Goal: Task Accomplishment & Management: Manage account settings

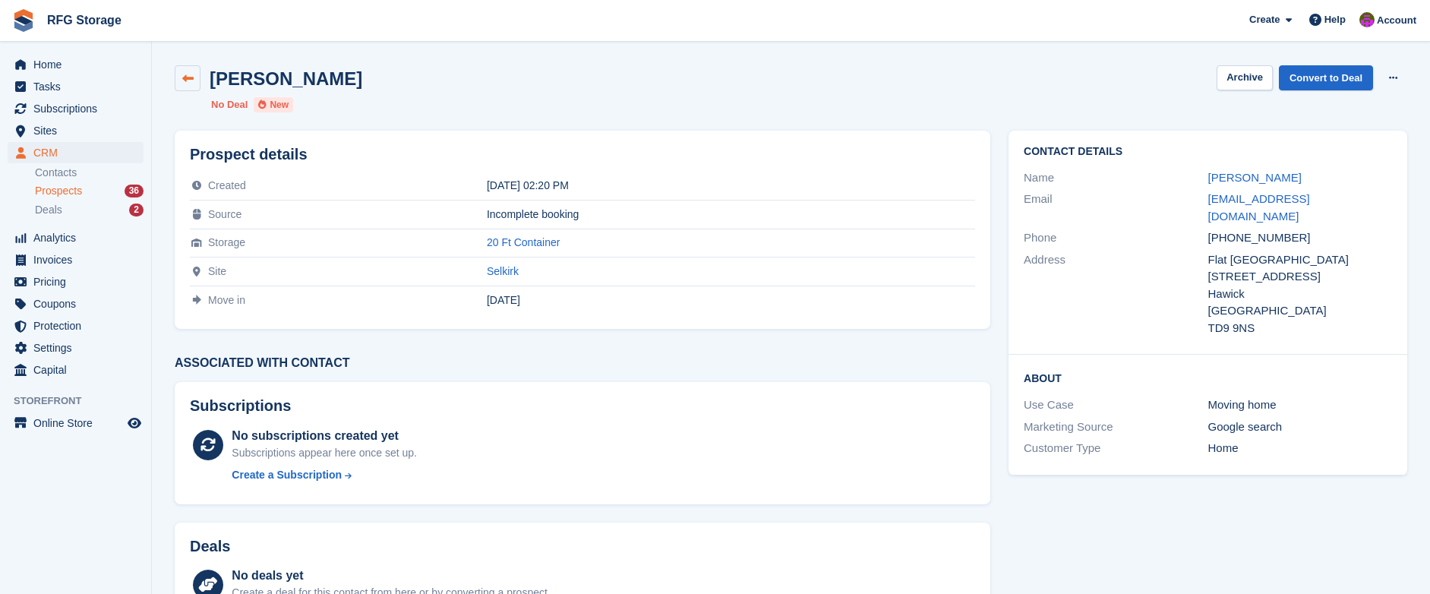
click at [189, 78] on icon at bounding box center [187, 78] width 11 height 11
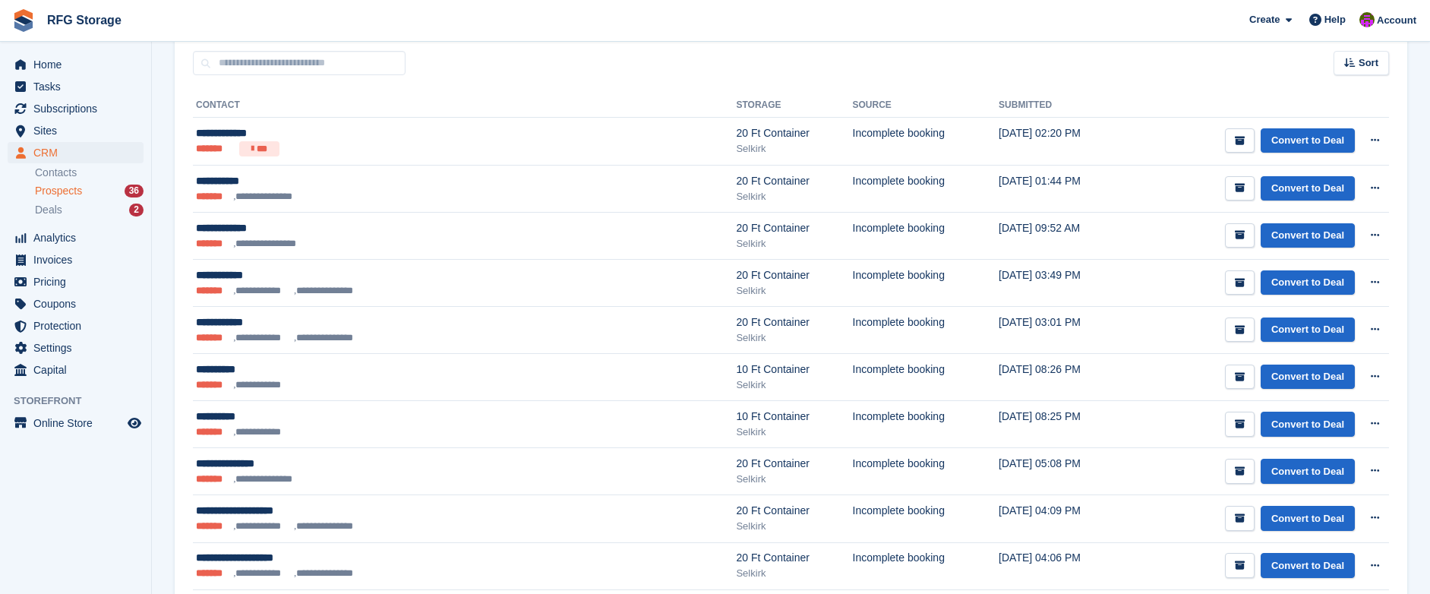
scroll to position [198, 0]
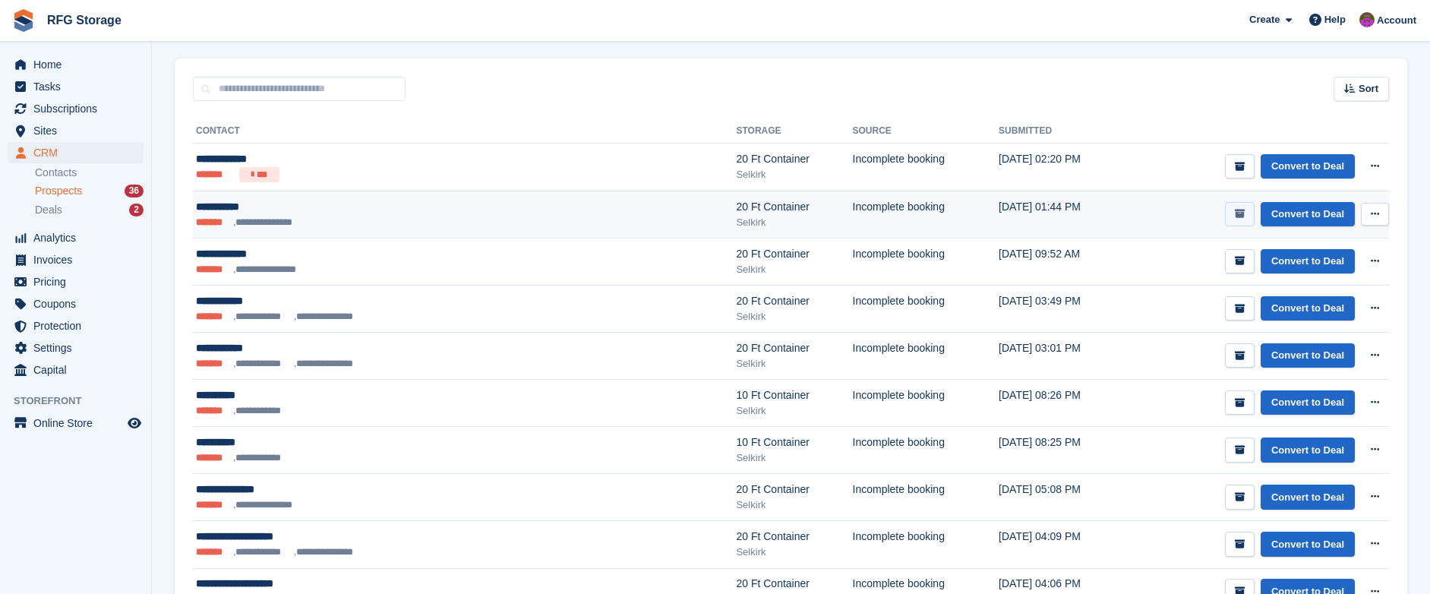
click at [1231, 217] on button "submit" at bounding box center [1240, 214] width 30 height 25
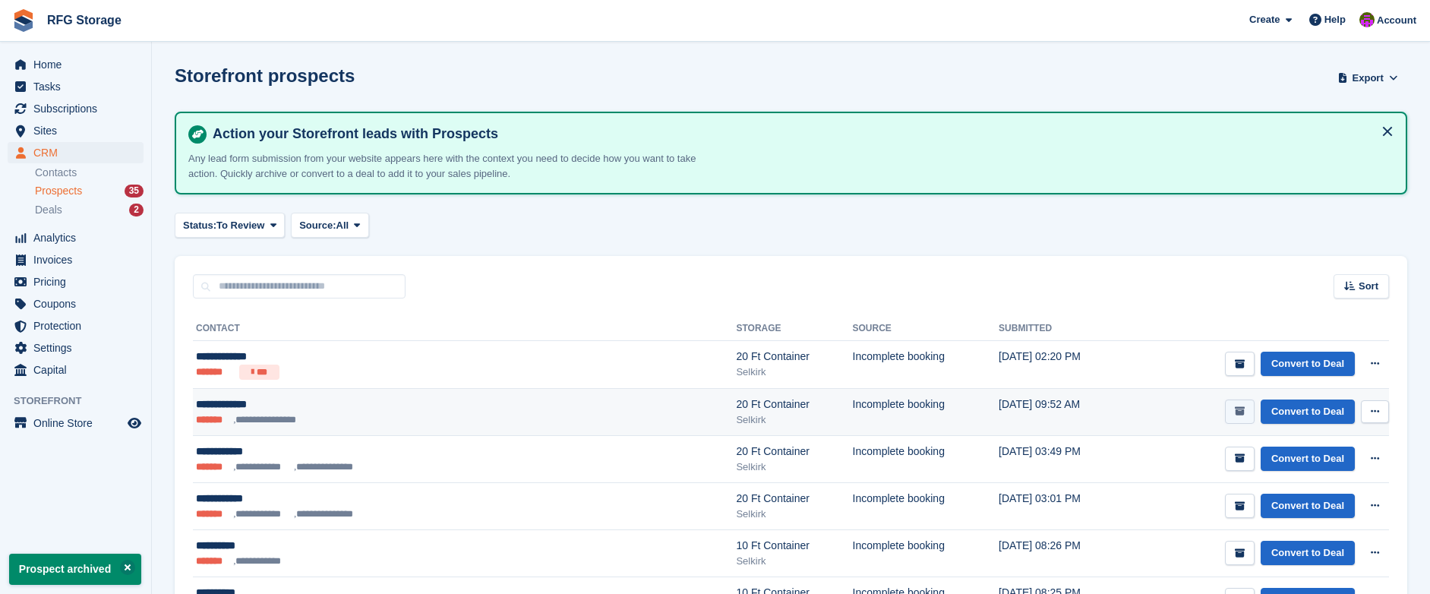
click at [1236, 406] on icon "submit" at bounding box center [1240, 411] width 10 height 10
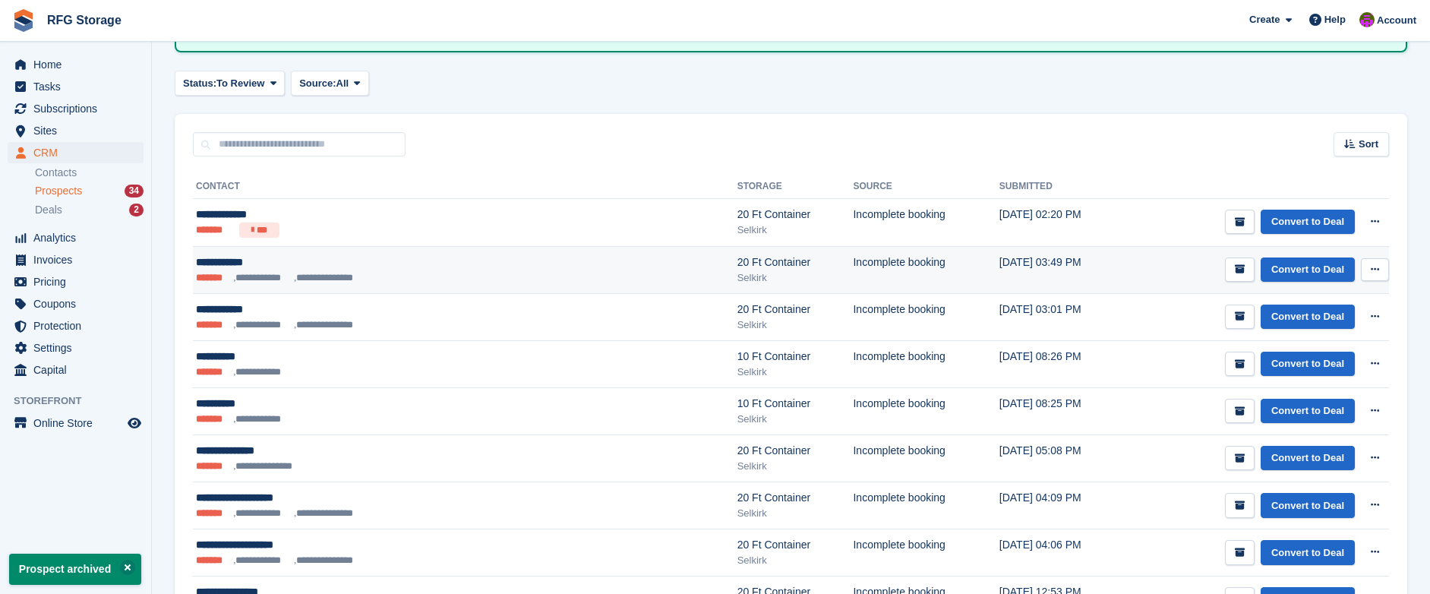
scroll to position [257, 0]
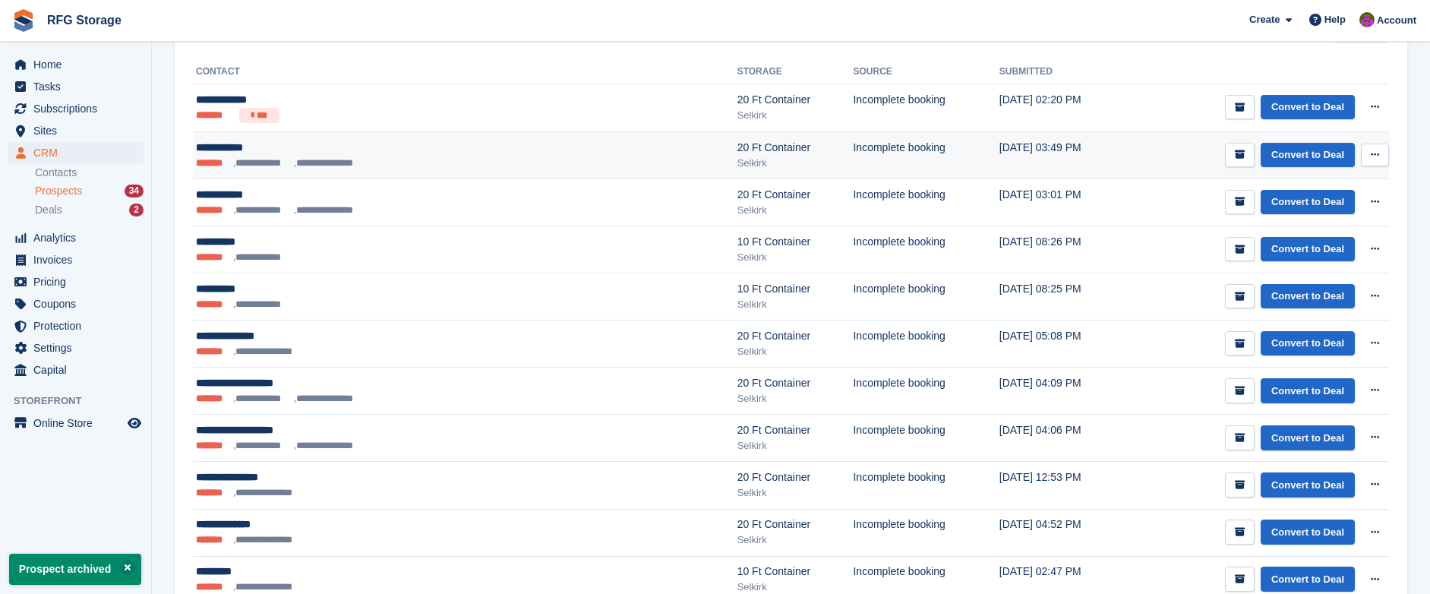
click at [1244, 167] on td "Convert to Deal View contact Edit contact Delete prospect" at bounding box center [1260, 154] width 260 height 47
click at [1232, 156] on button "submit" at bounding box center [1240, 155] width 30 height 25
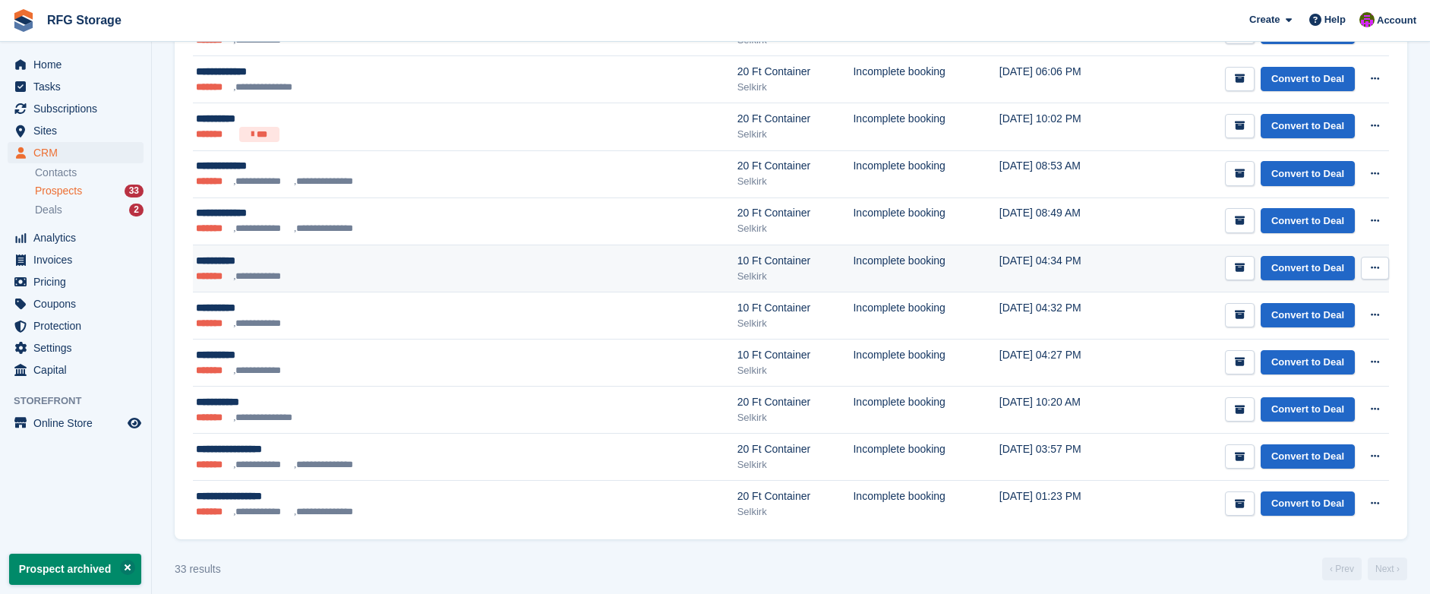
scroll to position [1380, 0]
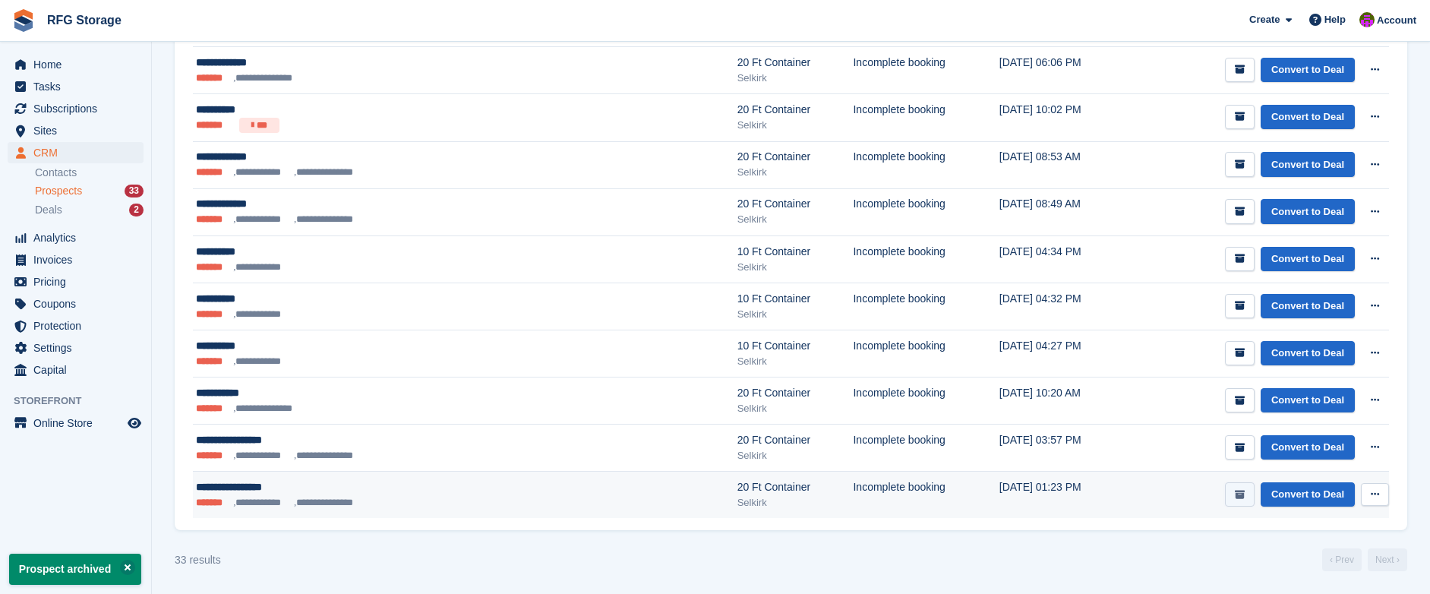
click at [1235, 488] on button "submit" at bounding box center [1240, 494] width 30 height 25
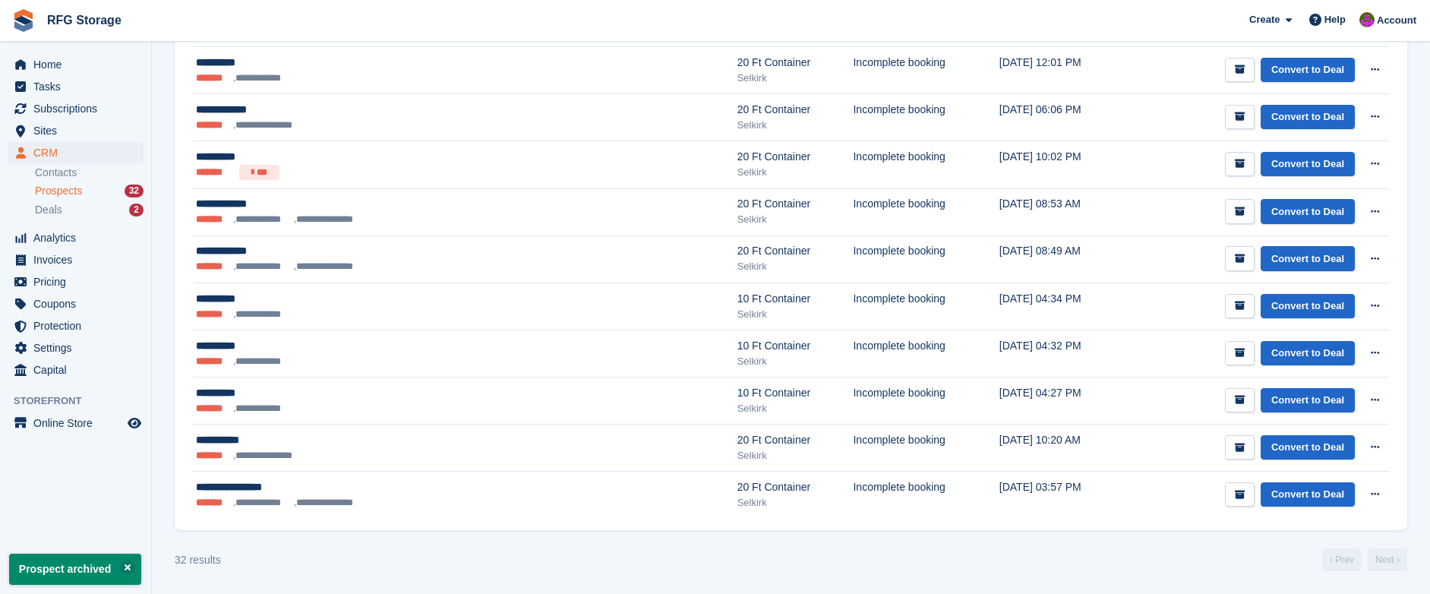
scroll to position [0, 0]
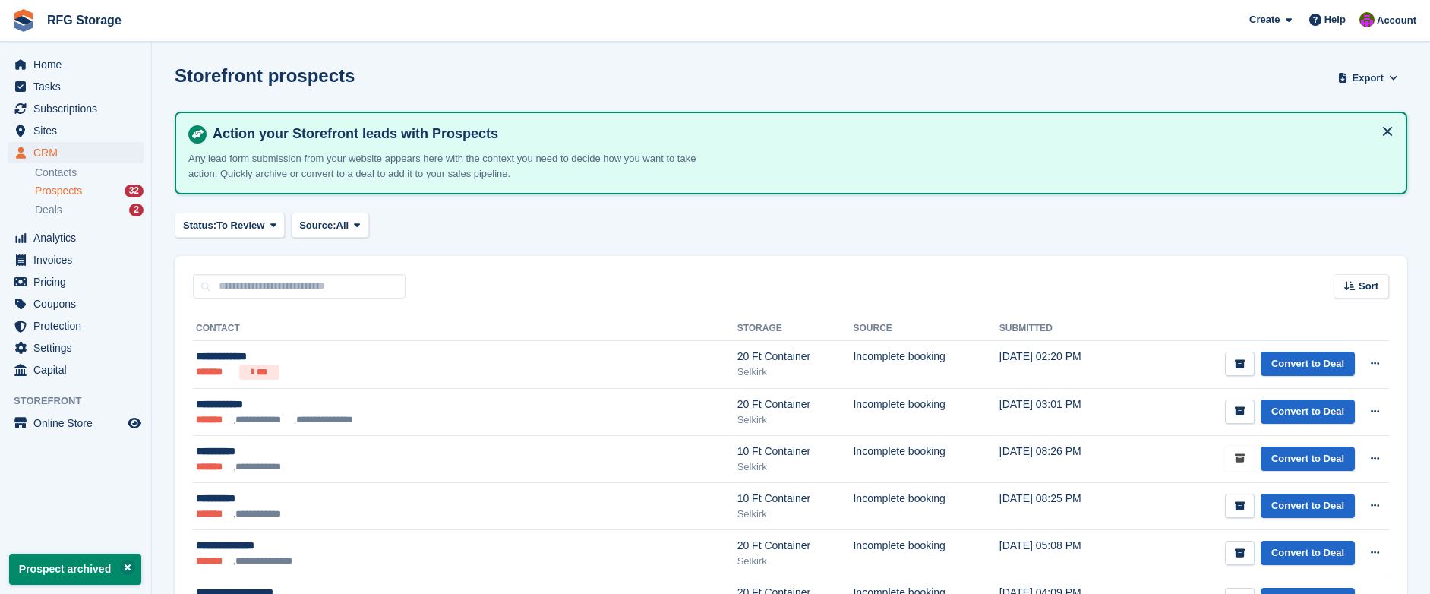
click at [1239, 454] on icon "submit" at bounding box center [1240, 459] width 10 height 10
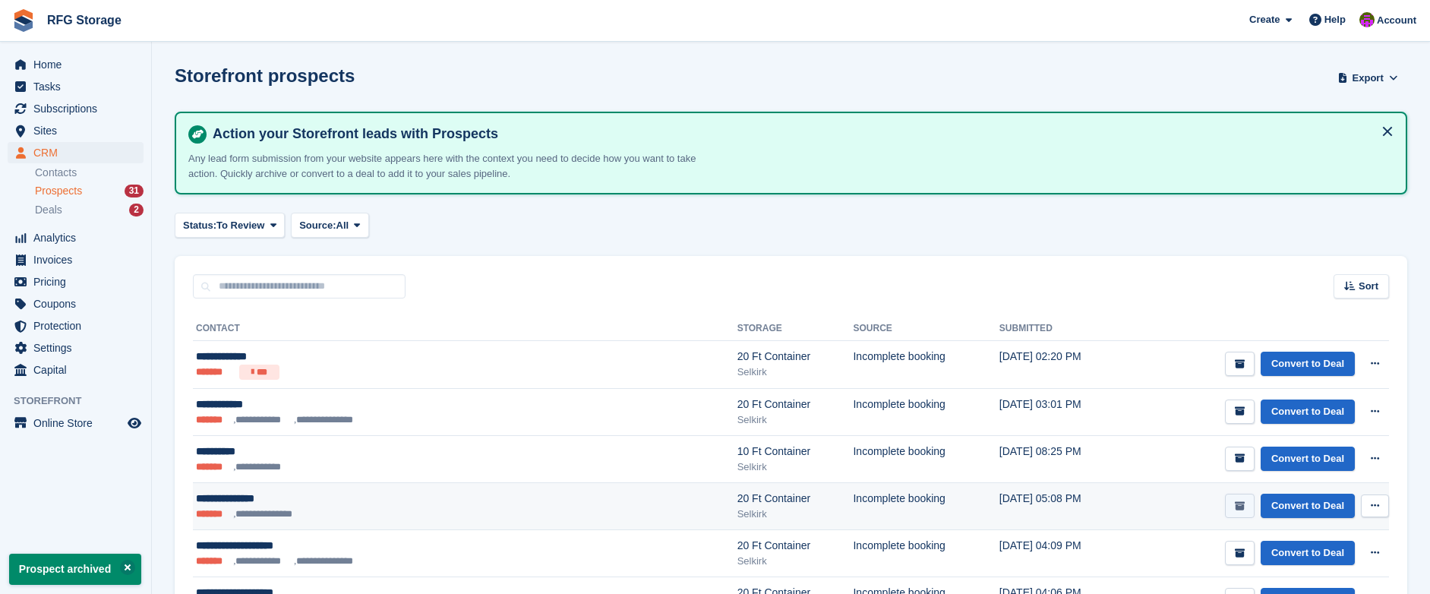
click at [1230, 509] on button "submit" at bounding box center [1240, 506] width 30 height 25
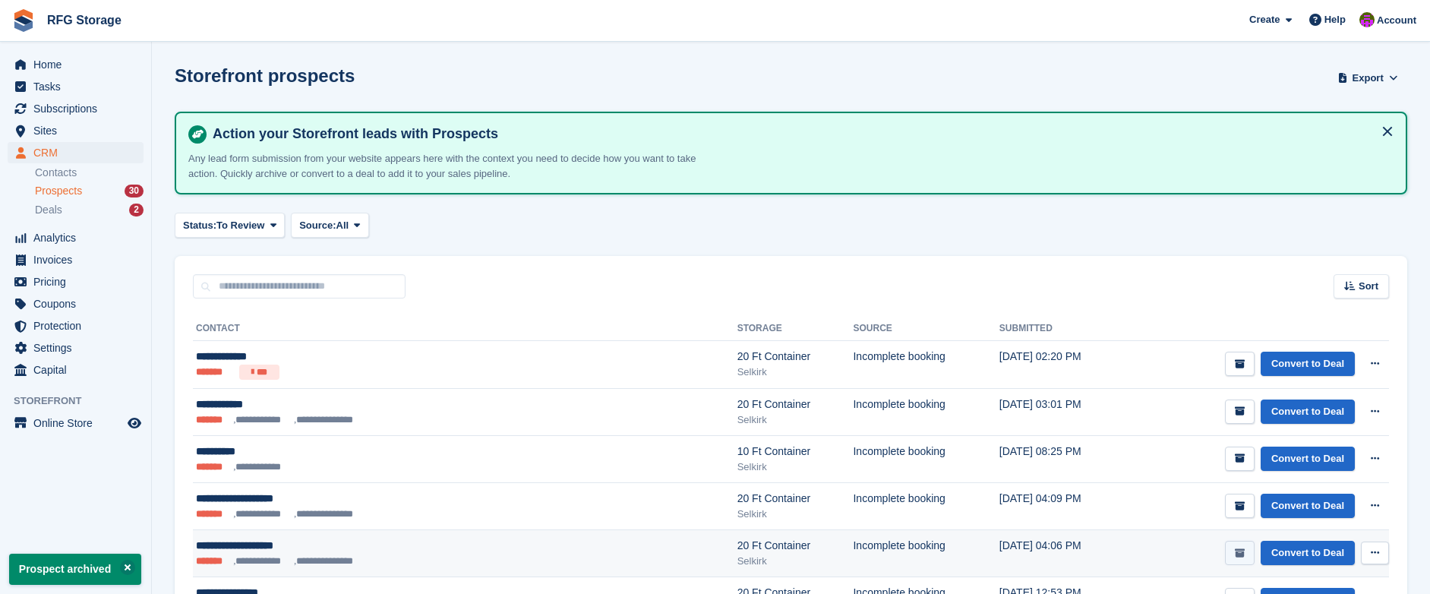
click at [1237, 559] on button "submit" at bounding box center [1240, 553] width 30 height 25
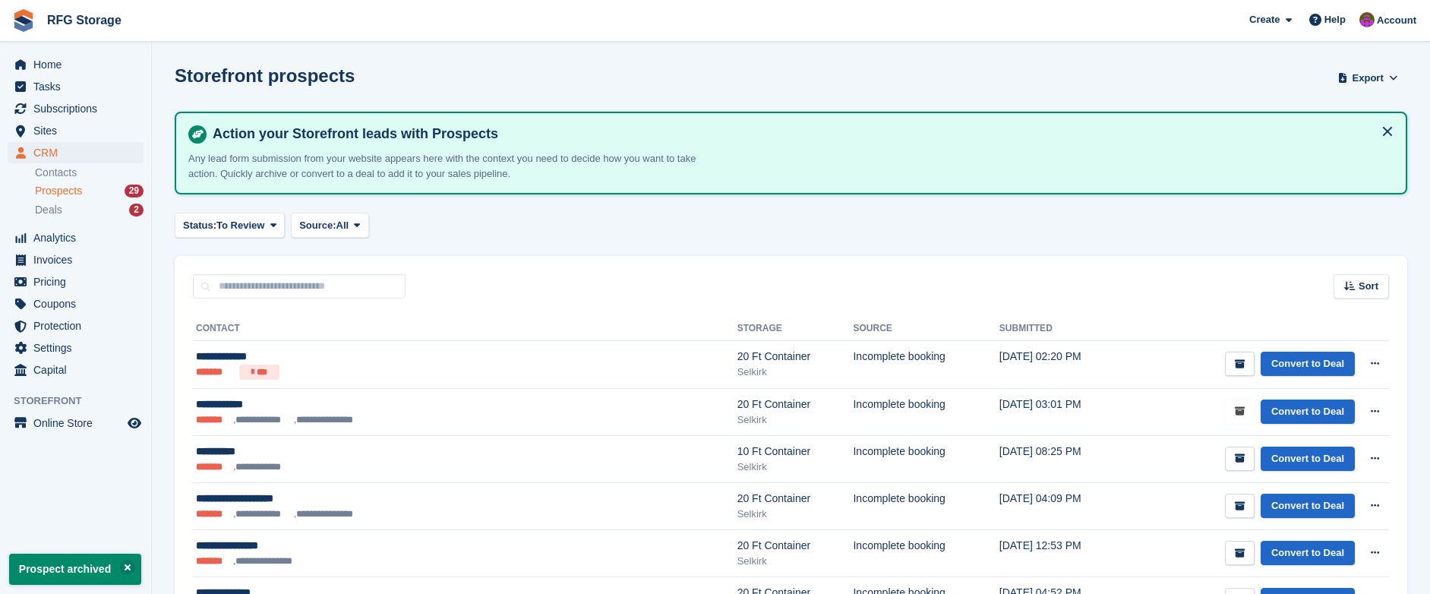
click at [1247, 417] on button "submit" at bounding box center [1240, 412] width 30 height 25
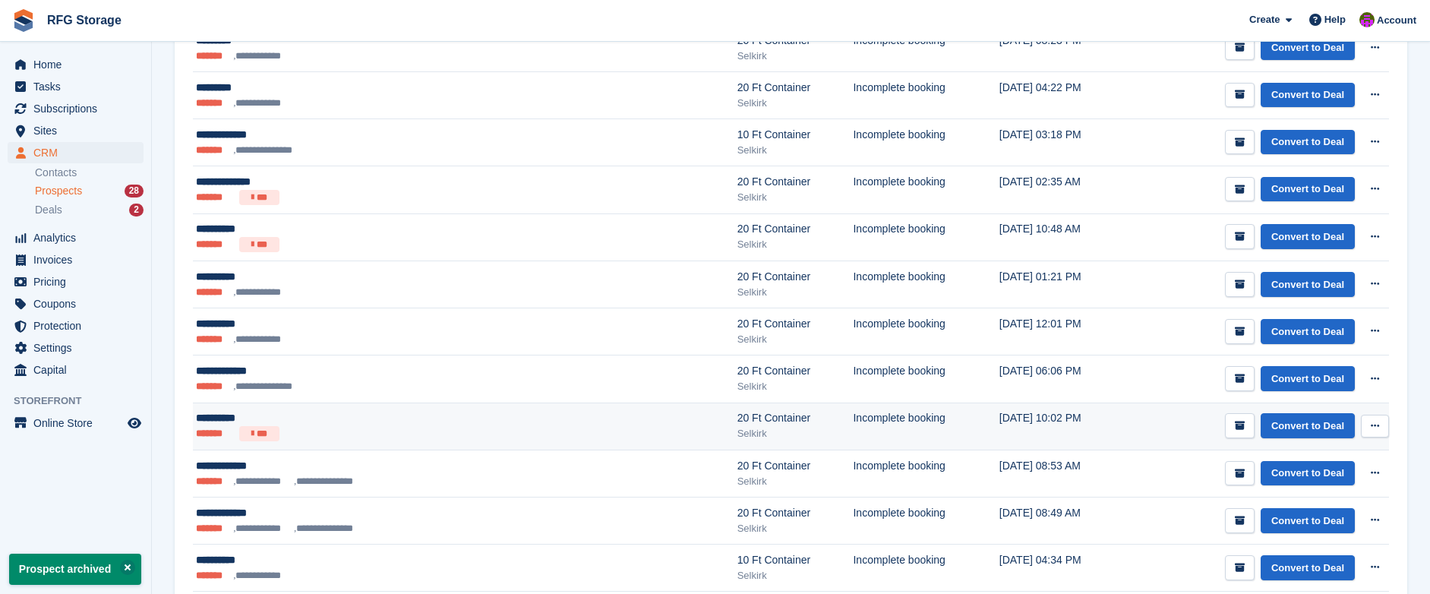
scroll to position [1145, 0]
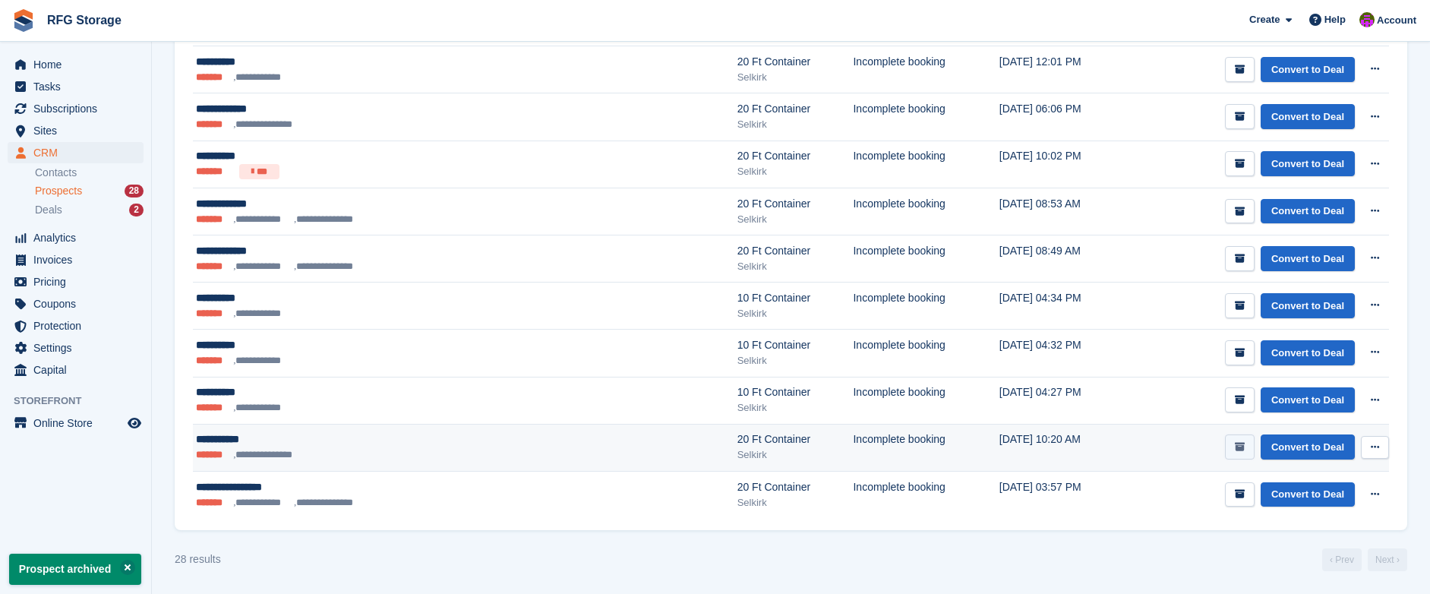
click at [1240, 450] on icon "submit" at bounding box center [1240, 447] width 10 height 10
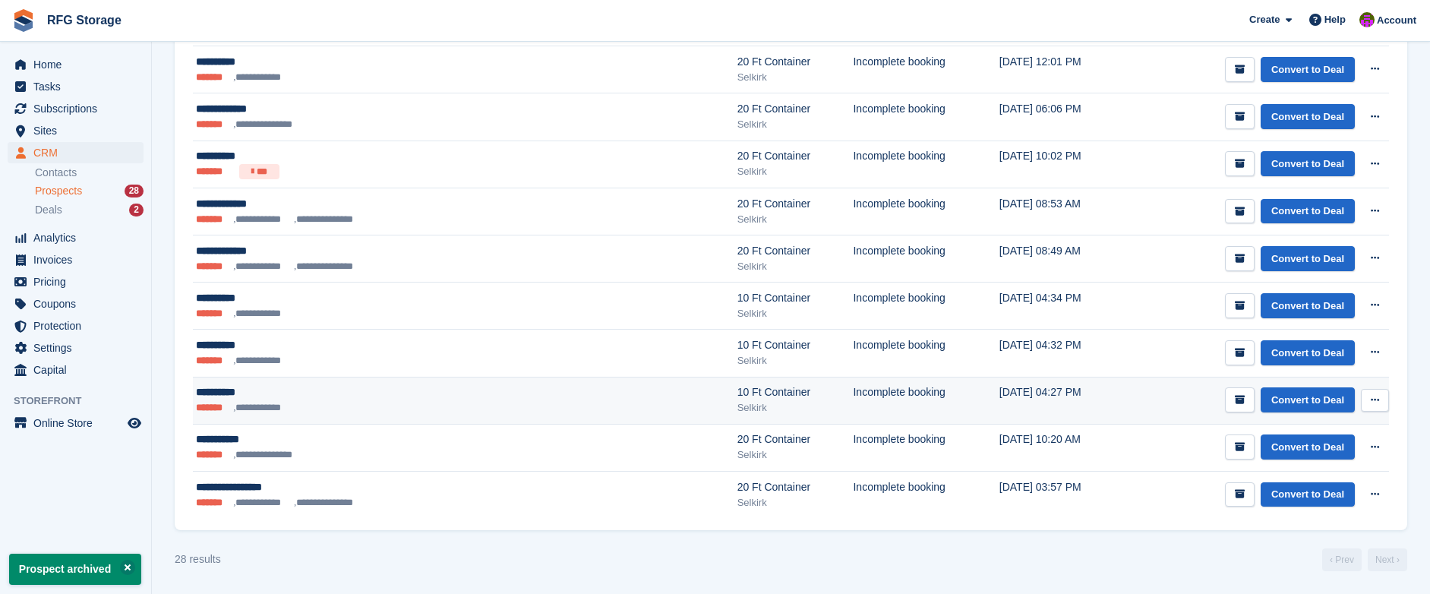
scroll to position [0, 0]
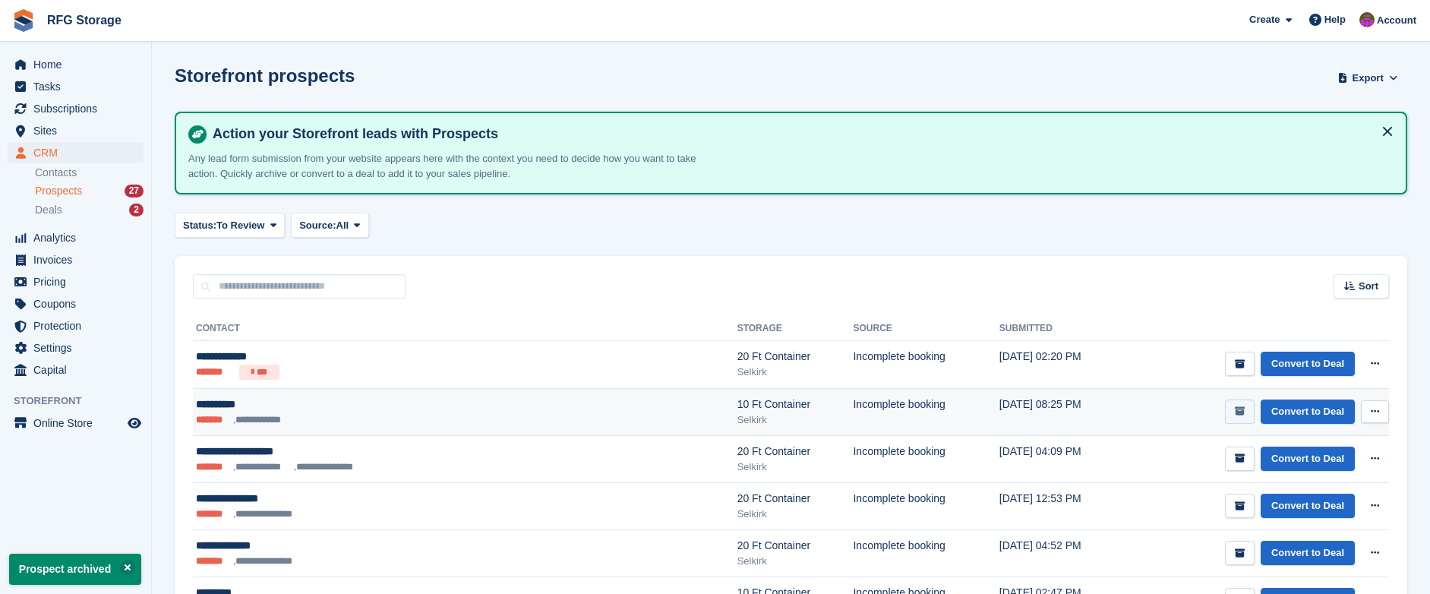
click at [1244, 410] on button "submit" at bounding box center [1240, 412] width 30 height 25
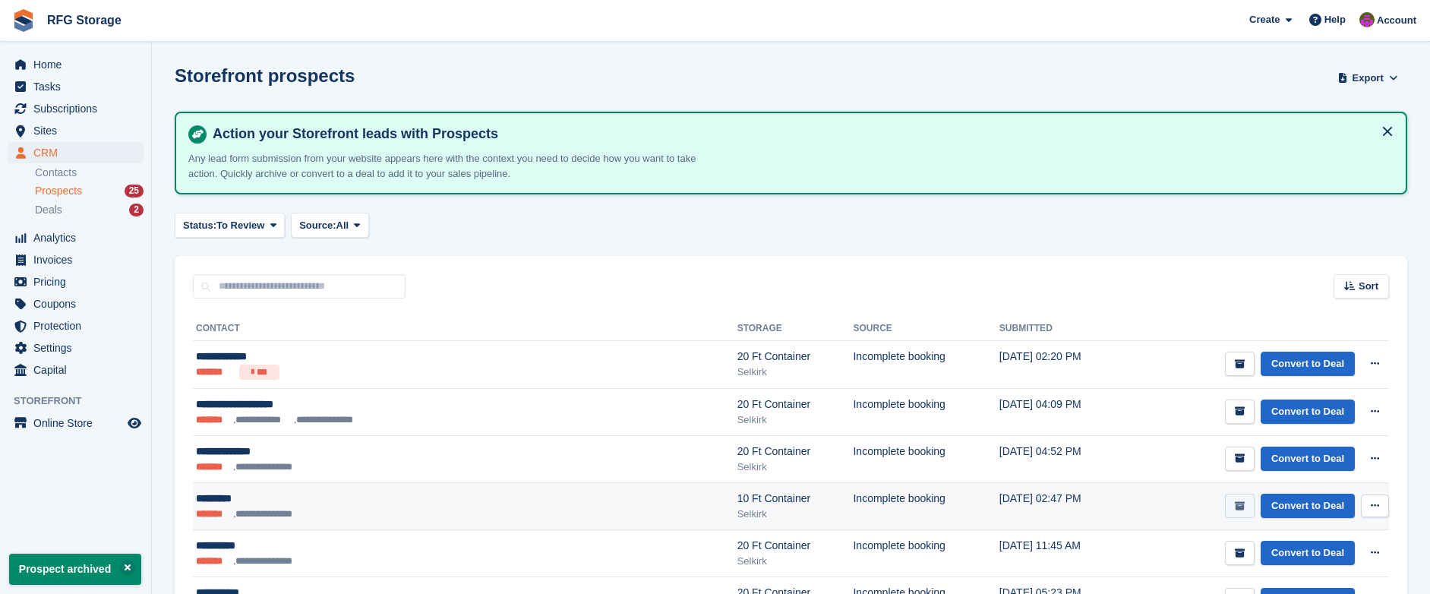
click at [1243, 501] on icon "submit" at bounding box center [1240, 506] width 10 height 10
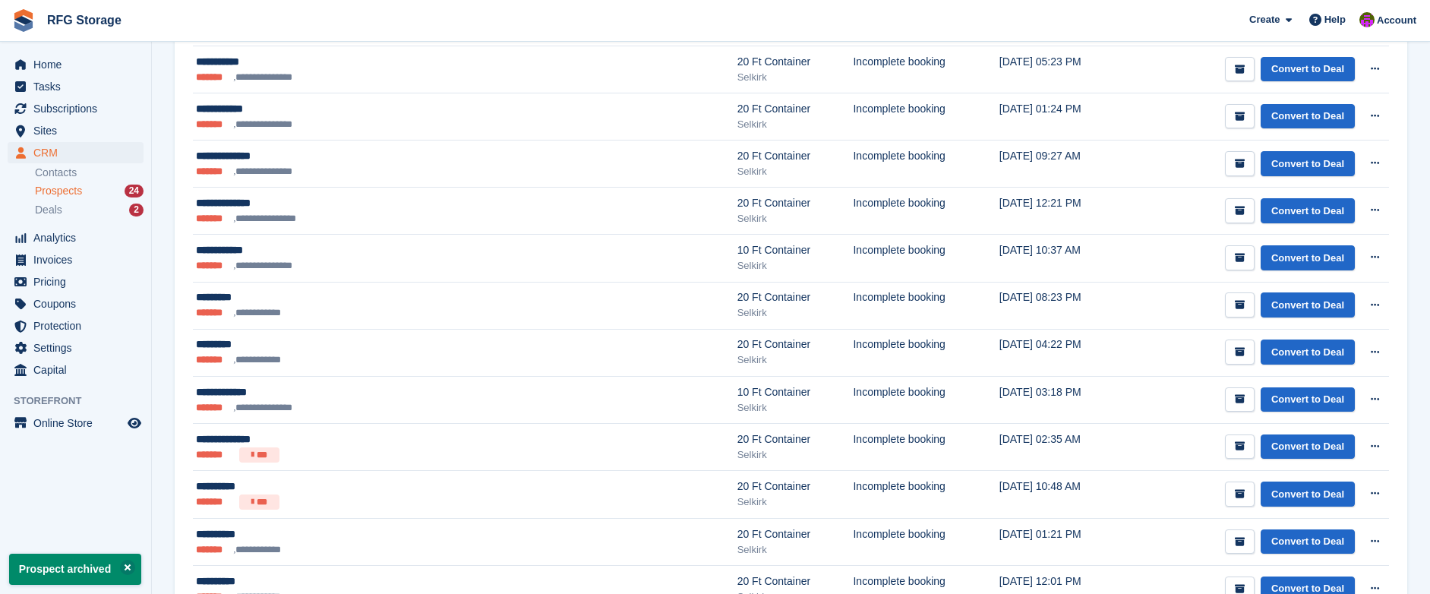
scroll to position [488, 0]
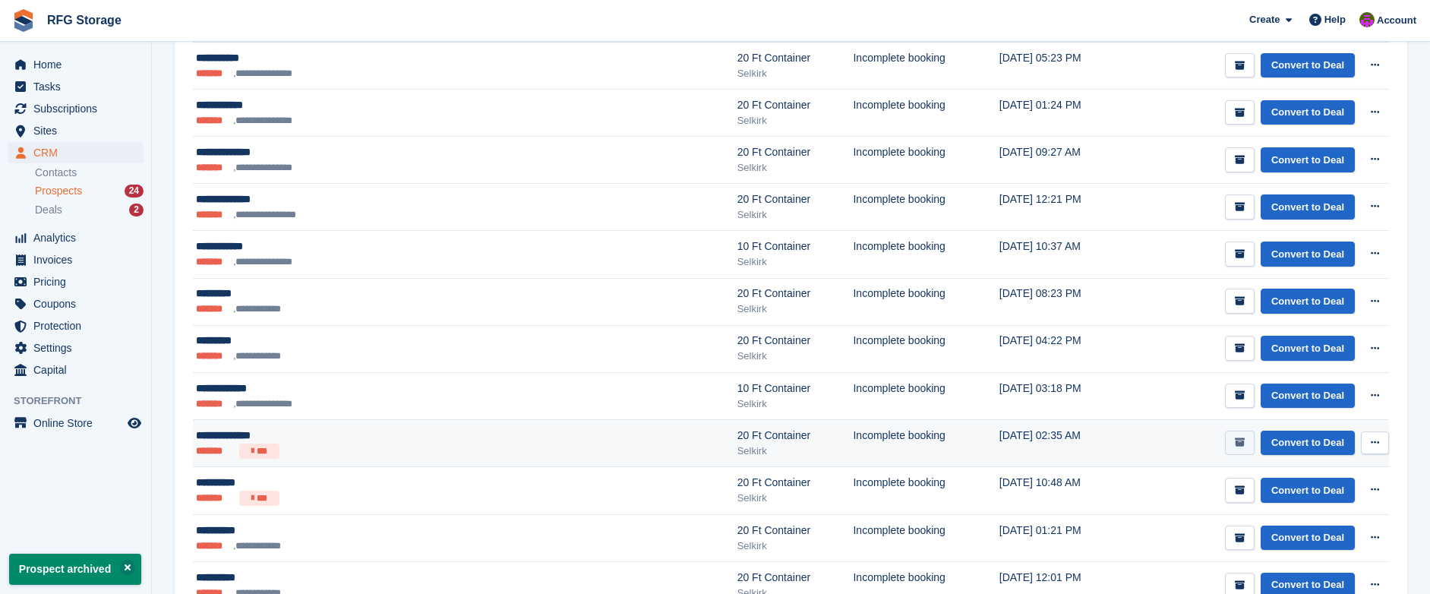
click at [1234, 454] on button "submit" at bounding box center [1240, 443] width 30 height 25
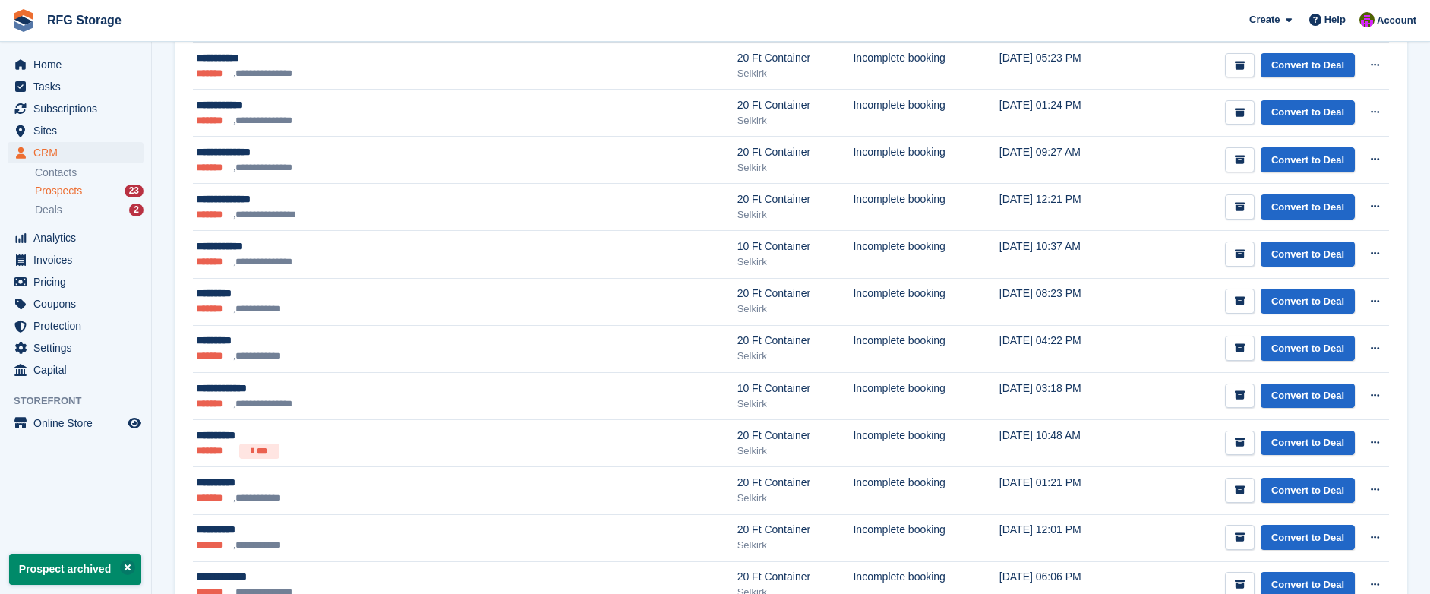
scroll to position [0, 0]
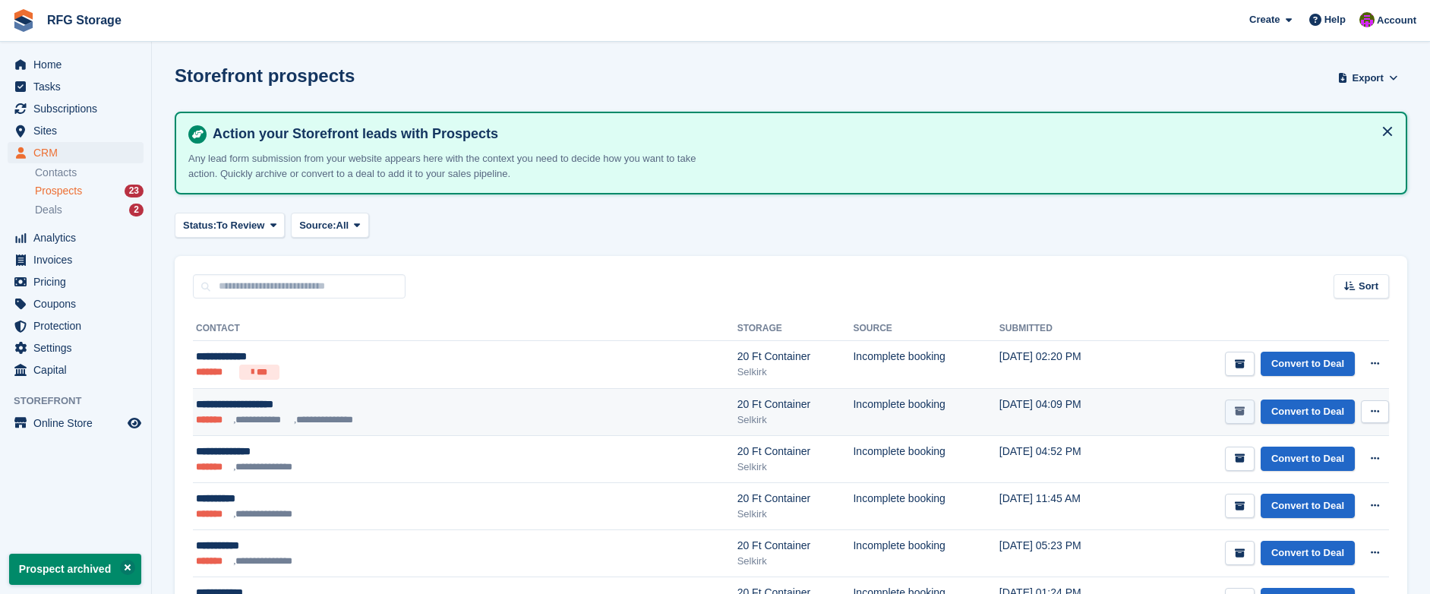
click at [1241, 402] on button "submit" at bounding box center [1240, 412] width 30 height 25
click at [1231, 421] on button "submit" at bounding box center [1240, 412] width 30 height 25
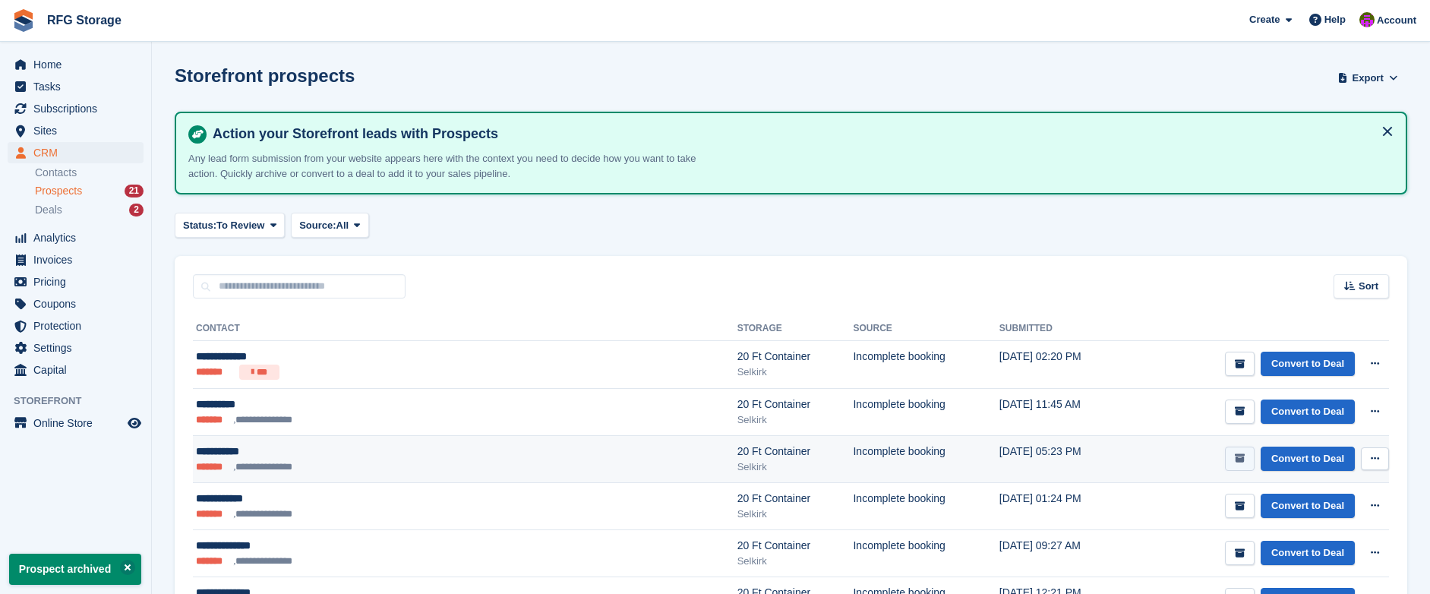
click at [1243, 450] on button "submit" at bounding box center [1240, 459] width 30 height 25
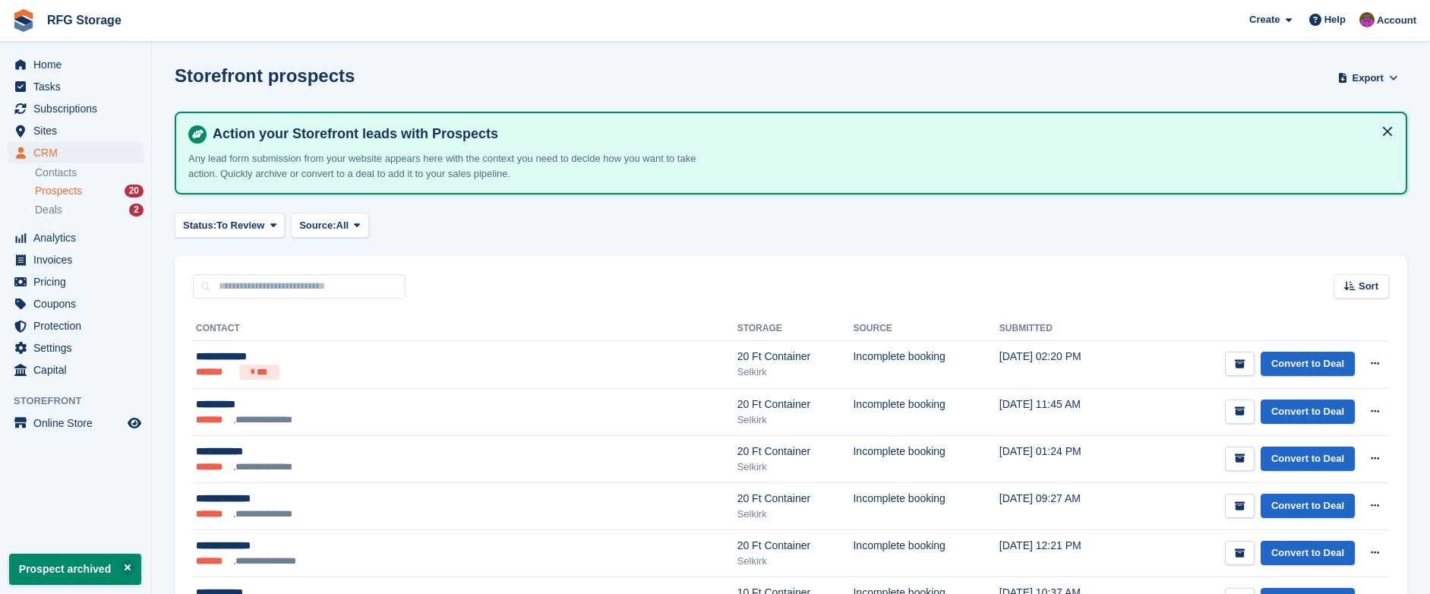
click at [1237, 502] on icon "submit" at bounding box center [1240, 506] width 10 height 10
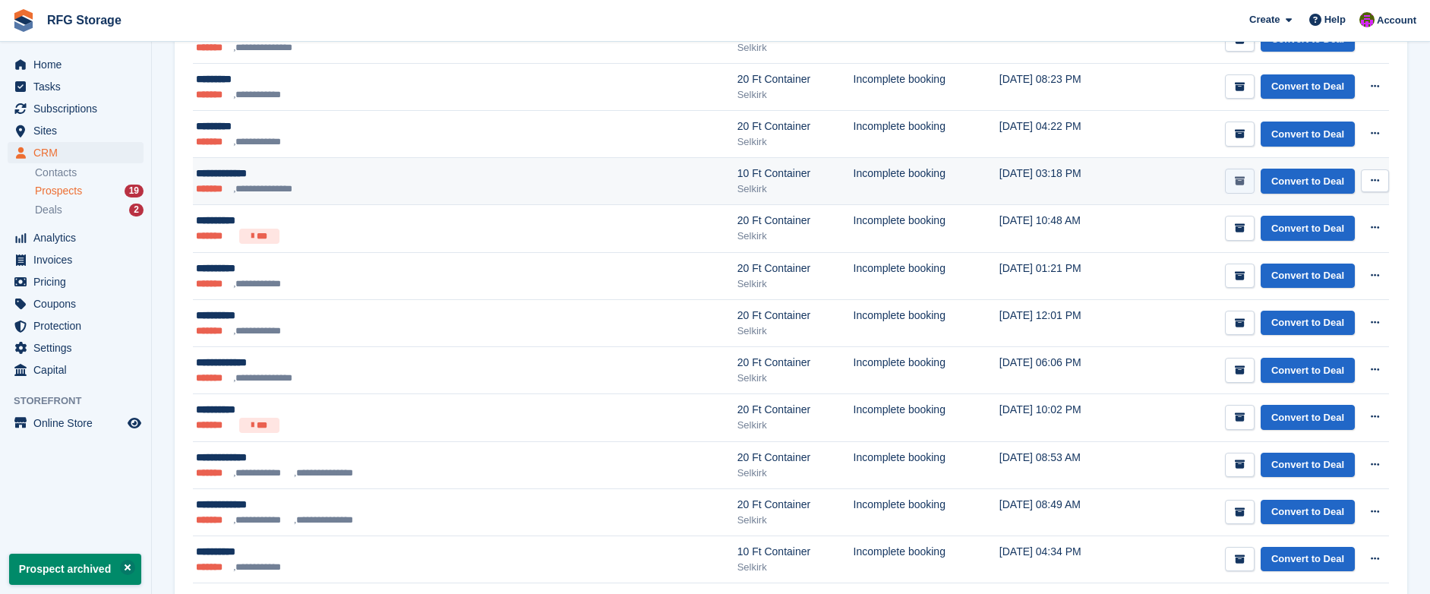
click at [1244, 175] on button "submit" at bounding box center [1240, 181] width 30 height 25
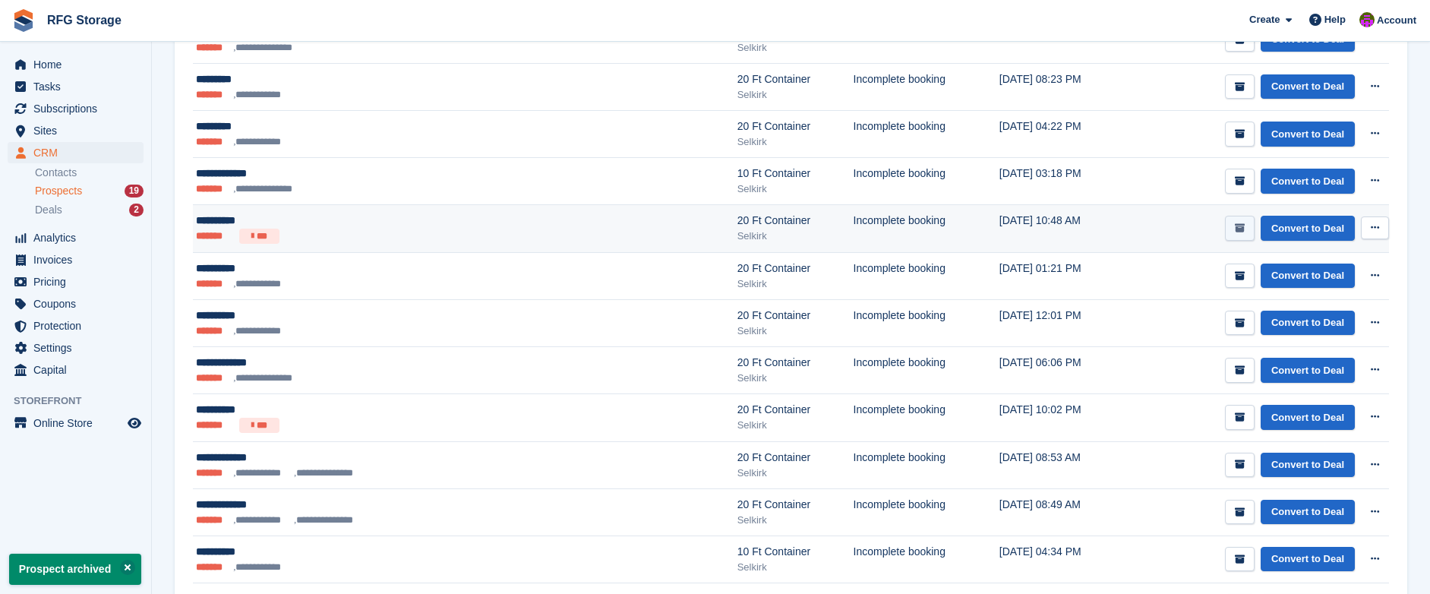
scroll to position [0, 0]
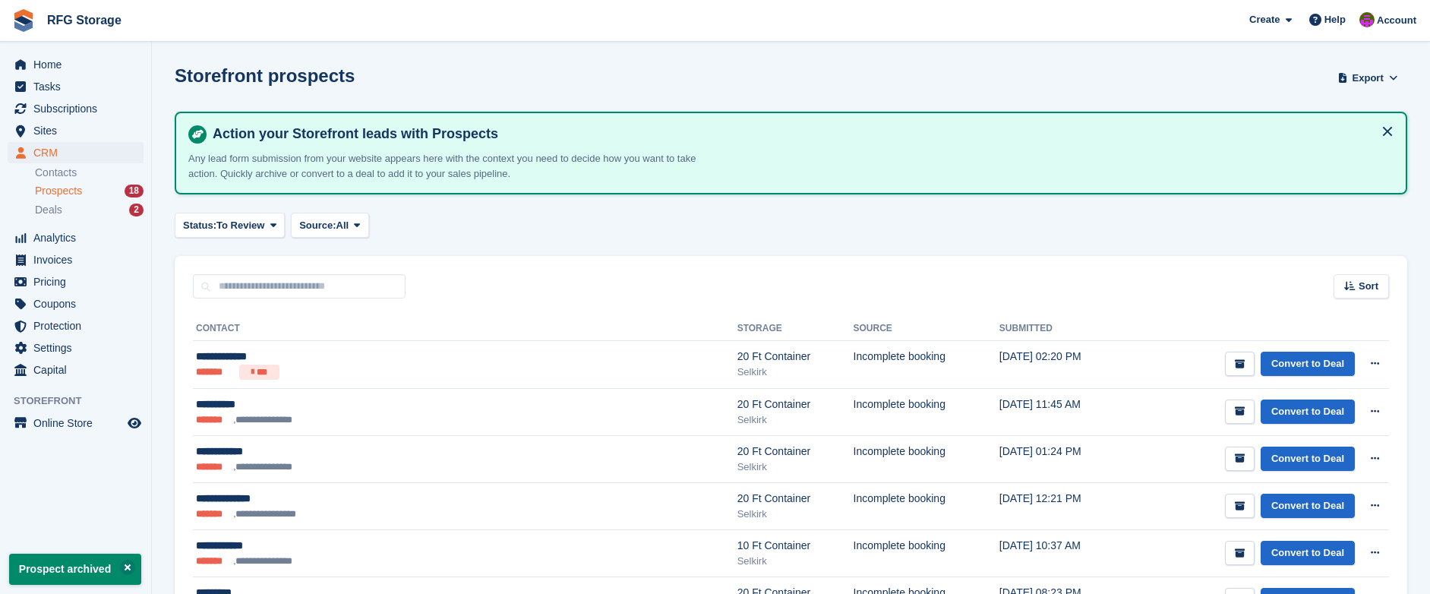
click at [1242, 226] on div "Status: To Review All Archived To Review Source: All All Incomplete booking Pri…" at bounding box center [791, 225] width 1233 height 25
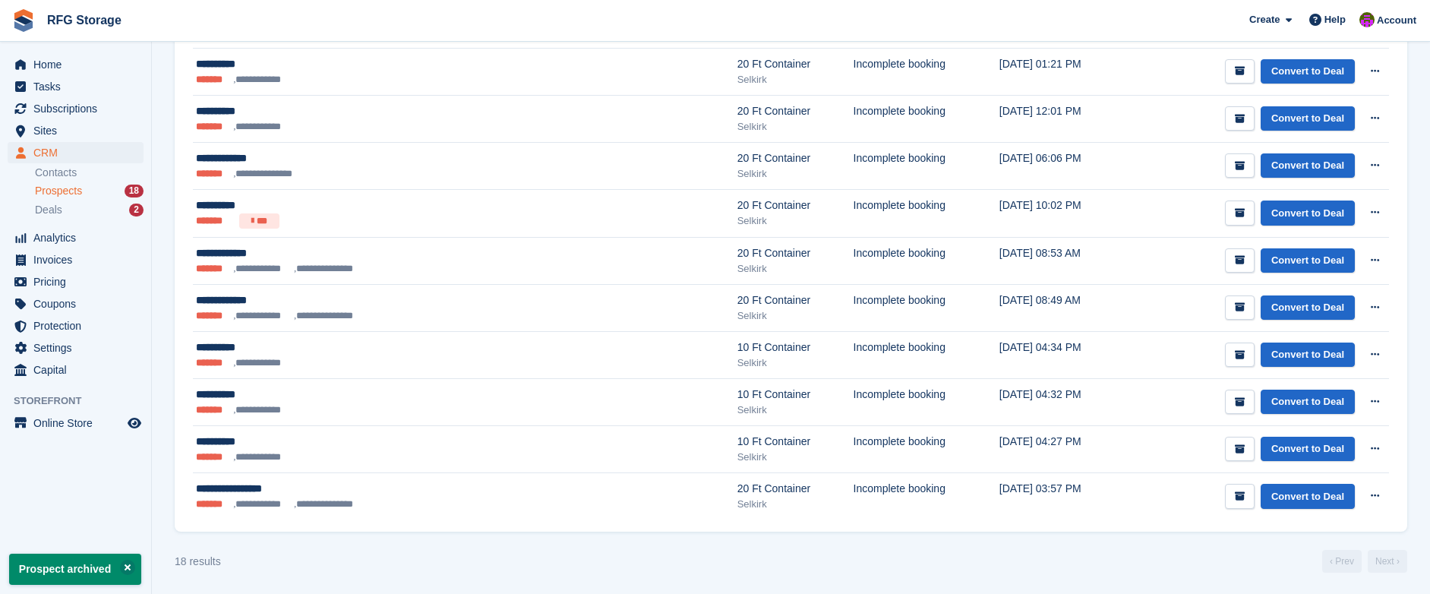
scroll to position [672, 0]
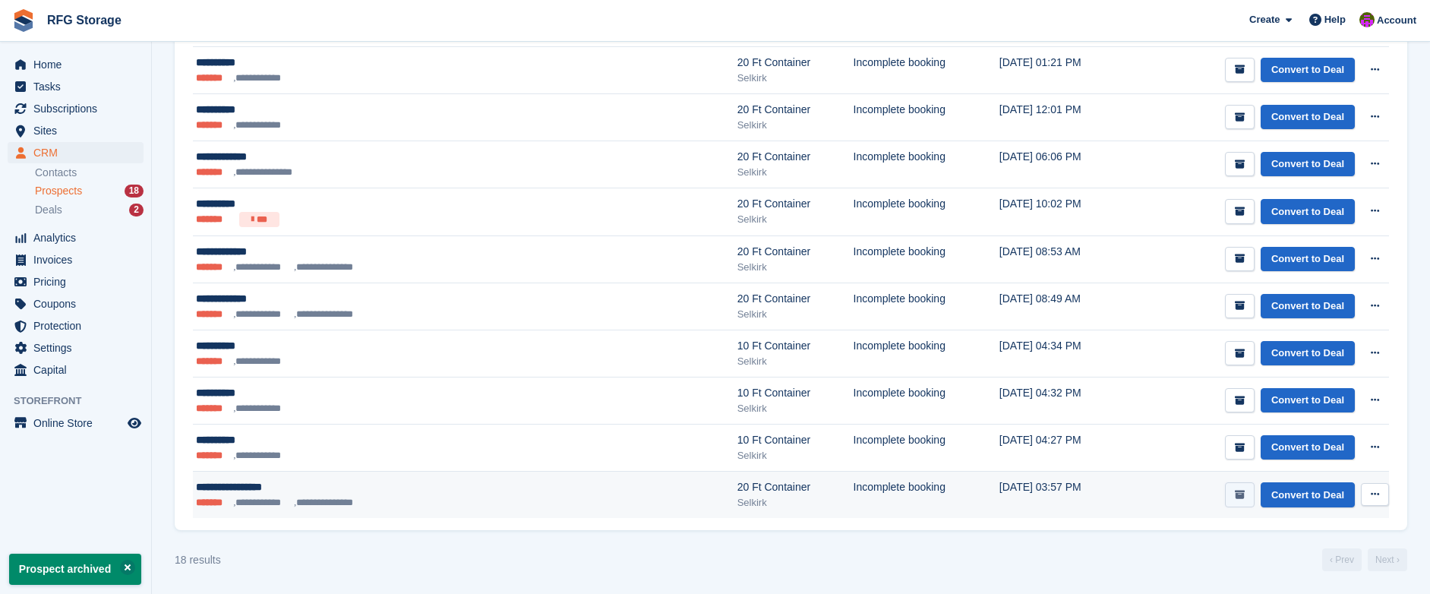
click at [1239, 496] on icon "submit" at bounding box center [1240, 495] width 10 height 10
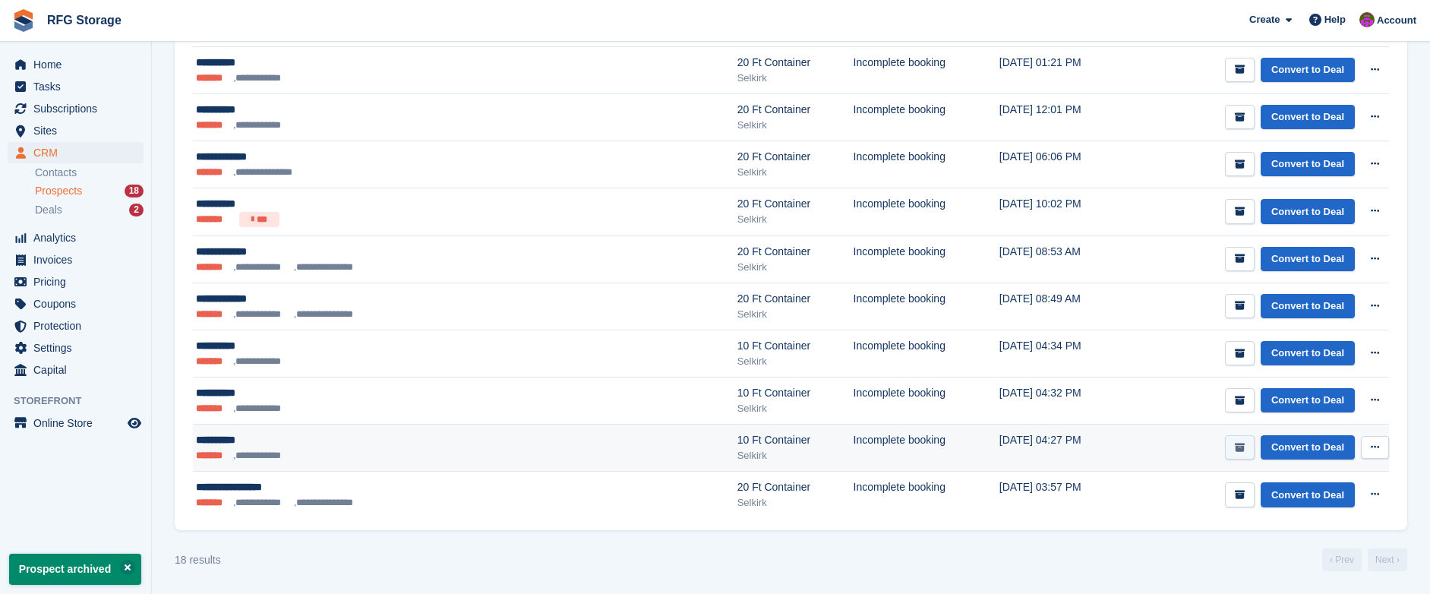
scroll to position [0, 0]
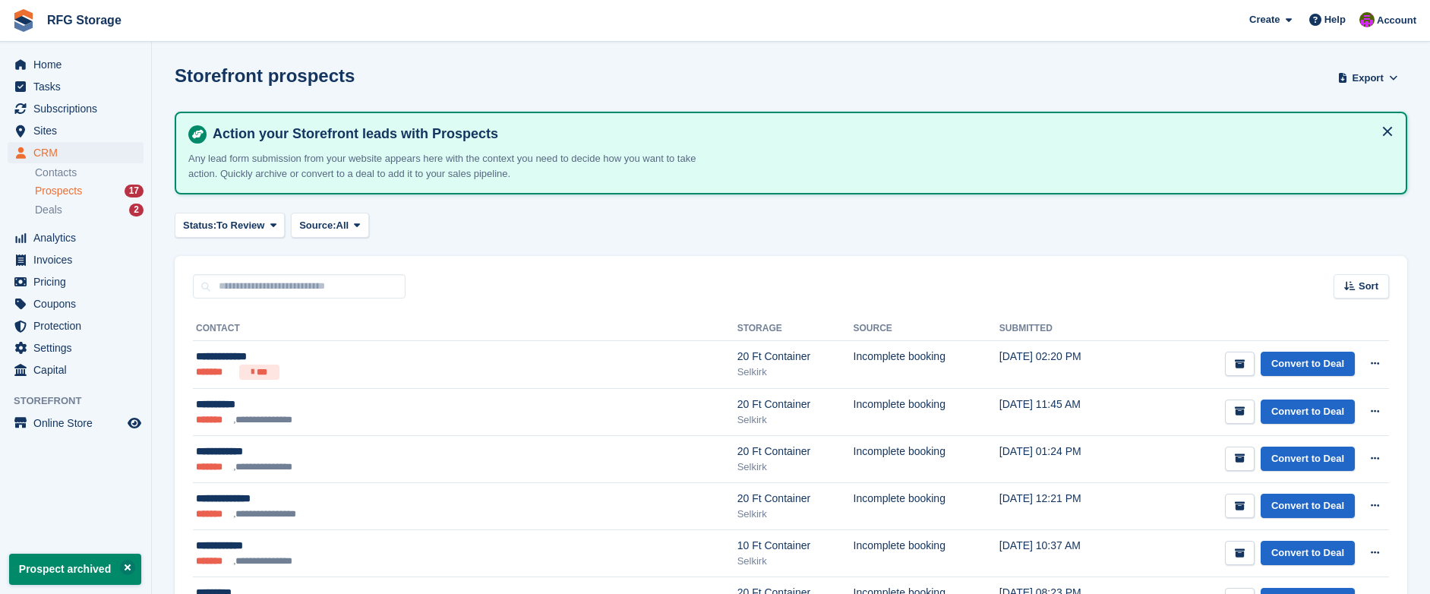
click at [1237, 455] on icon "submit" at bounding box center [1240, 459] width 10 height 10
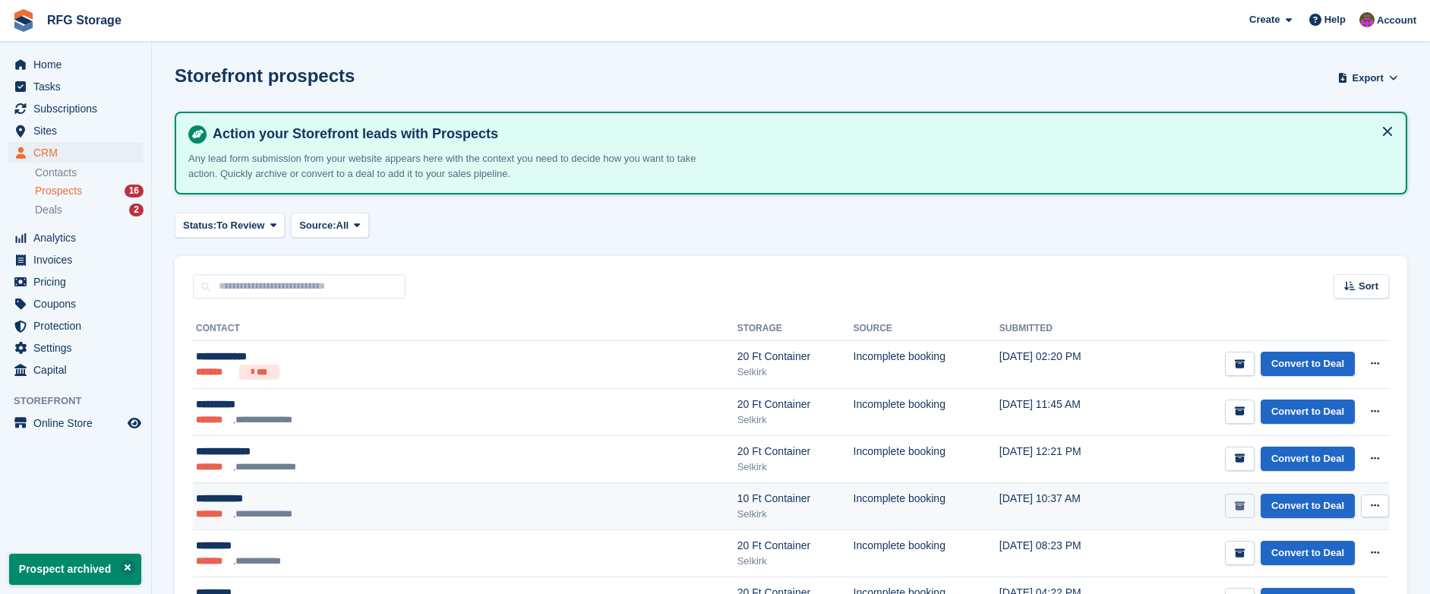
click at [1243, 507] on icon "submit" at bounding box center [1240, 506] width 10 height 10
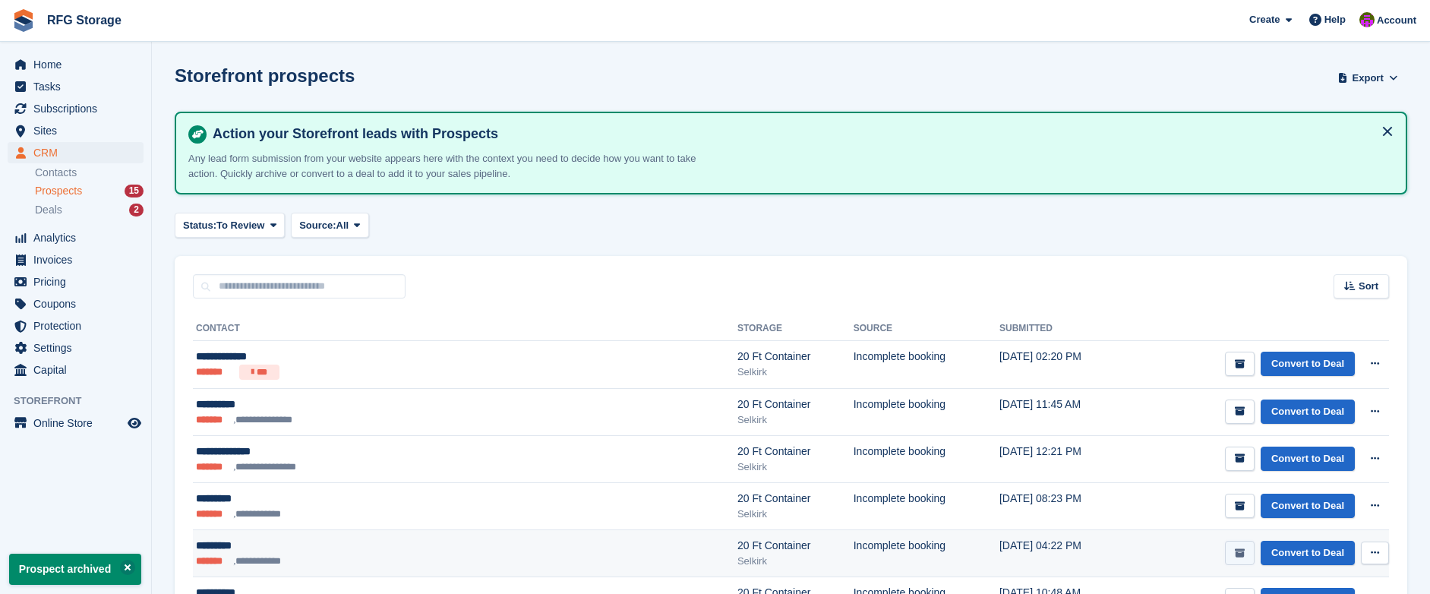
click at [1237, 545] on button "submit" at bounding box center [1240, 553] width 30 height 25
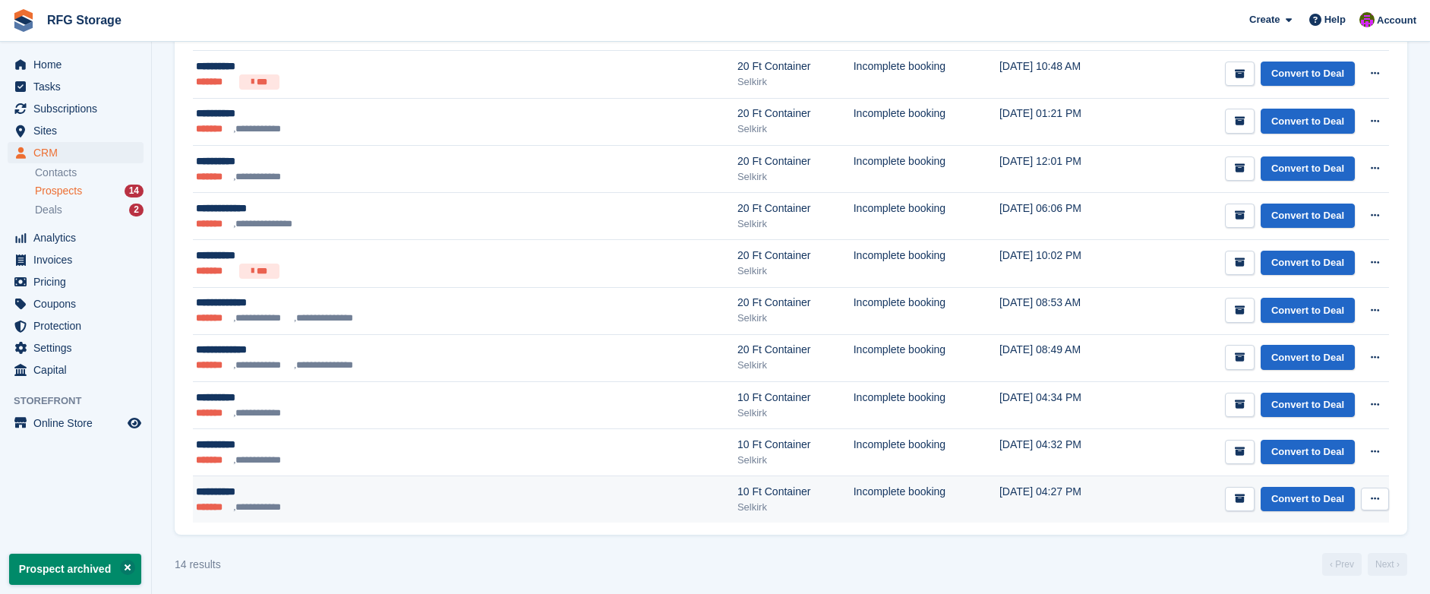
scroll to position [484, 0]
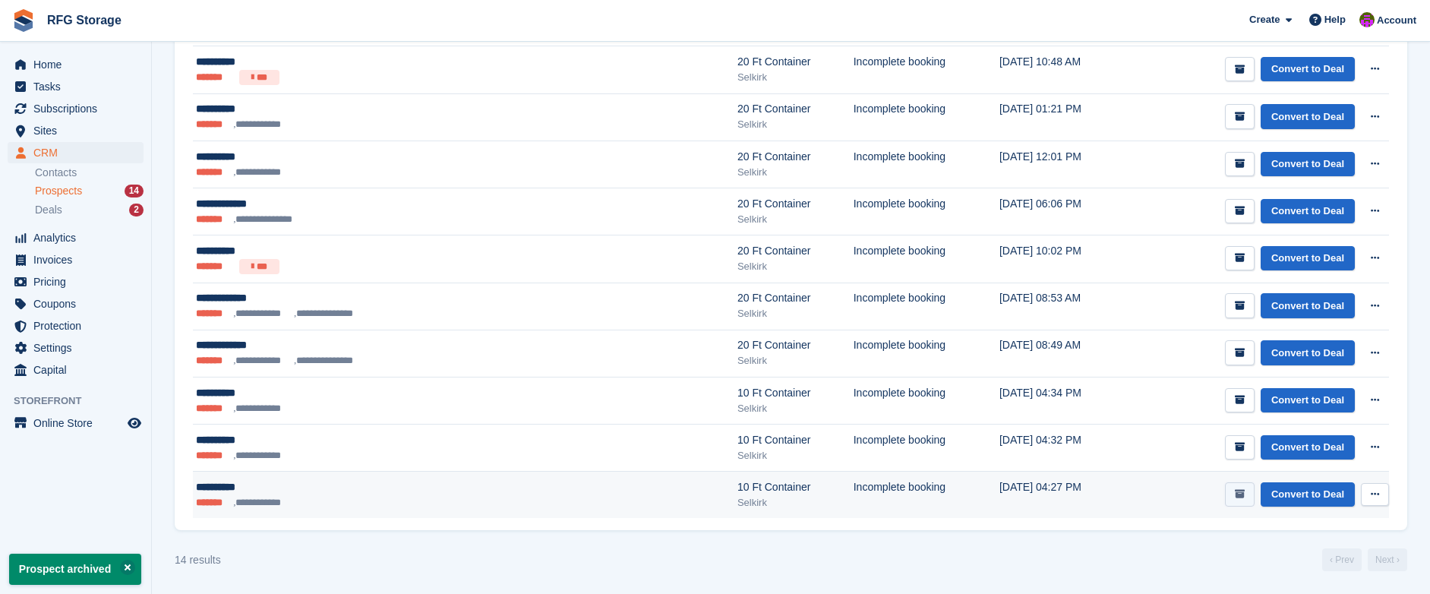
click at [1241, 500] on button "submit" at bounding box center [1240, 494] width 30 height 25
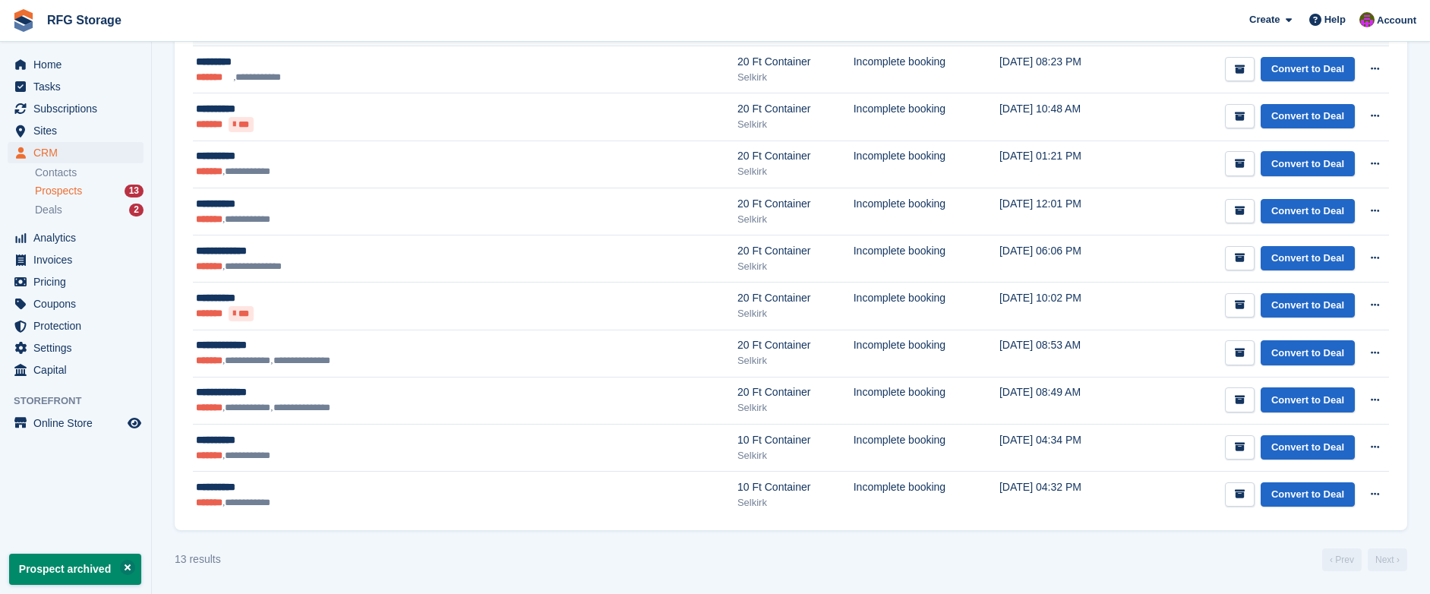
scroll to position [0, 0]
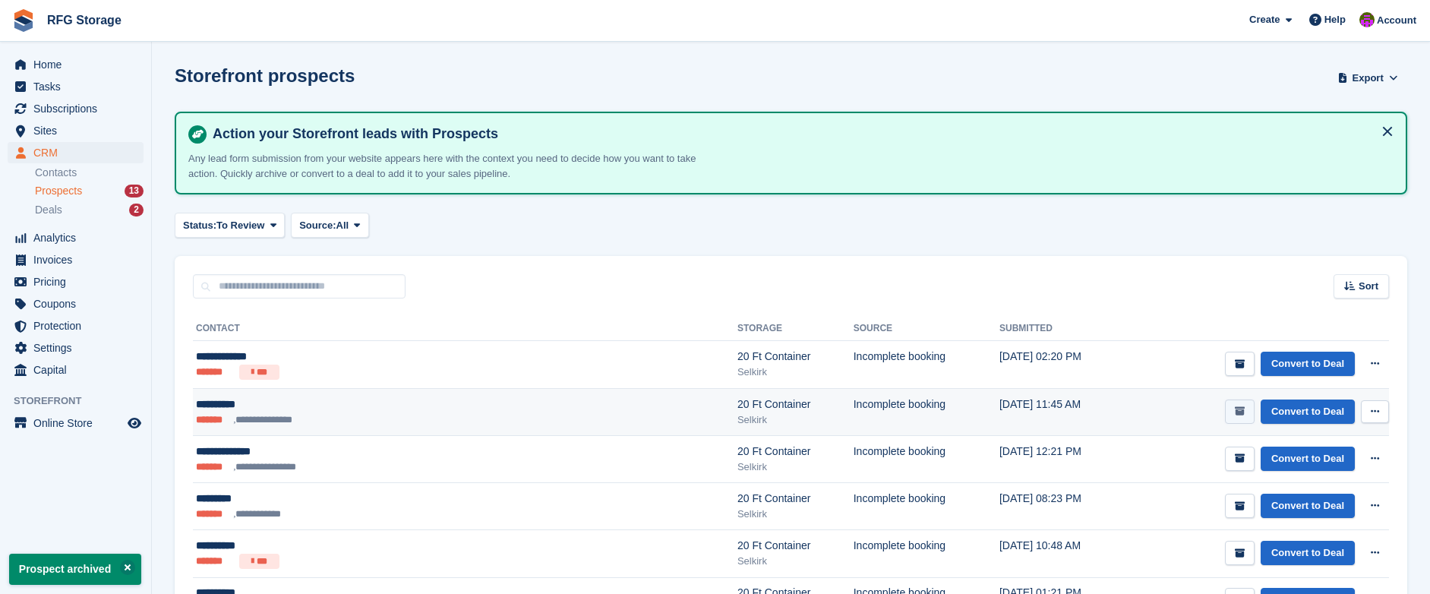
click at [1241, 413] on icon "submit" at bounding box center [1240, 411] width 10 height 10
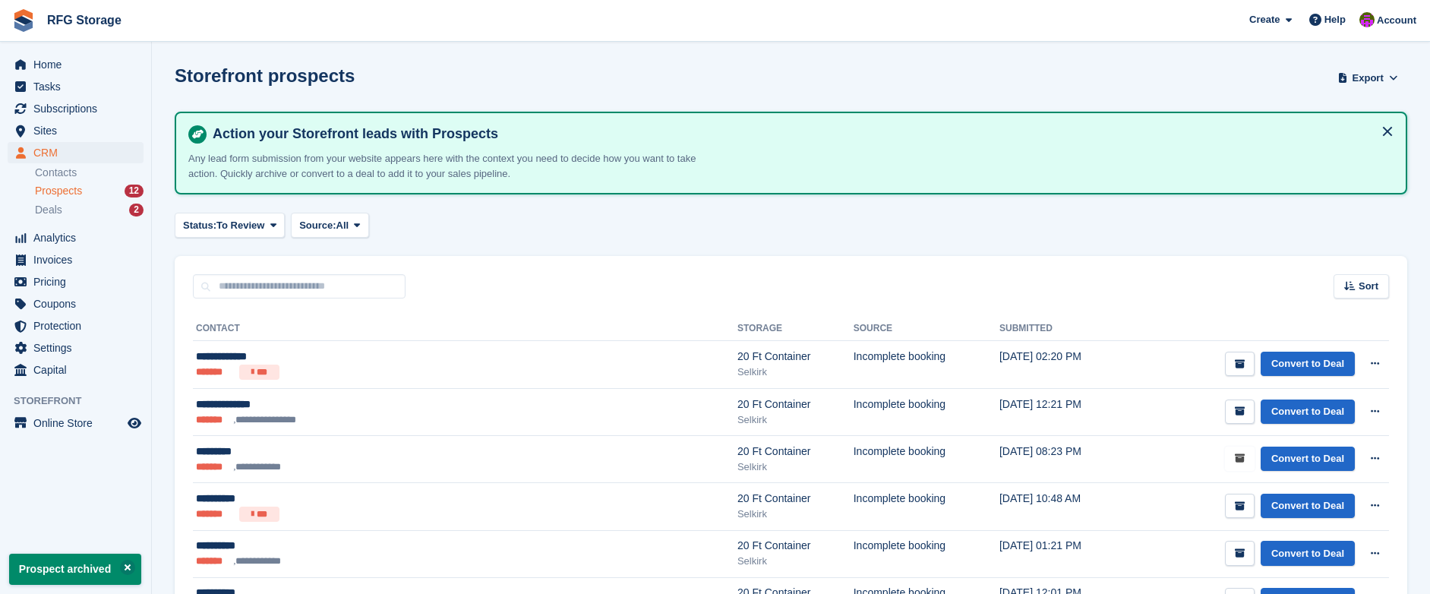
click at [1243, 454] on icon "submit" at bounding box center [1240, 459] width 10 height 10
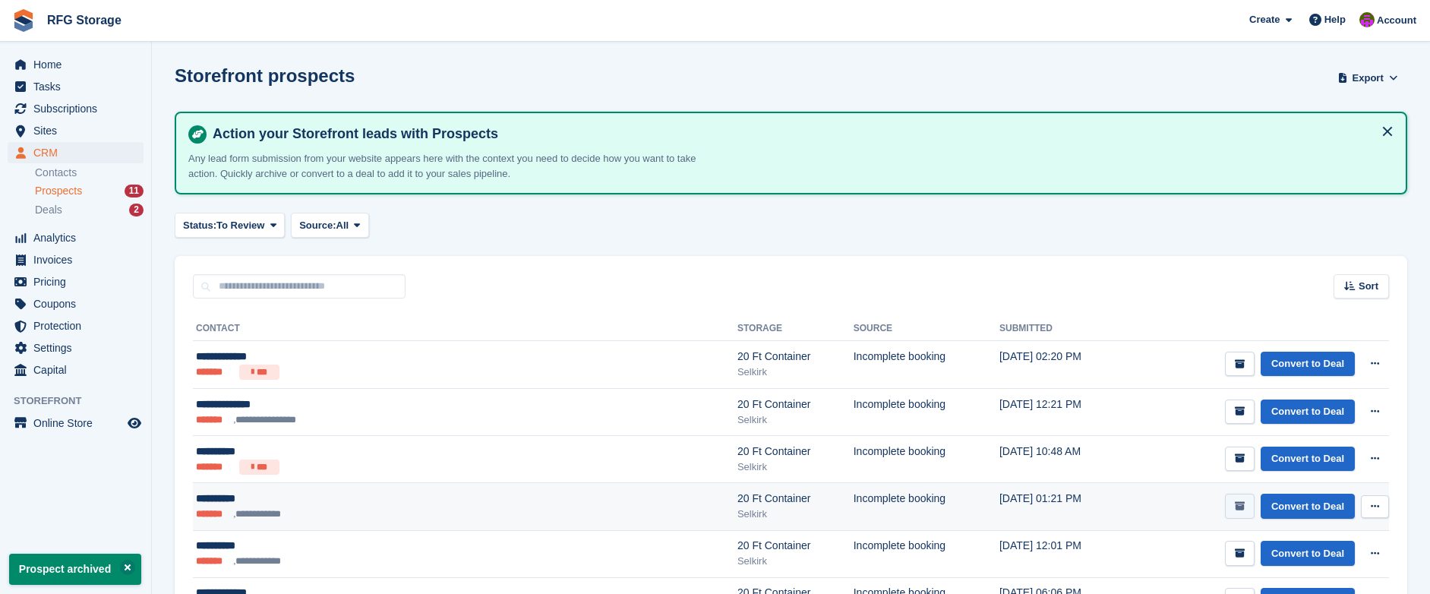
click at [1242, 499] on button "submit" at bounding box center [1240, 506] width 30 height 25
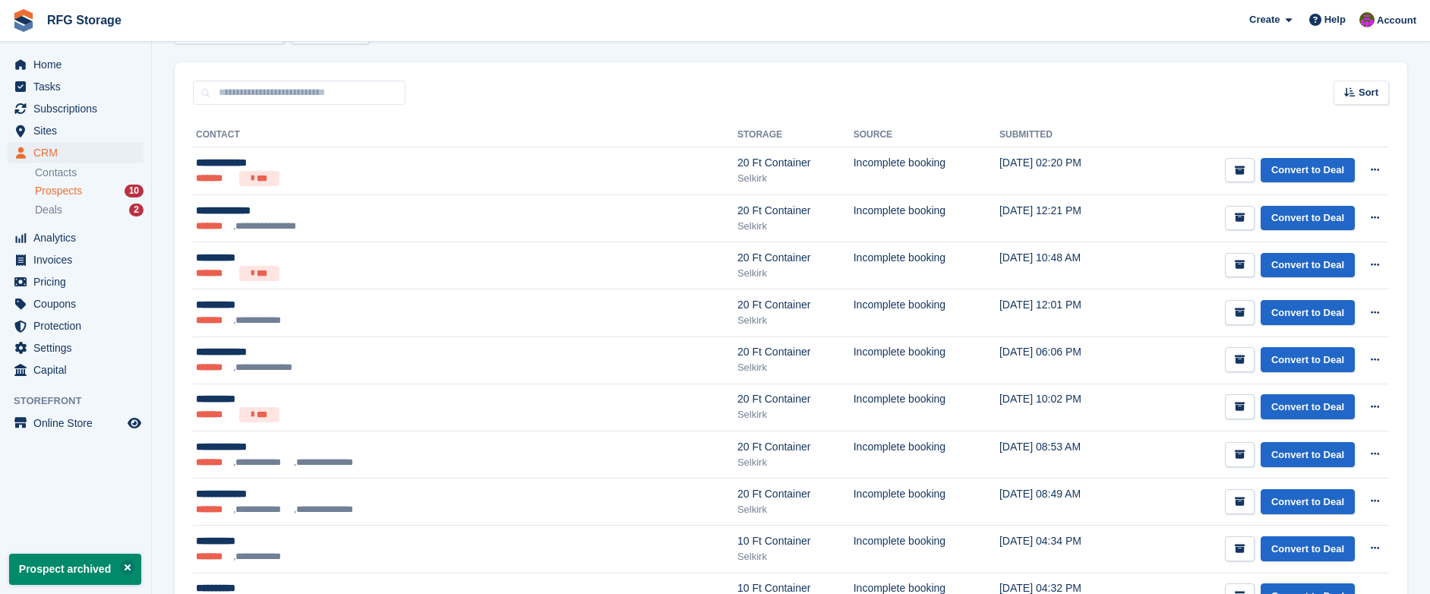
scroll to position [296, 0]
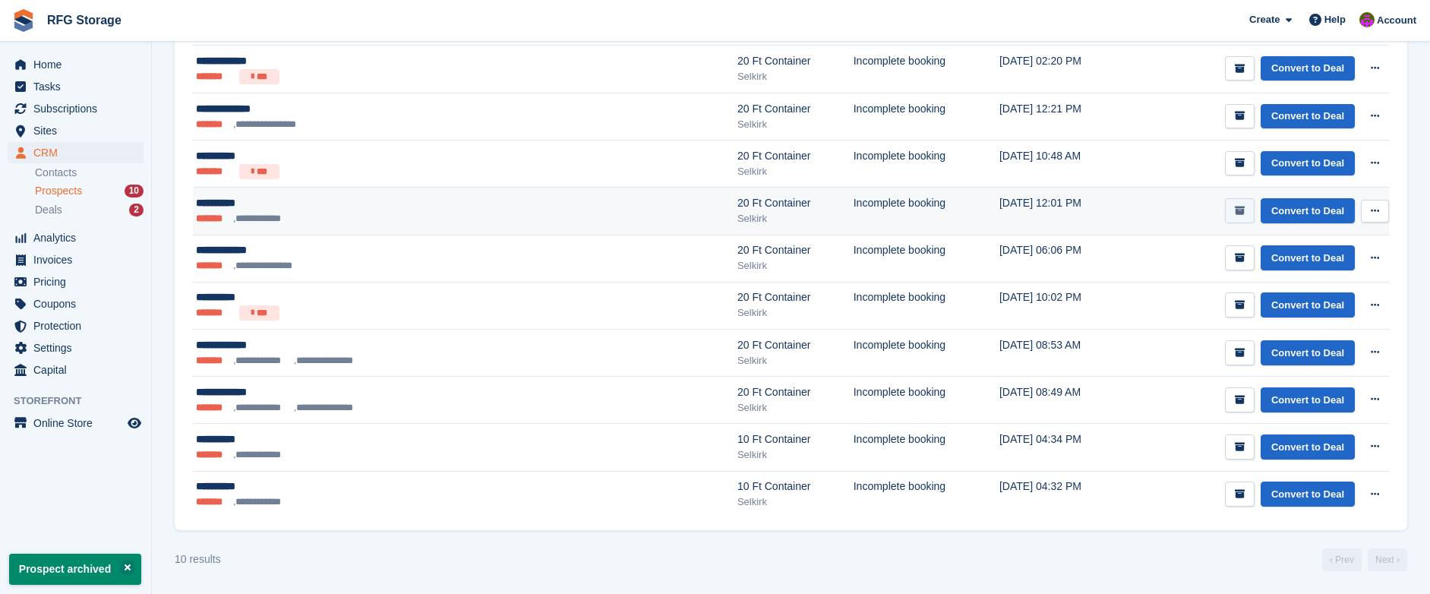
click at [1252, 213] on button "submit" at bounding box center [1240, 210] width 30 height 25
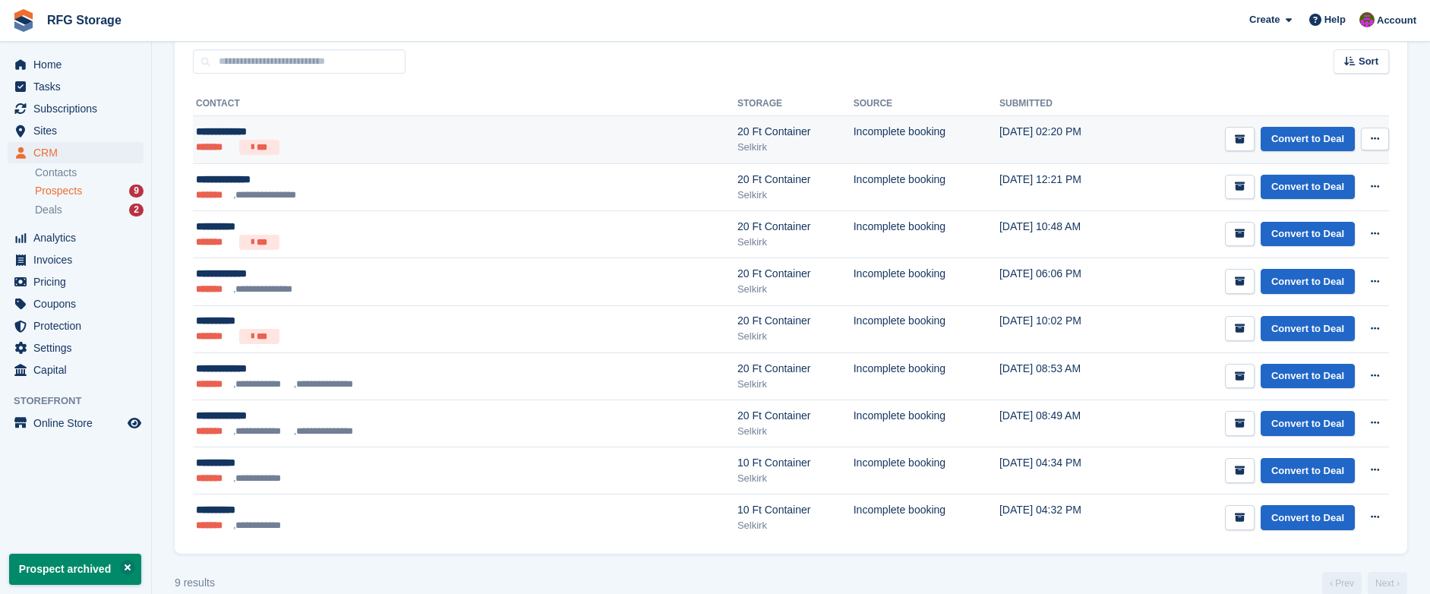
scroll to position [248, 0]
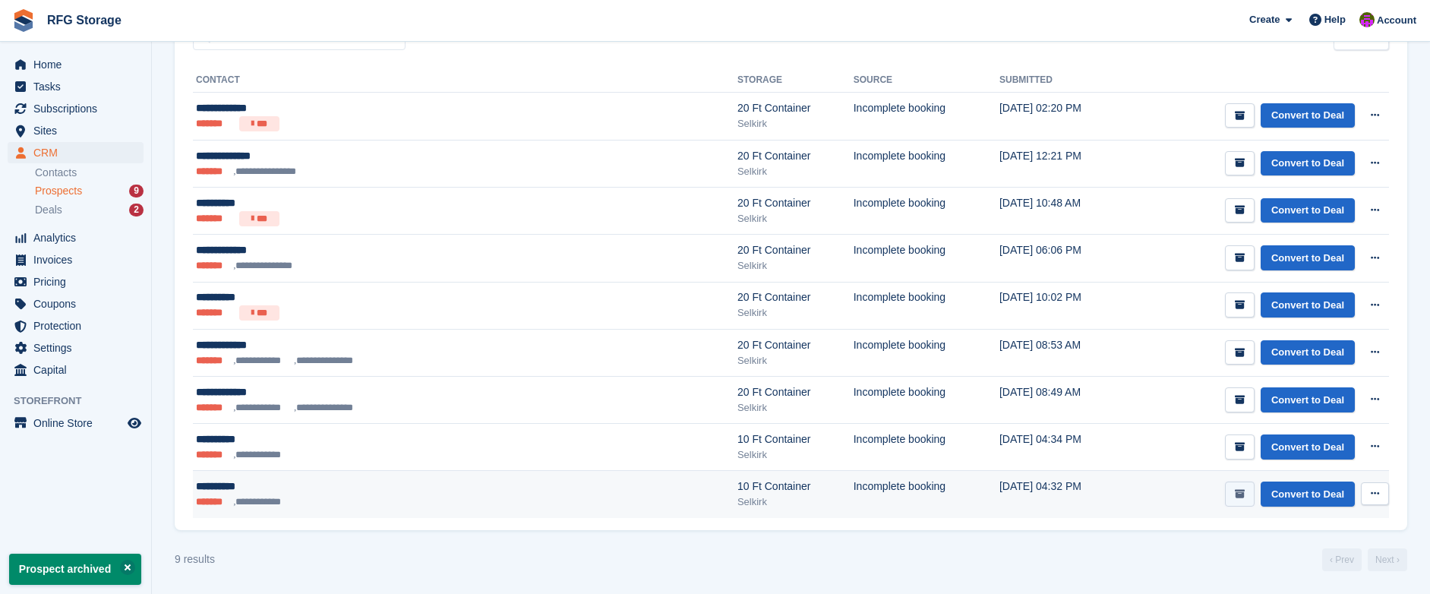
click at [1243, 495] on button "submit" at bounding box center [1240, 494] width 30 height 25
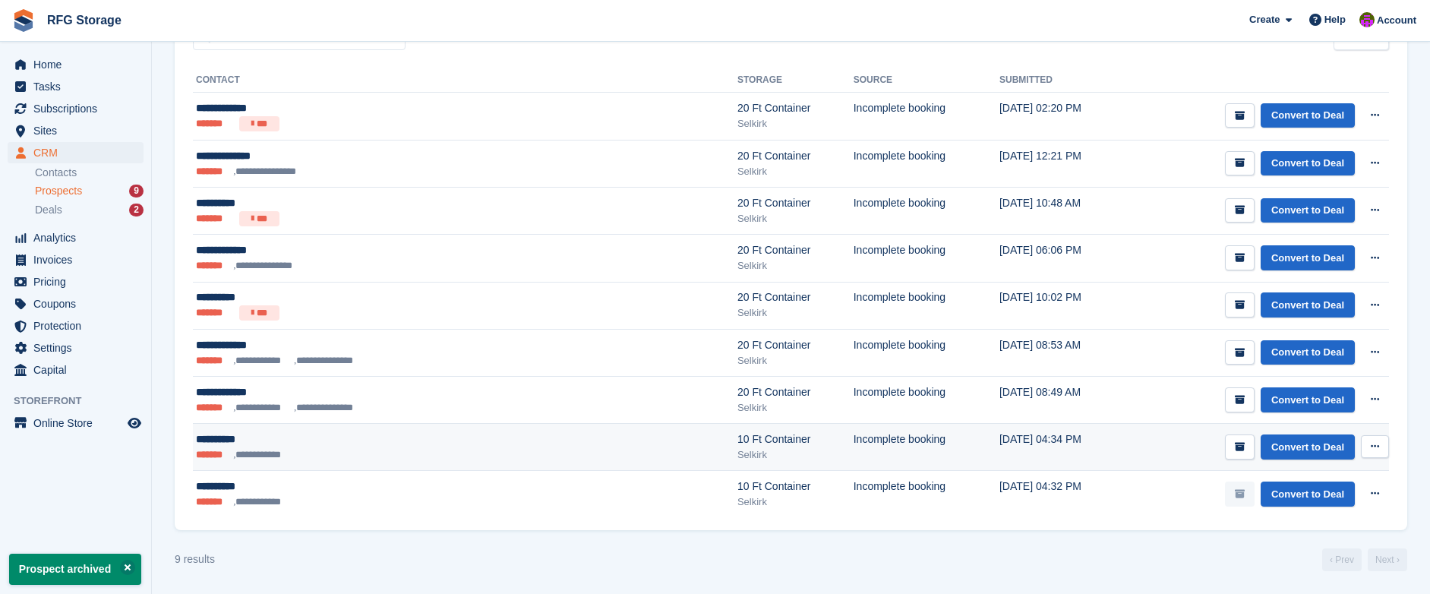
scroll to position [0, 0]
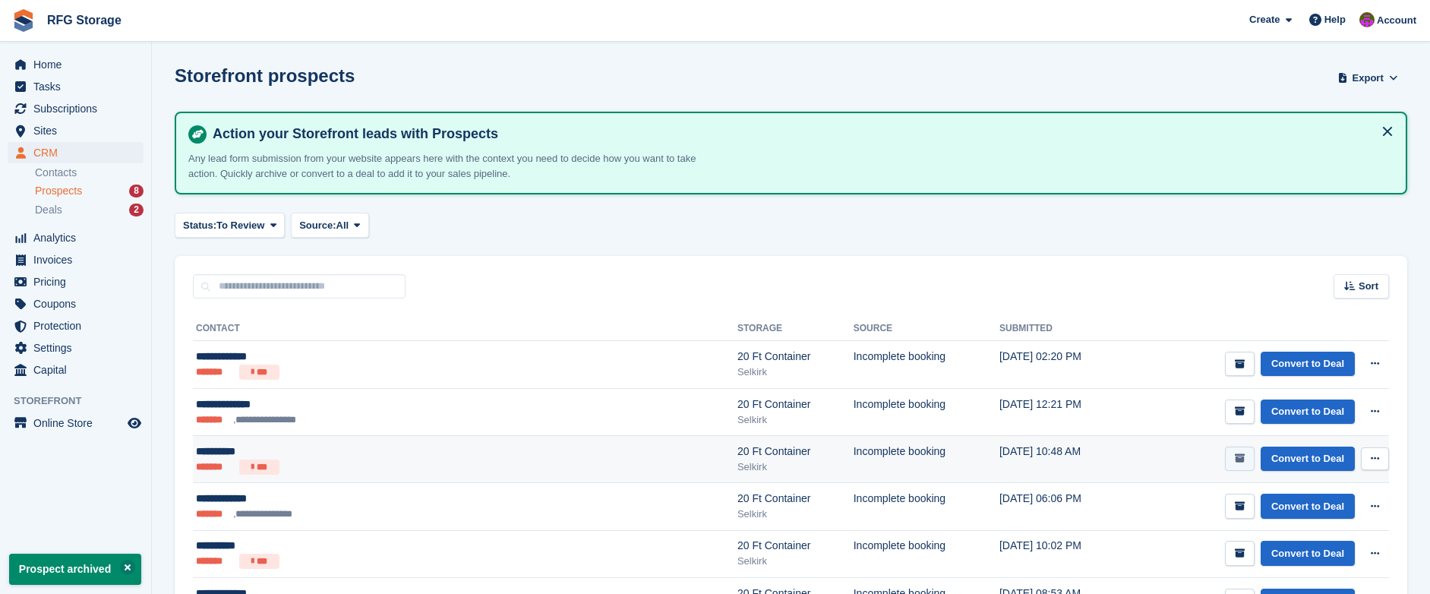
click at [1235, 457] on icon "submit" at bounding box center [1240, 459] width 10 height 10
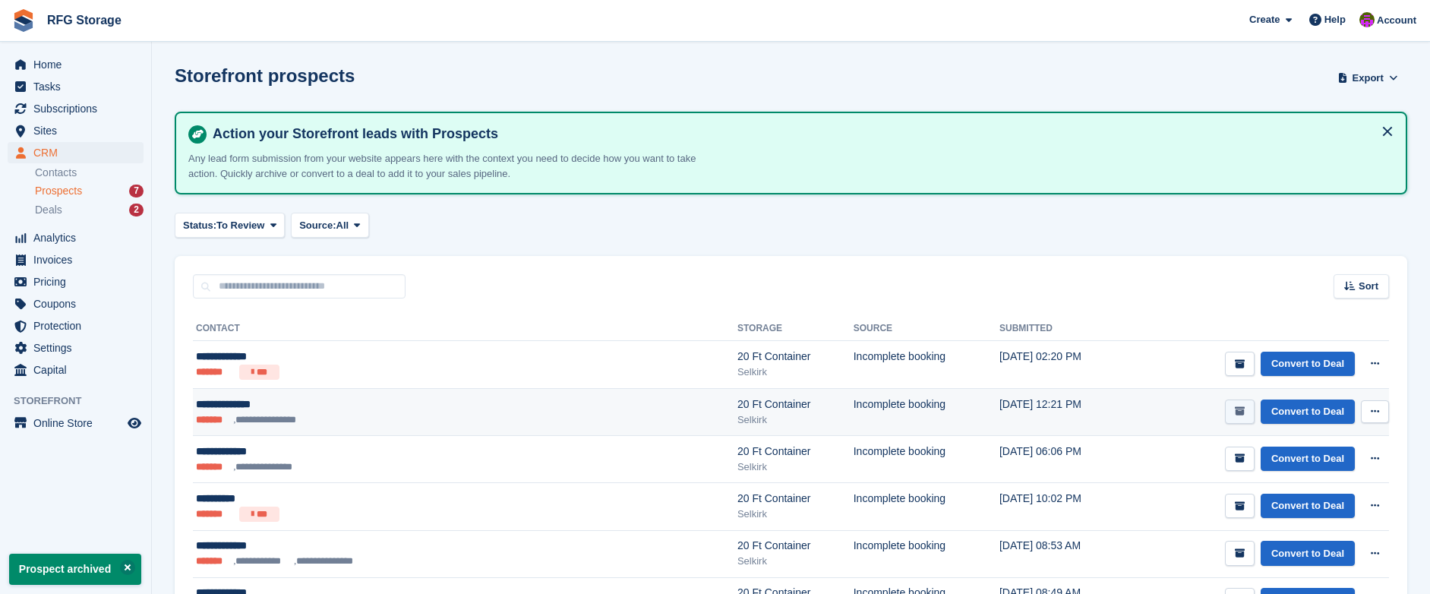
click at [1243, 417] on button "submit" at bounding box center [1240, 412] width 30 height 25
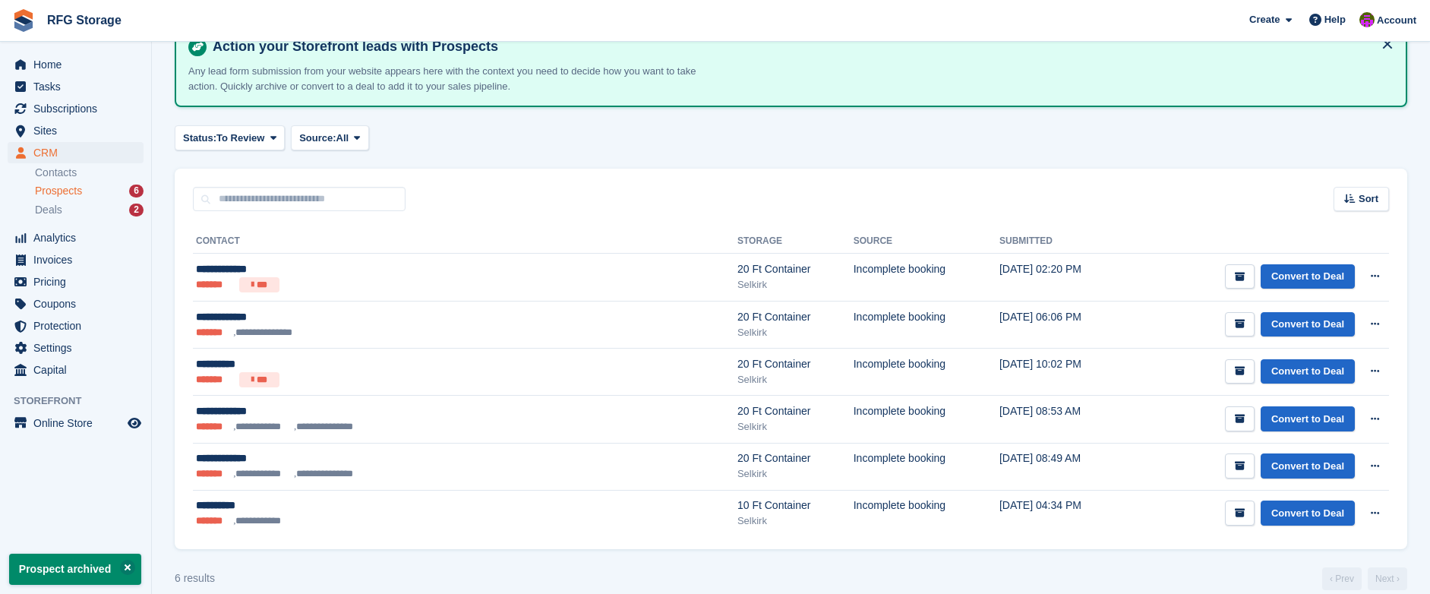
scroll to position [106, 0]
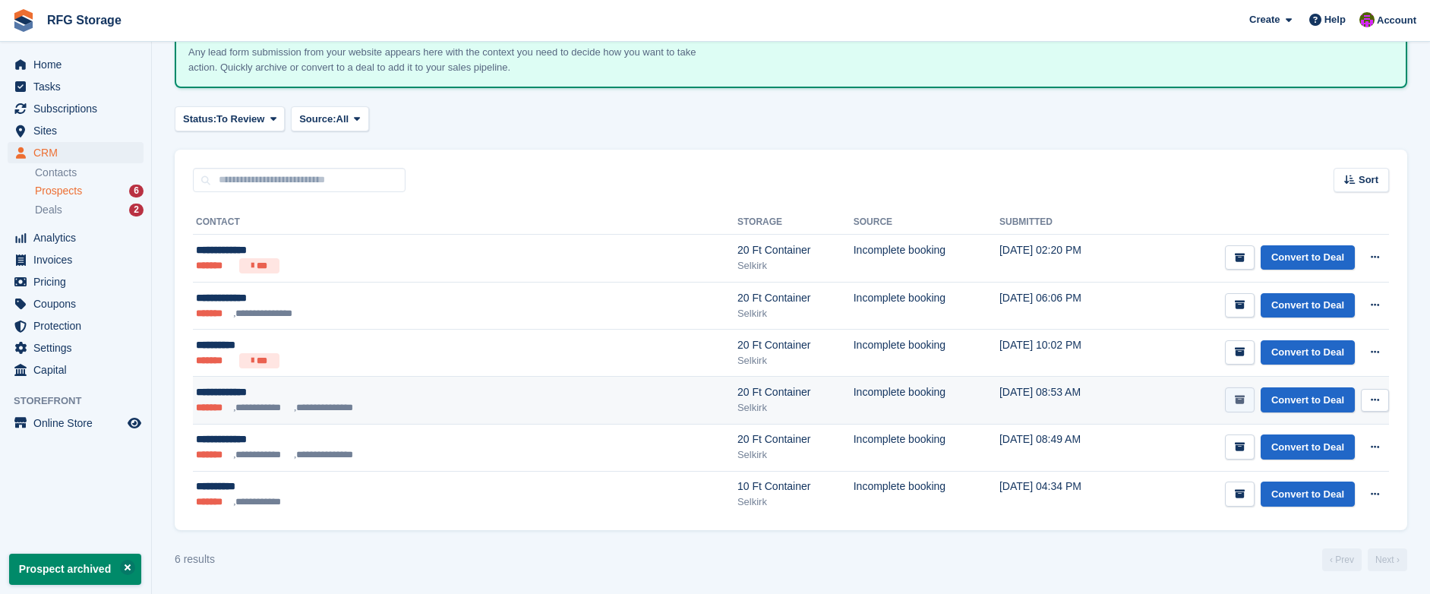
click at [1236, 406] on button "submit" at bounding box center [1240, 399] width 30 height 25
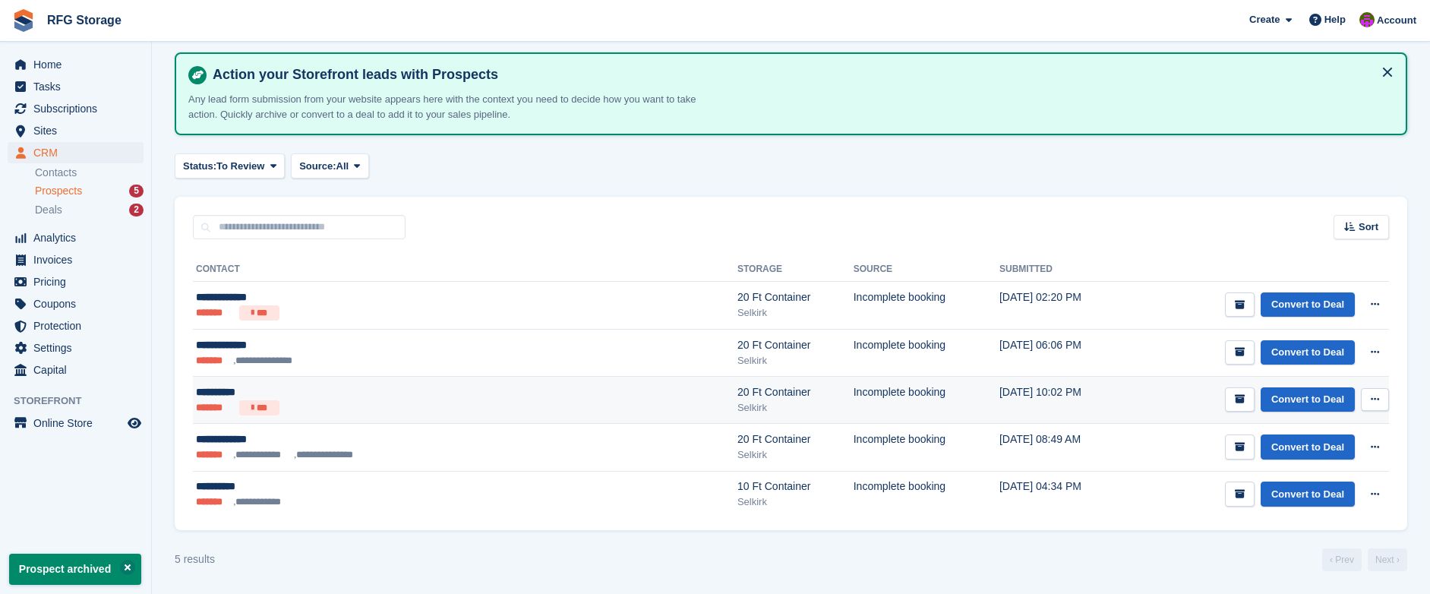
scroll to position [0, 0]
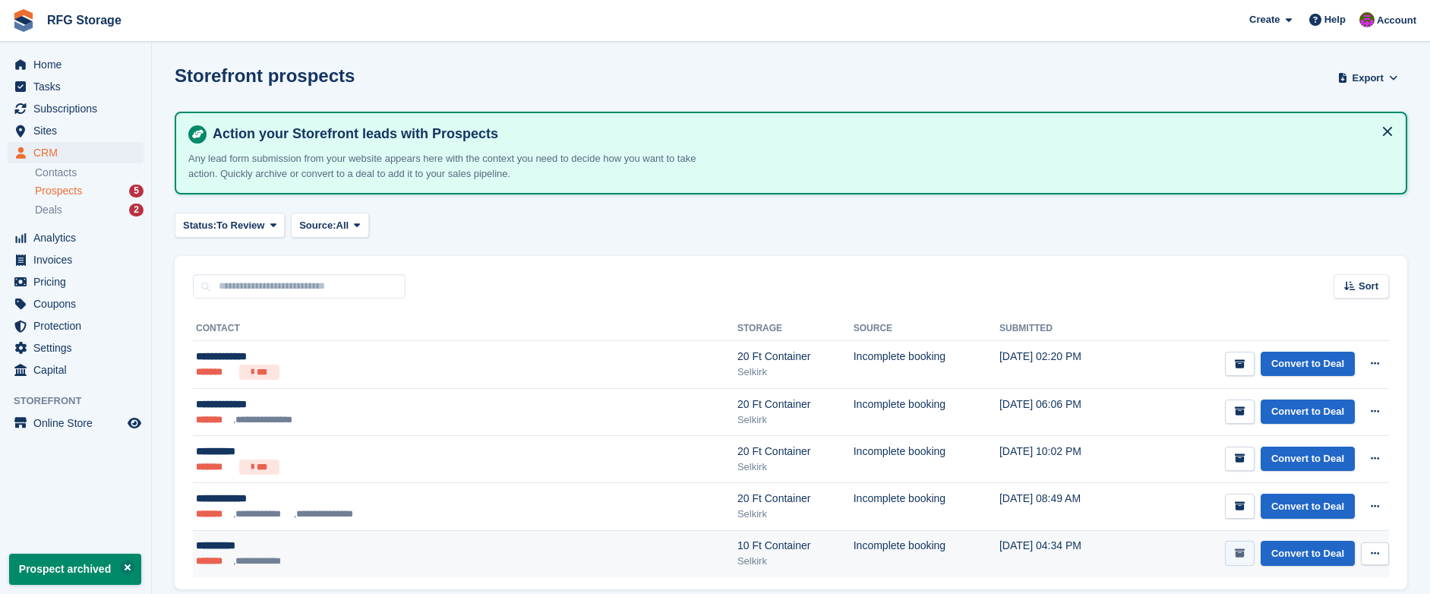
click at [1242, 560] on button "submit" at bounding box center [1240, 553] width 30 height 25
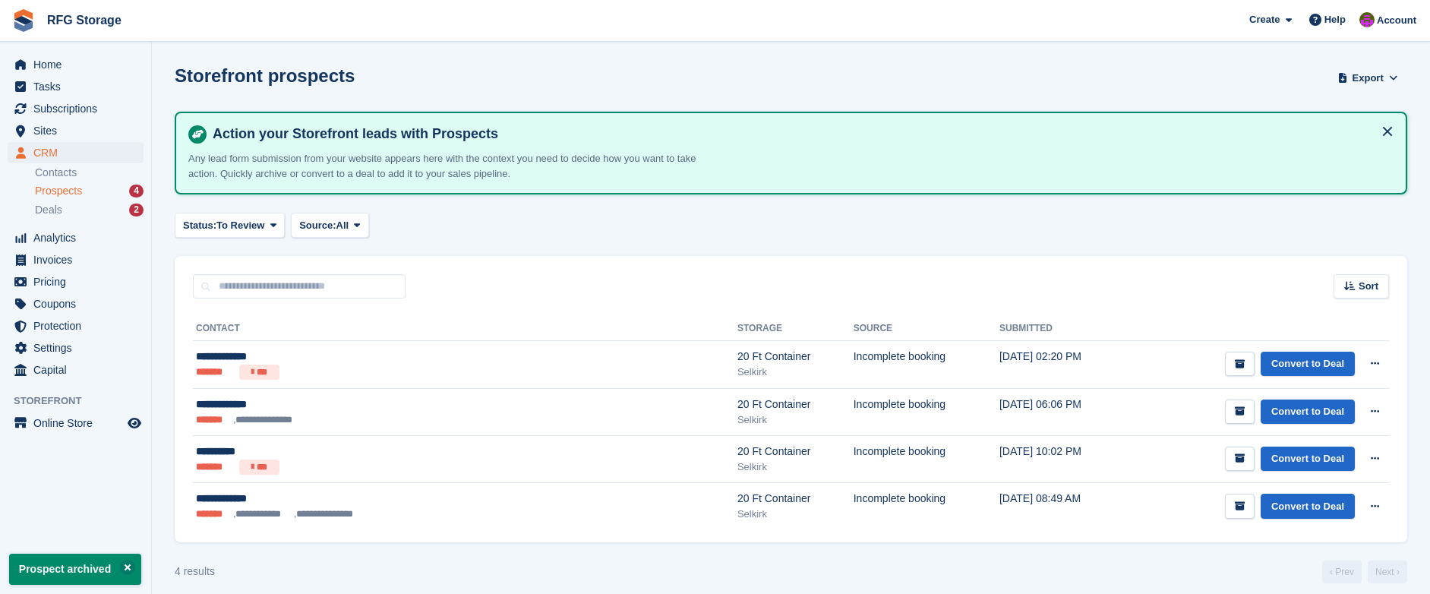
click at [1237, 510] on icon "submit" at bounding box center [1240, 506] width 10 height 10
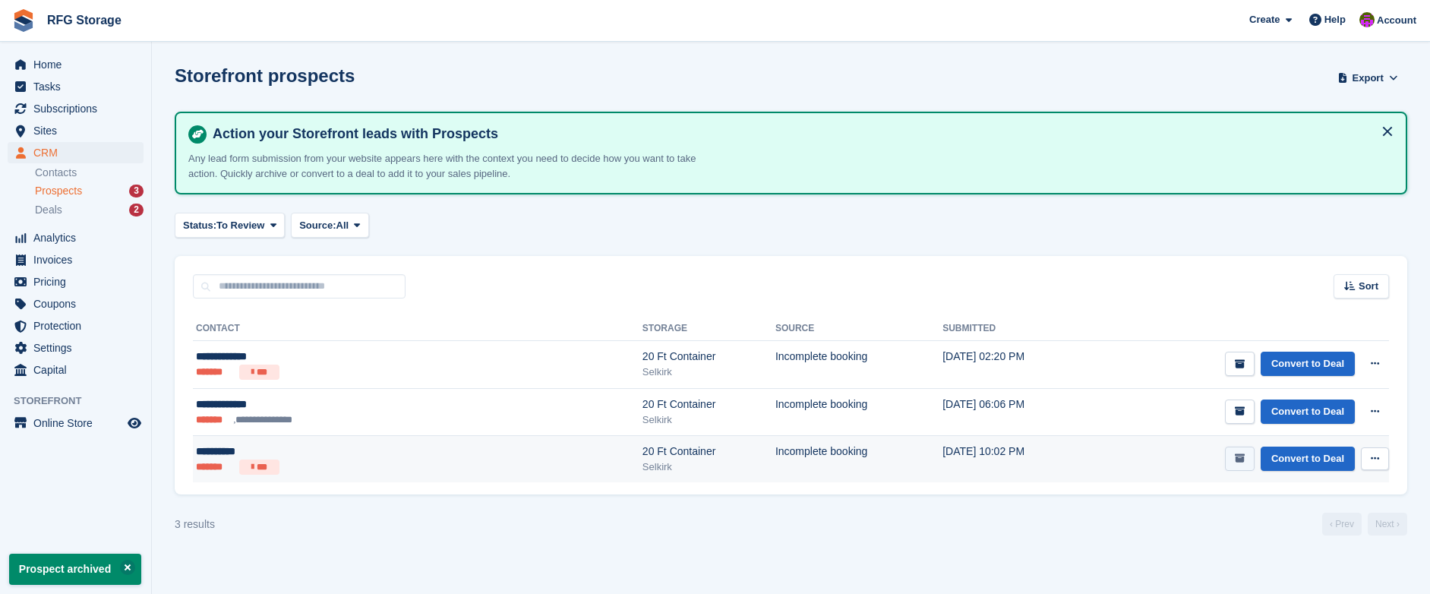
click at [1225, 465] on button "submit" at bounding box center [1240, 459] width 30 height 25
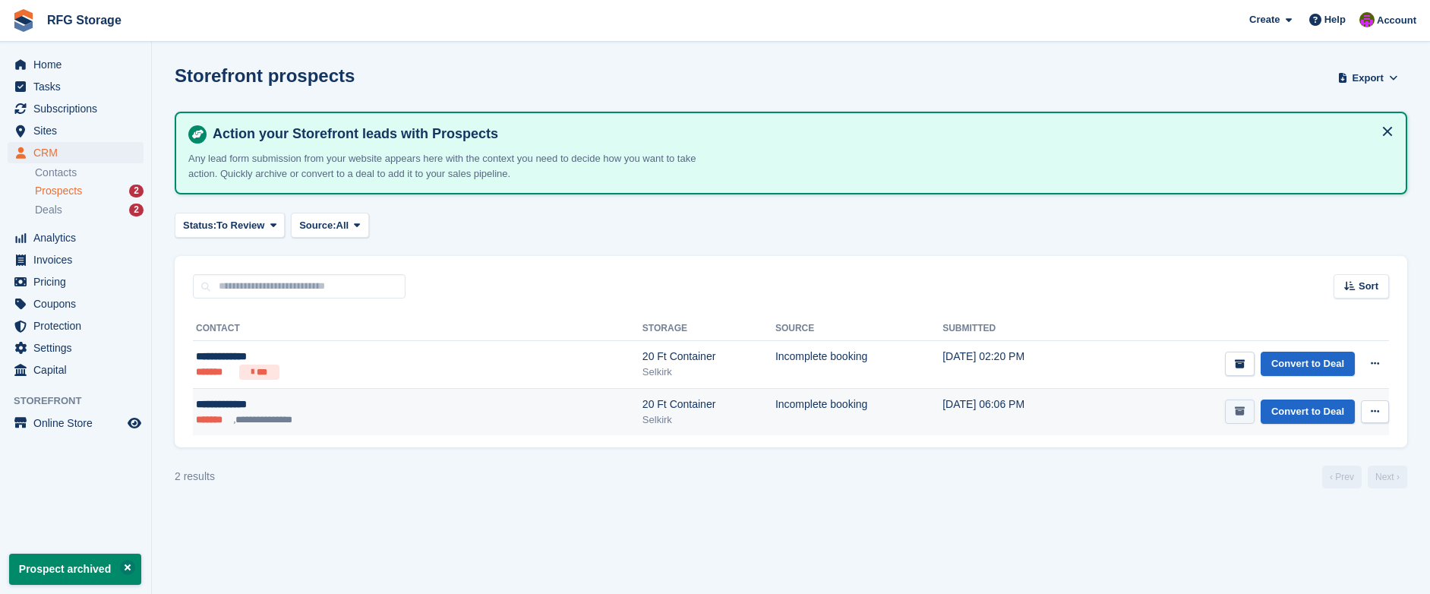
click at [1243, 419] on button "submit" at bounding box center [1240, 412] width 30 height 25
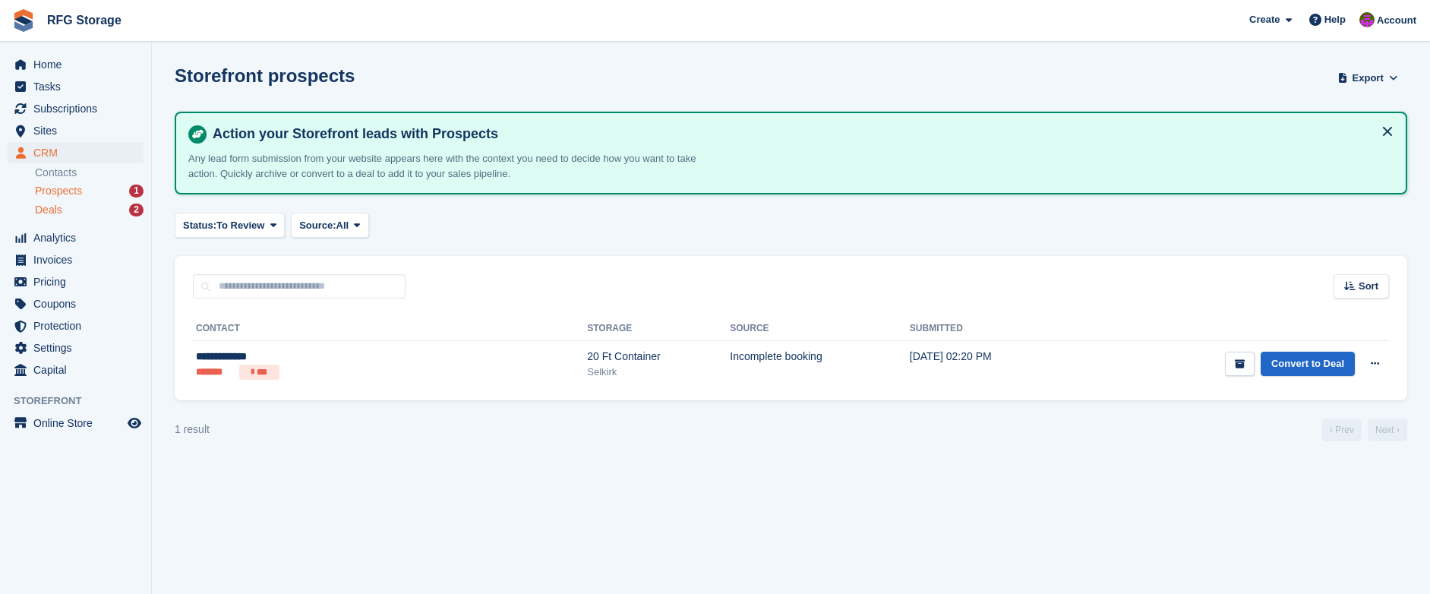
click at [84, 210] on div "Deals 2" at bounding box center [89, 210] width 109 height 14
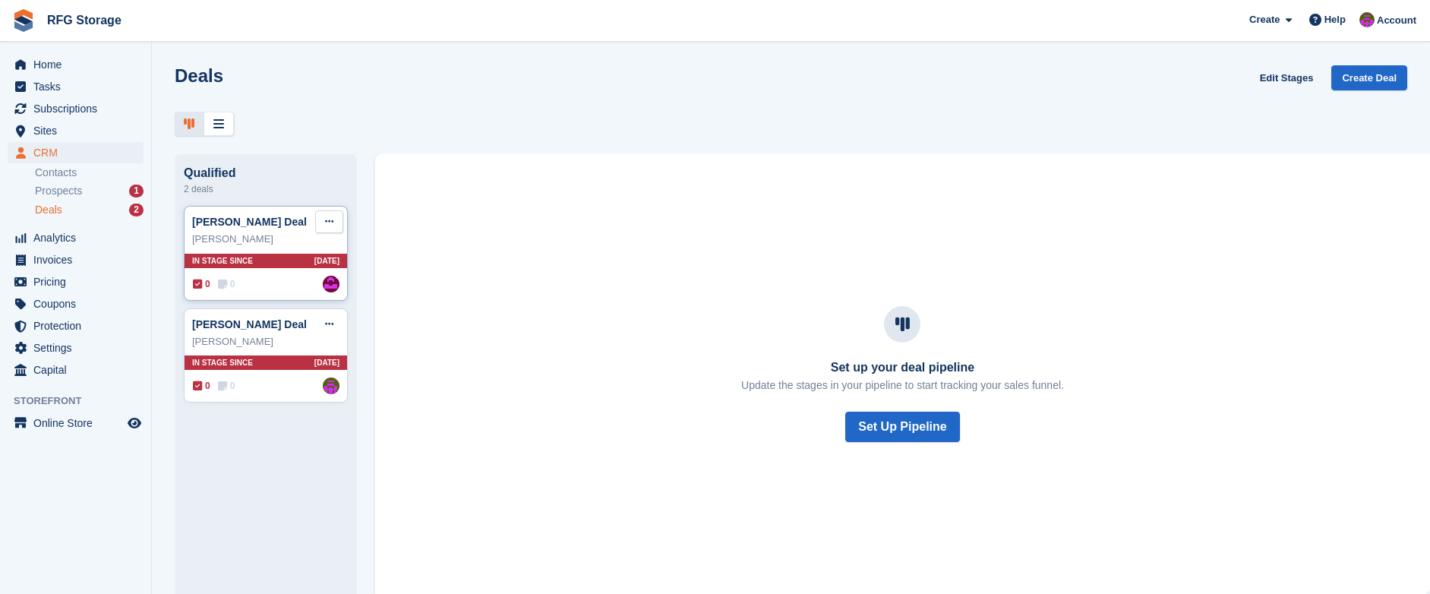
click at [335, 224] on button at bounding box center [329, 221] width 28 height 23
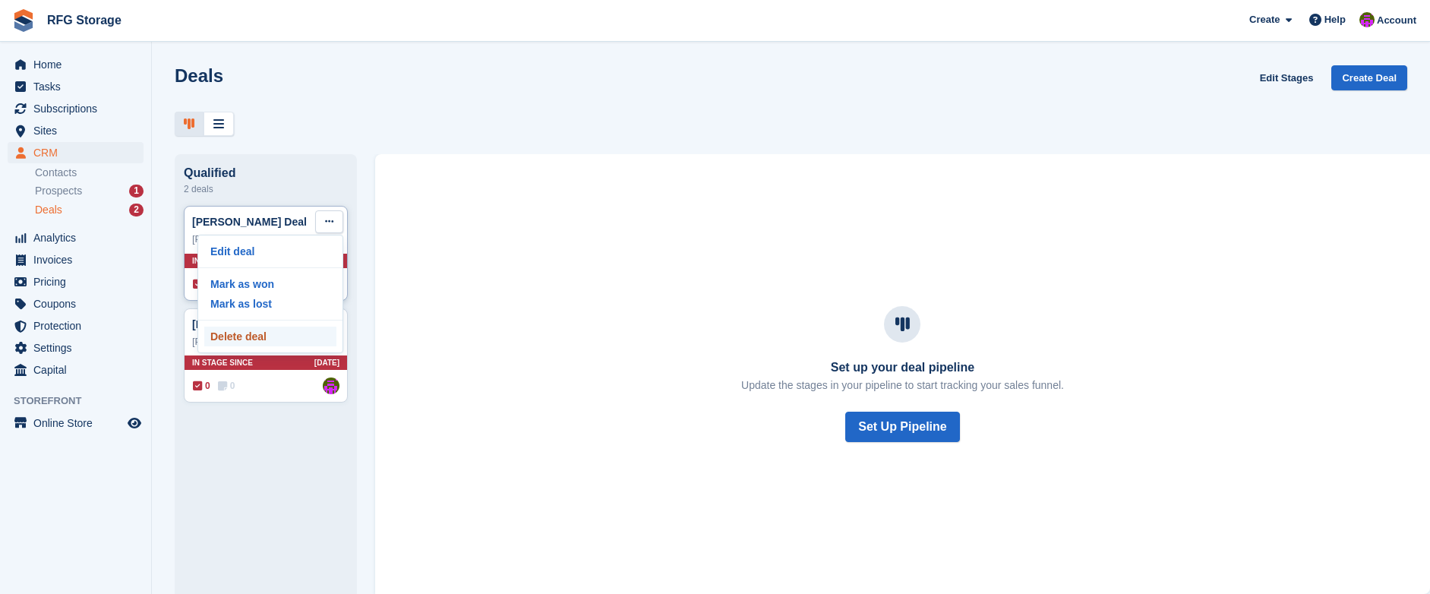
click at [274, 337] on p "Delete deal" at bounding box center [270, 337] width 132 height 20
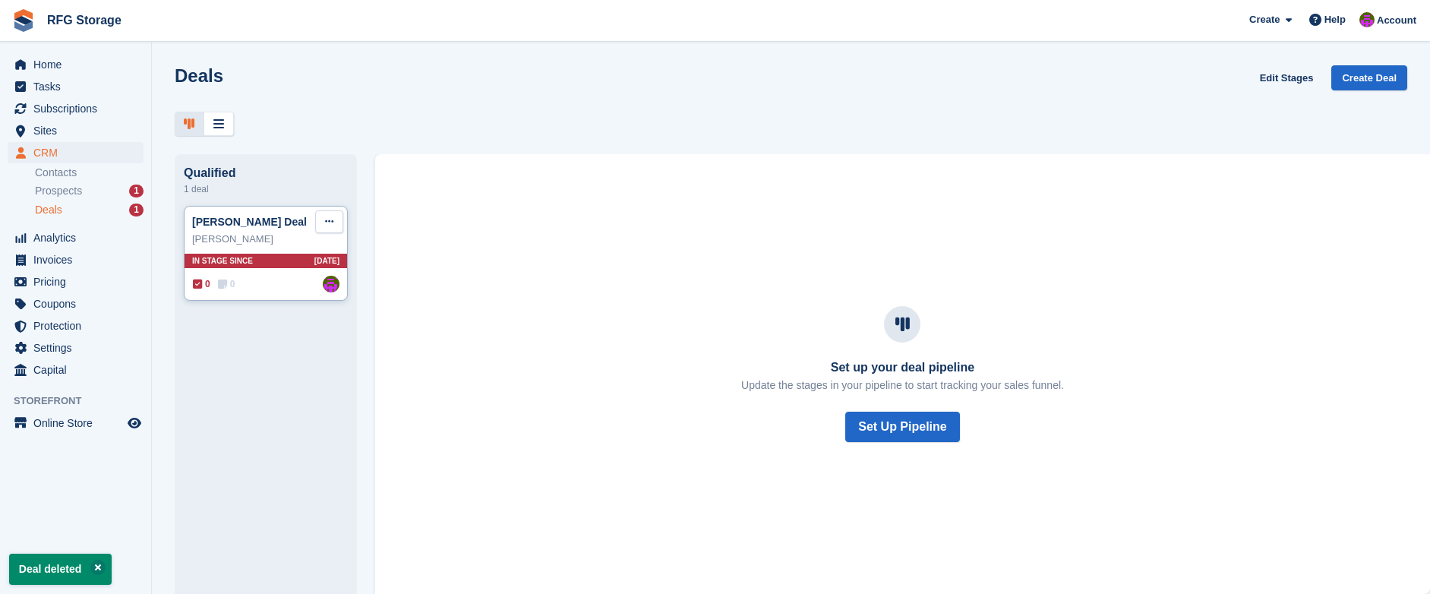
click at [331, 223] on icon at bounding box center [329, 222] width 8 height 10
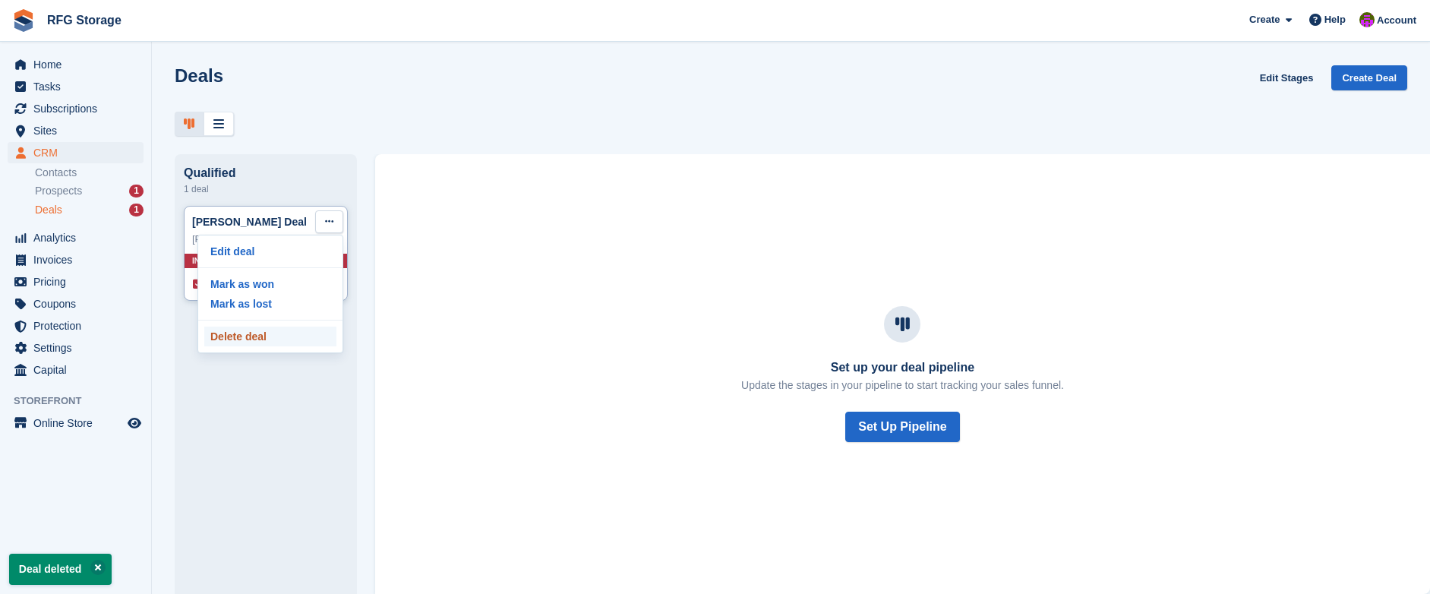
click at [296, 340] on p "Delete deal" at bounding box center [270, 337] width 132 height 20
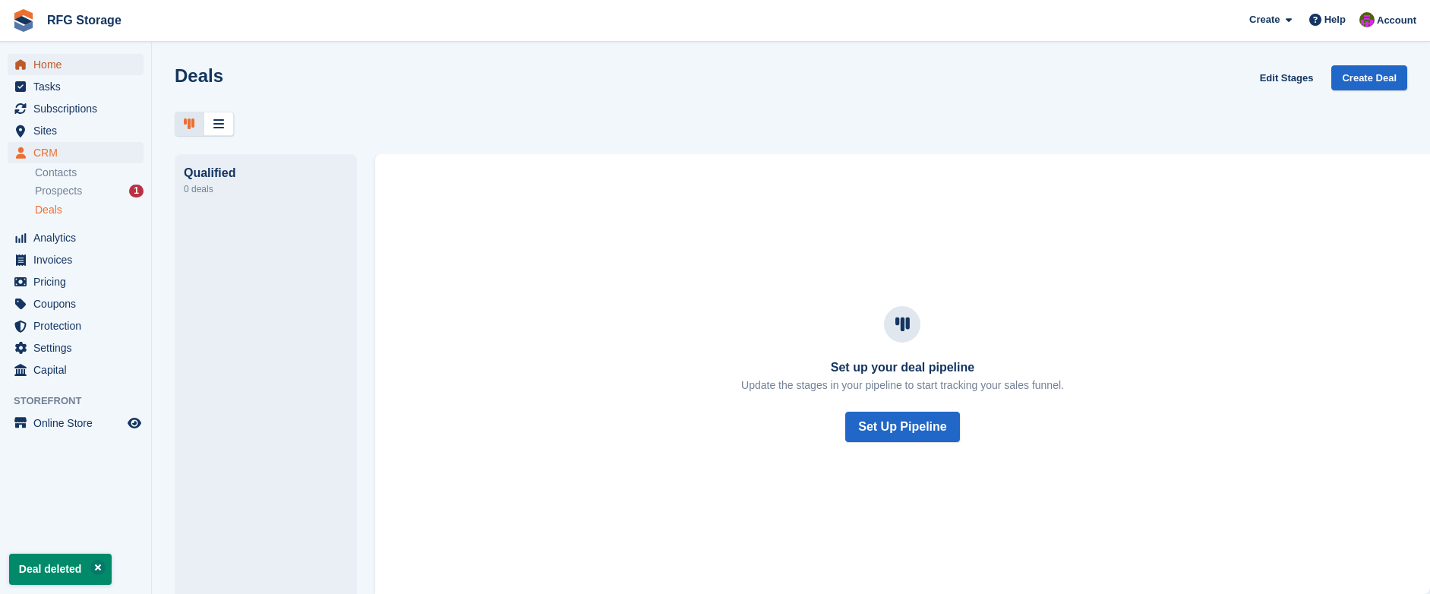
click at [33, 62] on span "Home" at bounding box center [78, 64] width 91 height 21
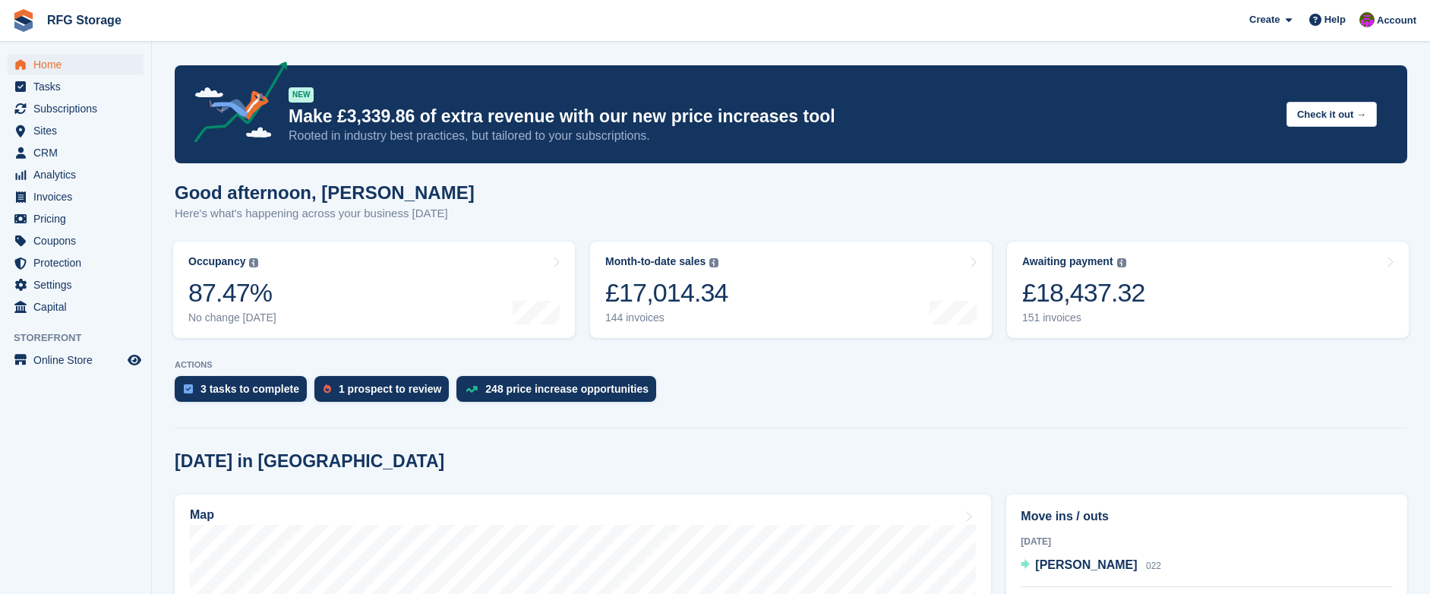
scroll to position [517, 0]
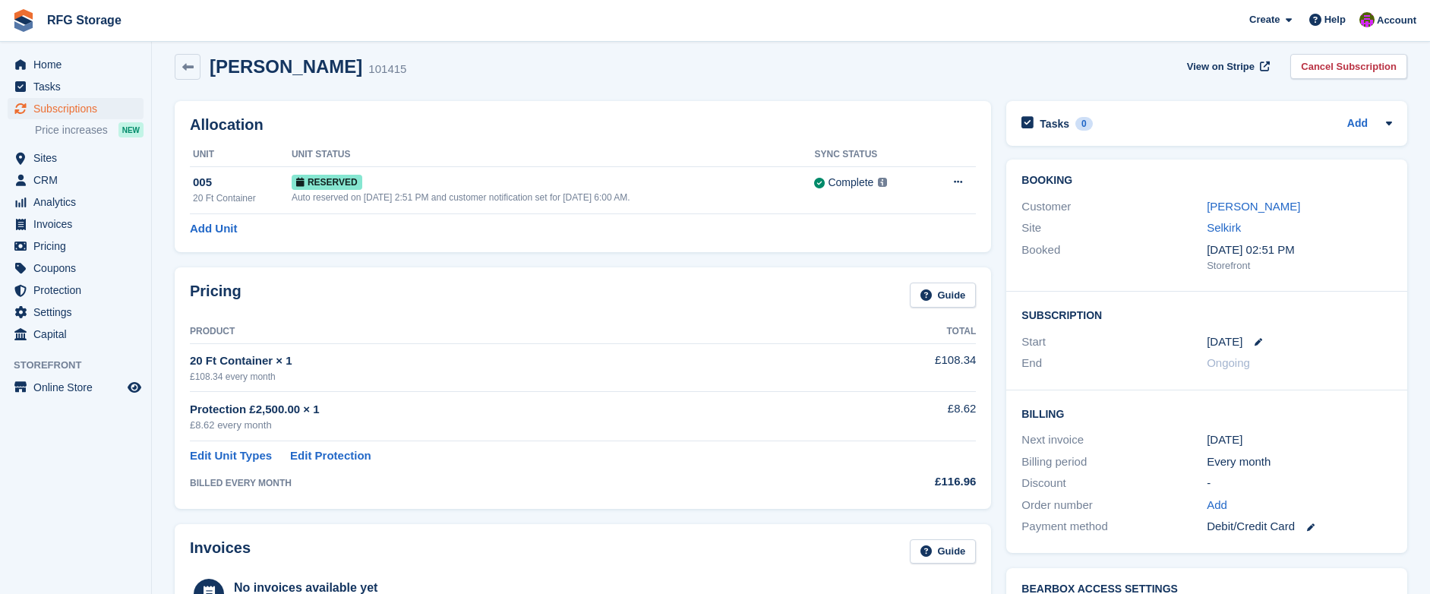
scroll to position [8, 0]
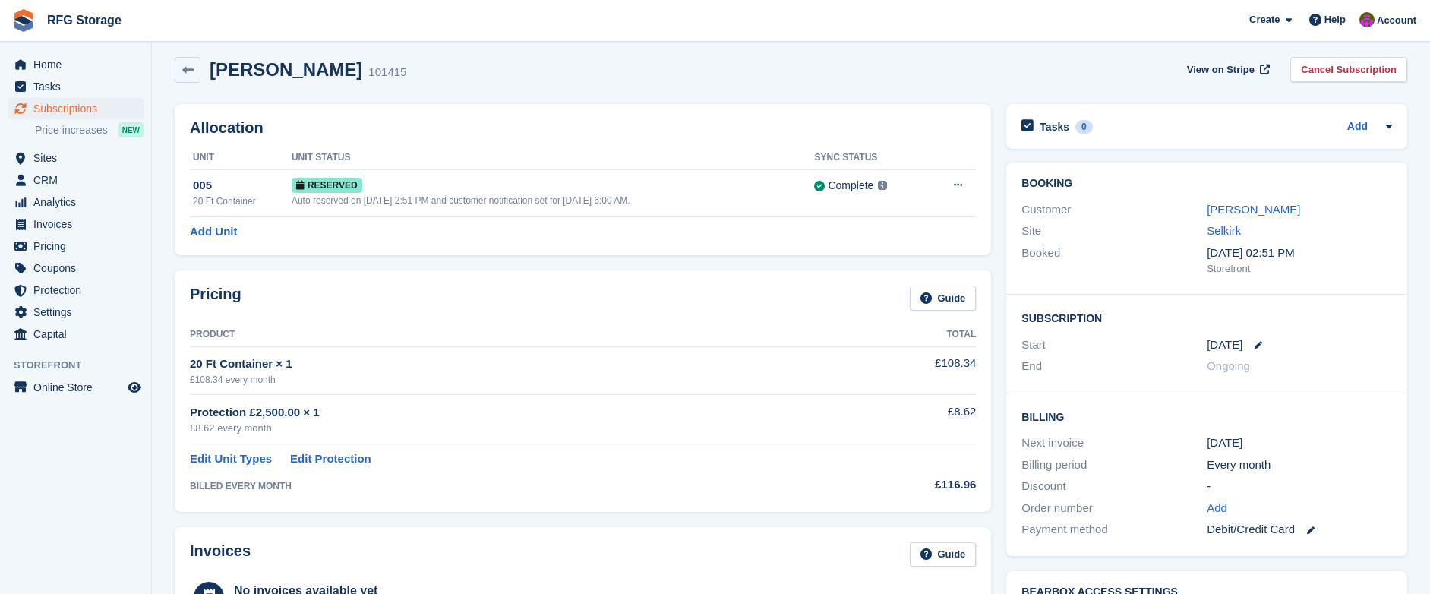
click at [1247, 217] on div "Ken Hosking" at bounding box center [1299, 209] width 185 height 17
click at [1247, 216] on link "Ken Hosking" at bounding box center [1253, 209] width 93 height 13
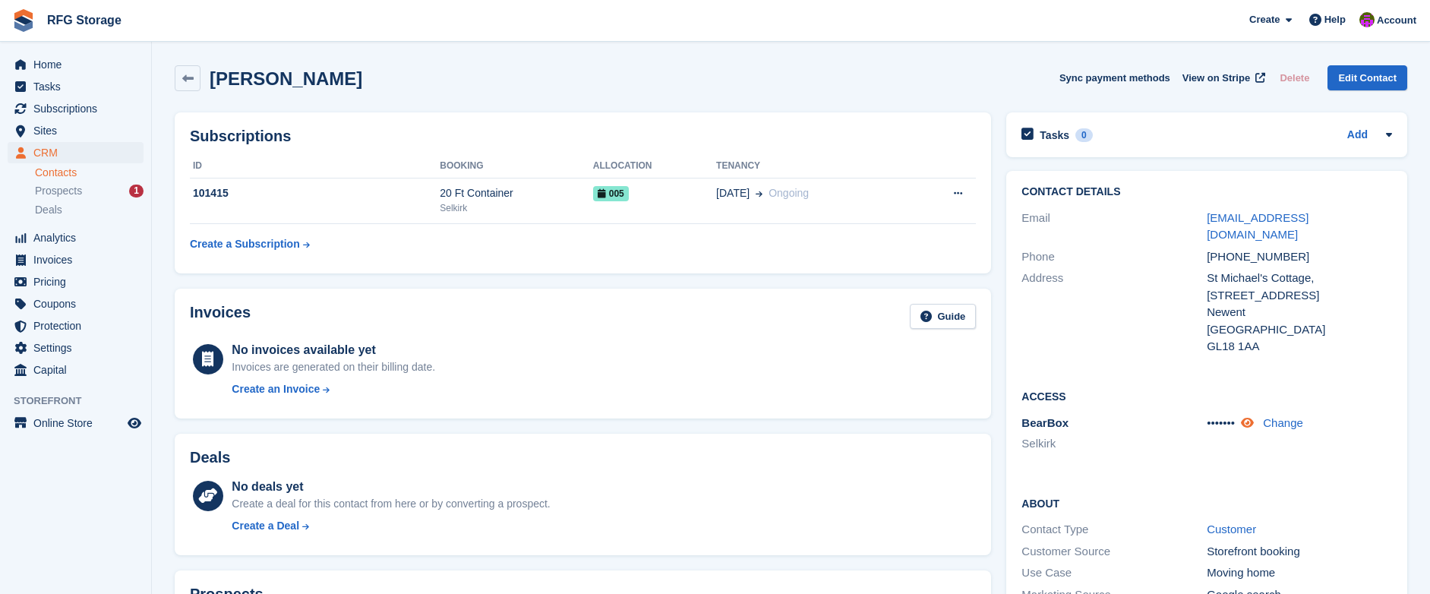
click at [1254, 417] on icon at bounding box center [1247, 422] width 13 height 11
click at [1278, 222] on link "wkhosking@gmail.com" at bounding box center [1258, 226] width 102 height 30
click at [1256, 222] on link "wkhosking@gmail.com" at bounding box center [1258, 226] width 102 height 30
click at [441, 195] on div "20 Ft Container" at bounding box center [516, 193] width 153 height 16
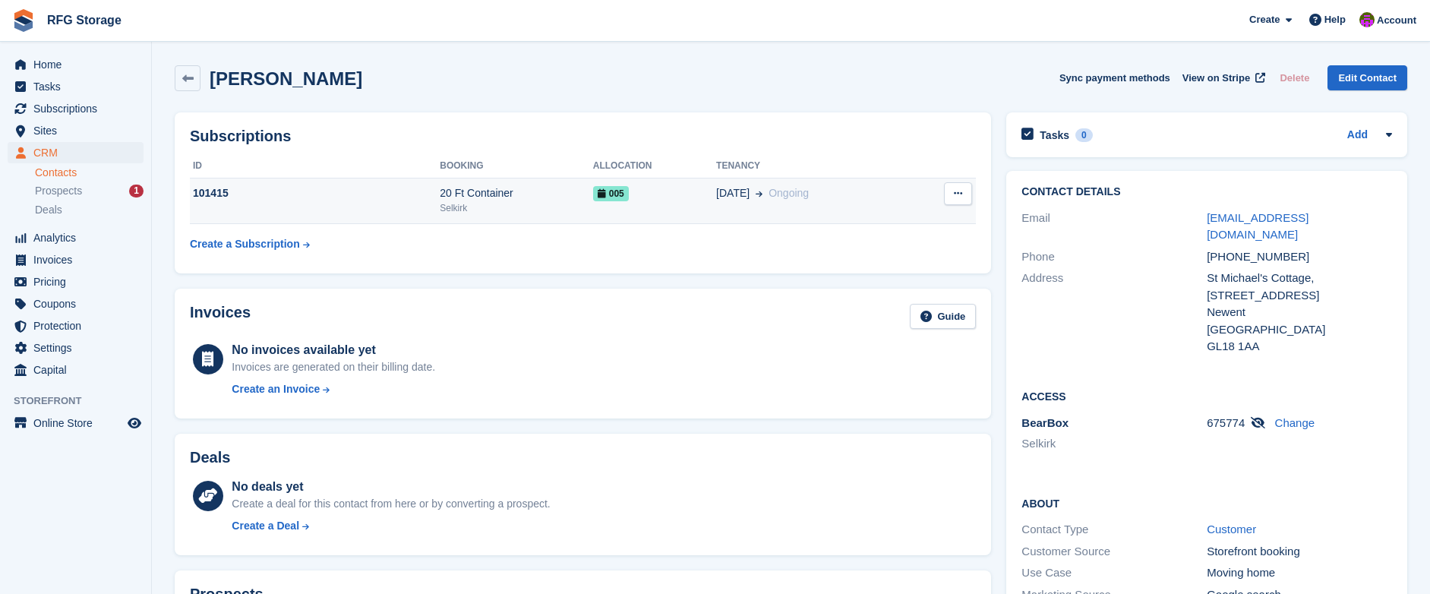
click at [441, 195] on div "20 Ft Container" at bounding box center [516, 193] width 153 height 16
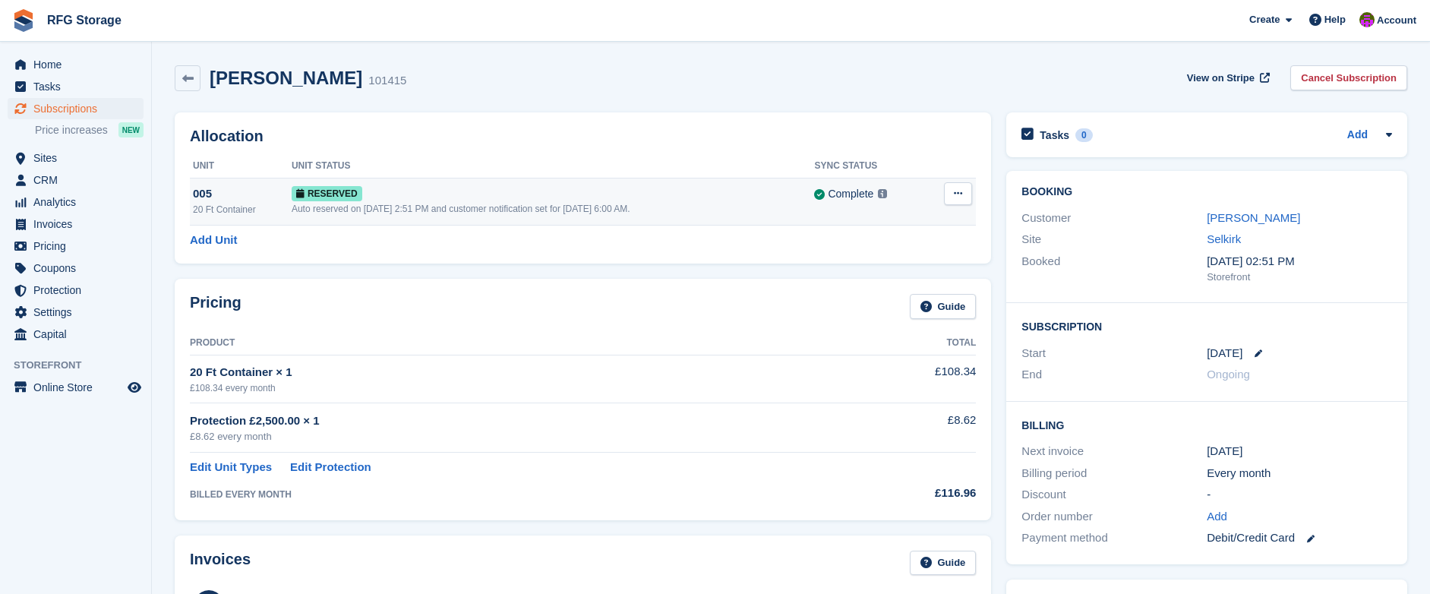
click at [407, 207] on div "Auto reserved on 13th Aug, 2:51 PM and customer notification set for 1st Sep, 6…" at bounding box center [553, 209] width 523 height 14
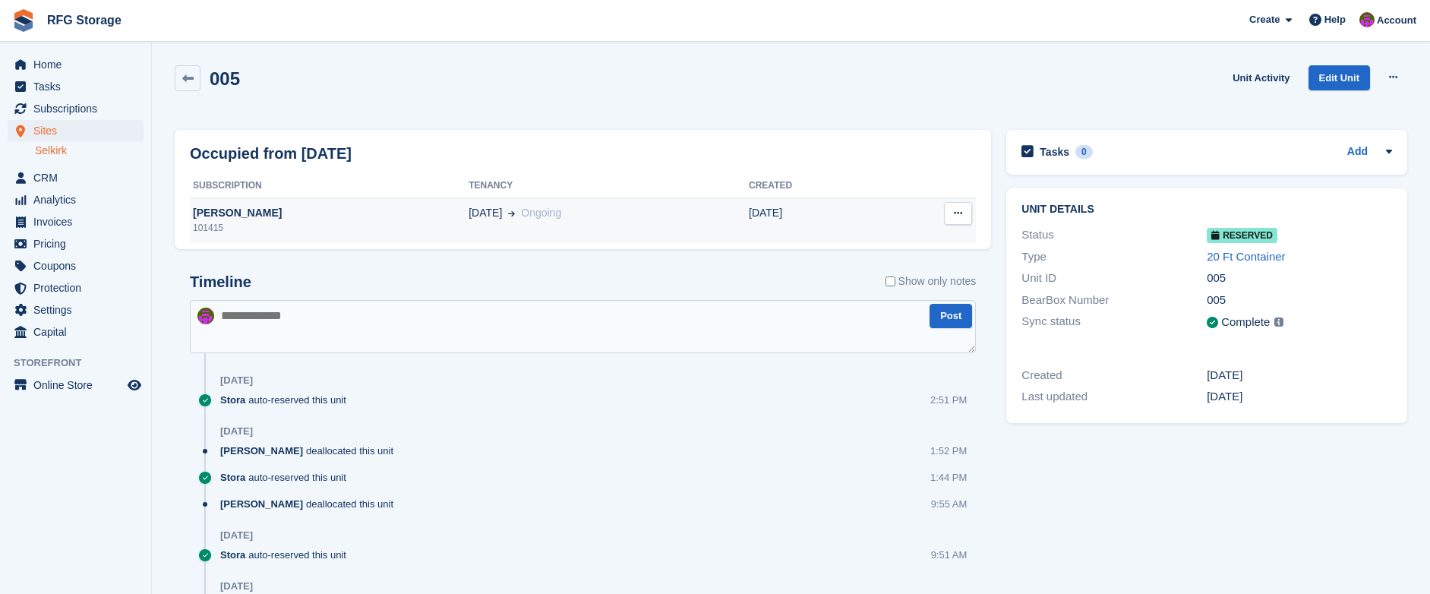
click at [955, 215] on icon at bounding box center [958, 213] width 8 height 10
click at [858, 238] on p "Deallocate" at bounding box center [899, 243] width 132 height 20
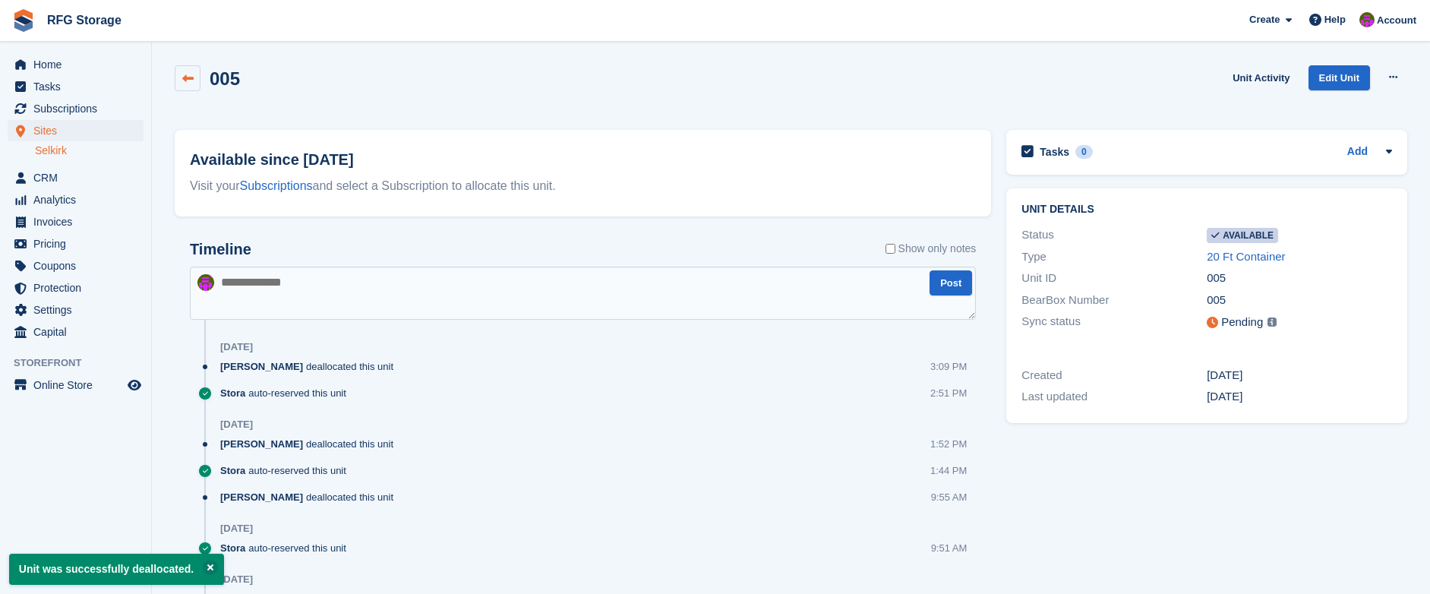
click at [194, 78] on link at bounding box center [188, 78] width 26 height 26
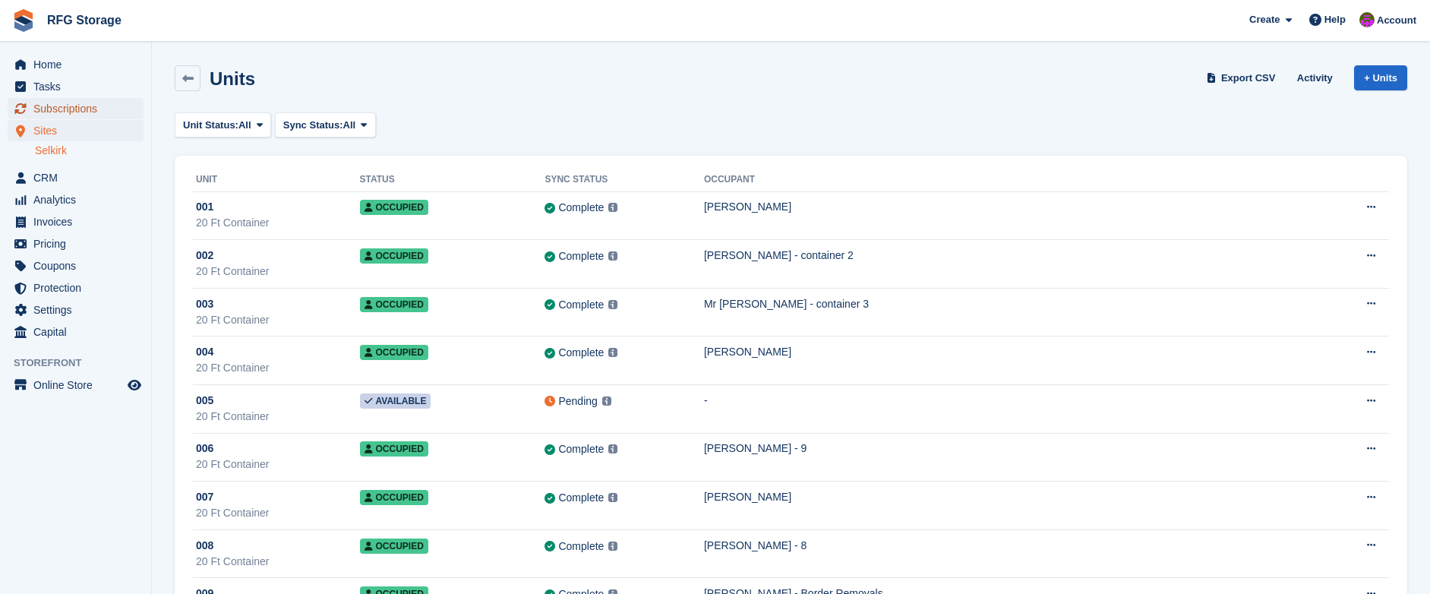
click at [77, 106] on span "Subscriptions" at bounding box center [78, 108] width 91 height 21
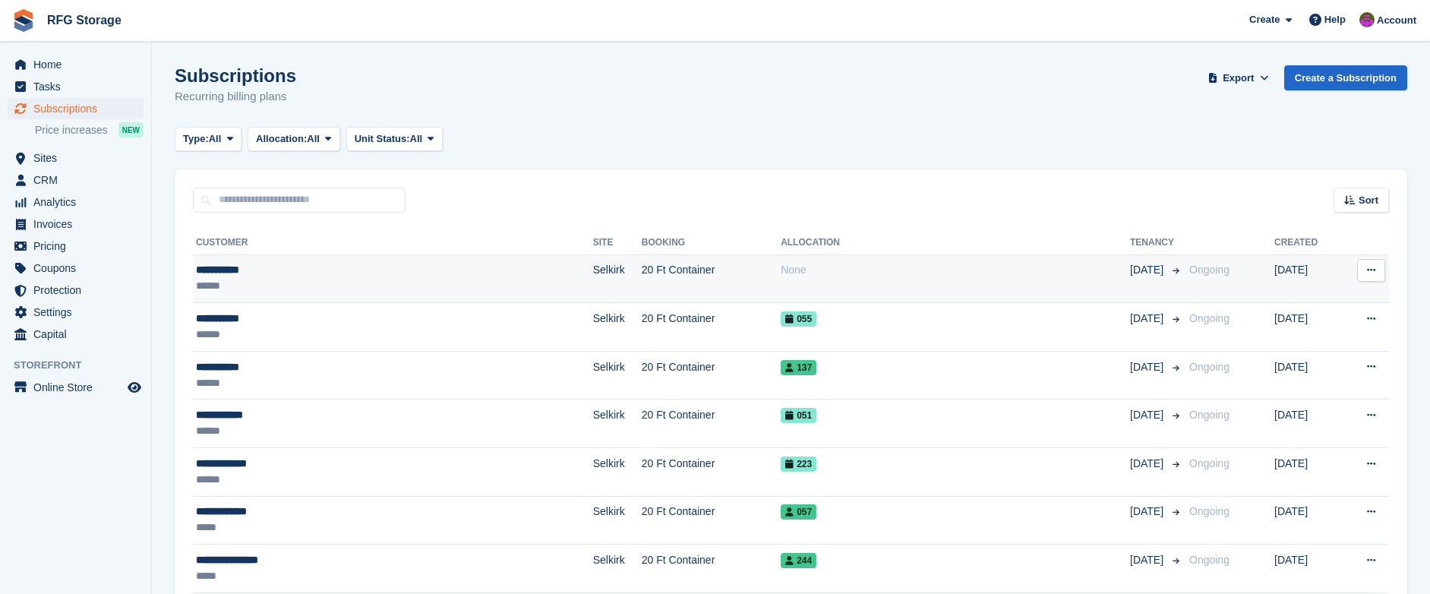
click at [642, 284] on td "20 Ft Container" at bounding box center [711, 278] width 139 height 49
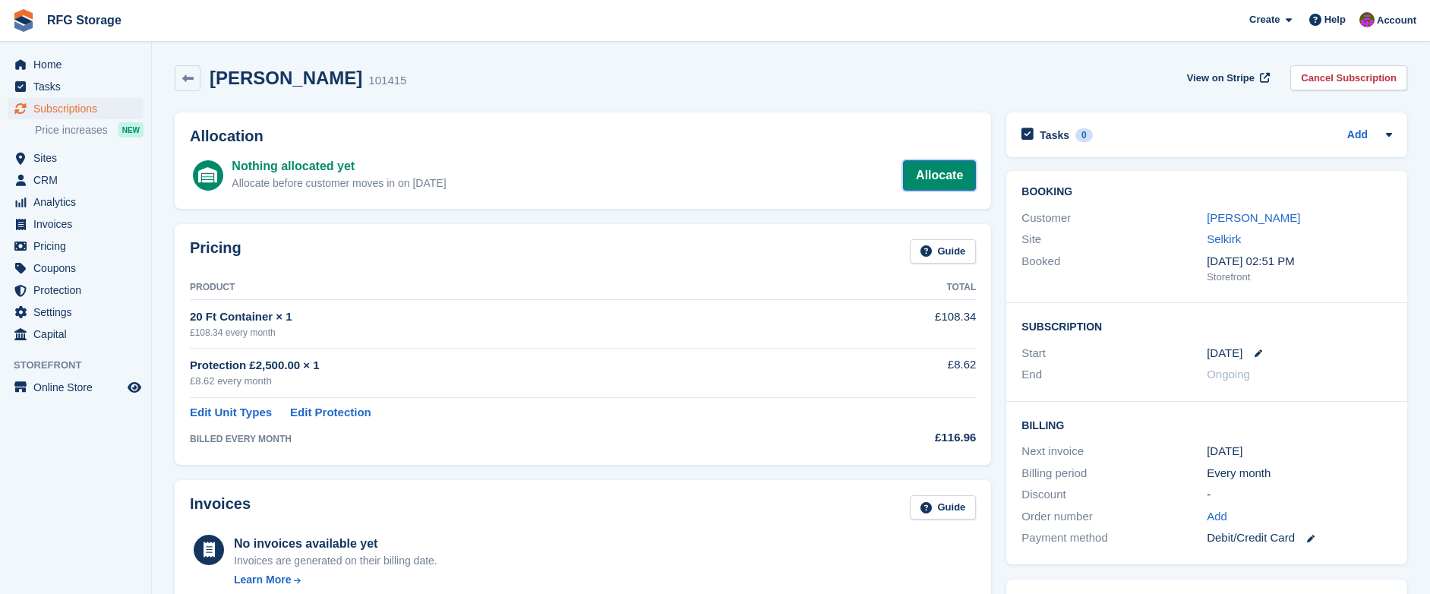
click at [933, 183] on link "Allocate" at bounding box center [939, 175] width 73 height 30
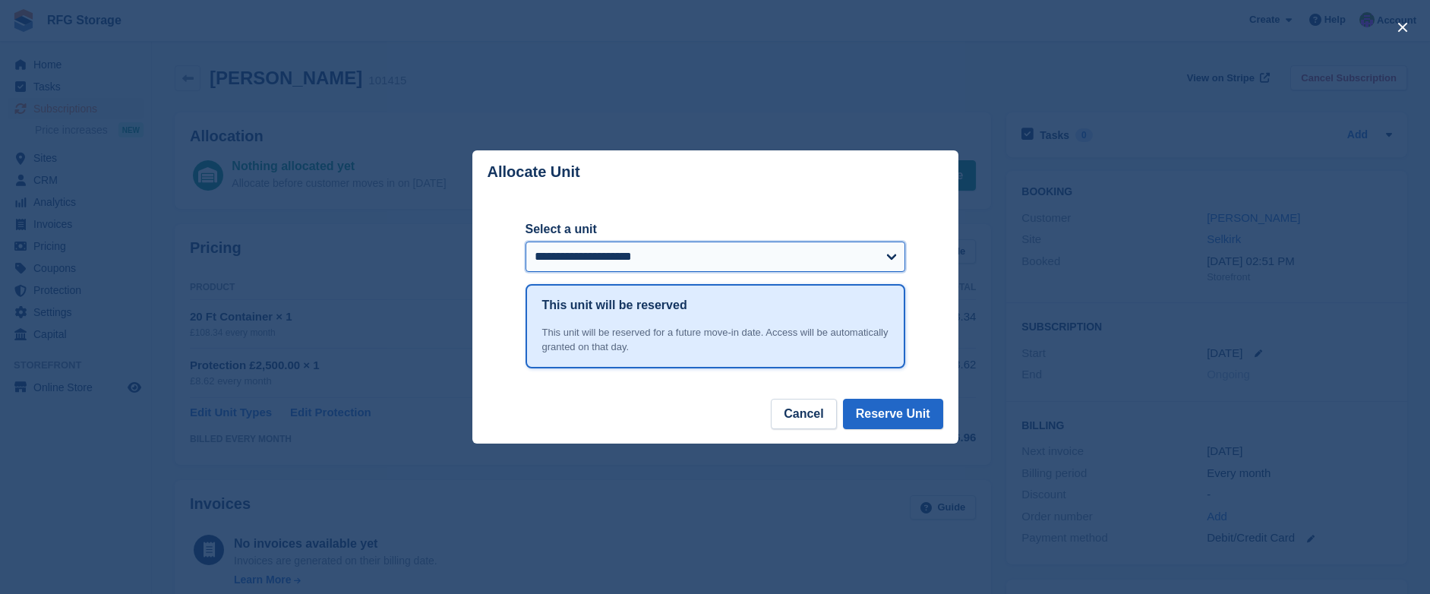
click at [896, 259] on select "**********" at bounding box center [716, 257] width 380 height 30
select select "*****"
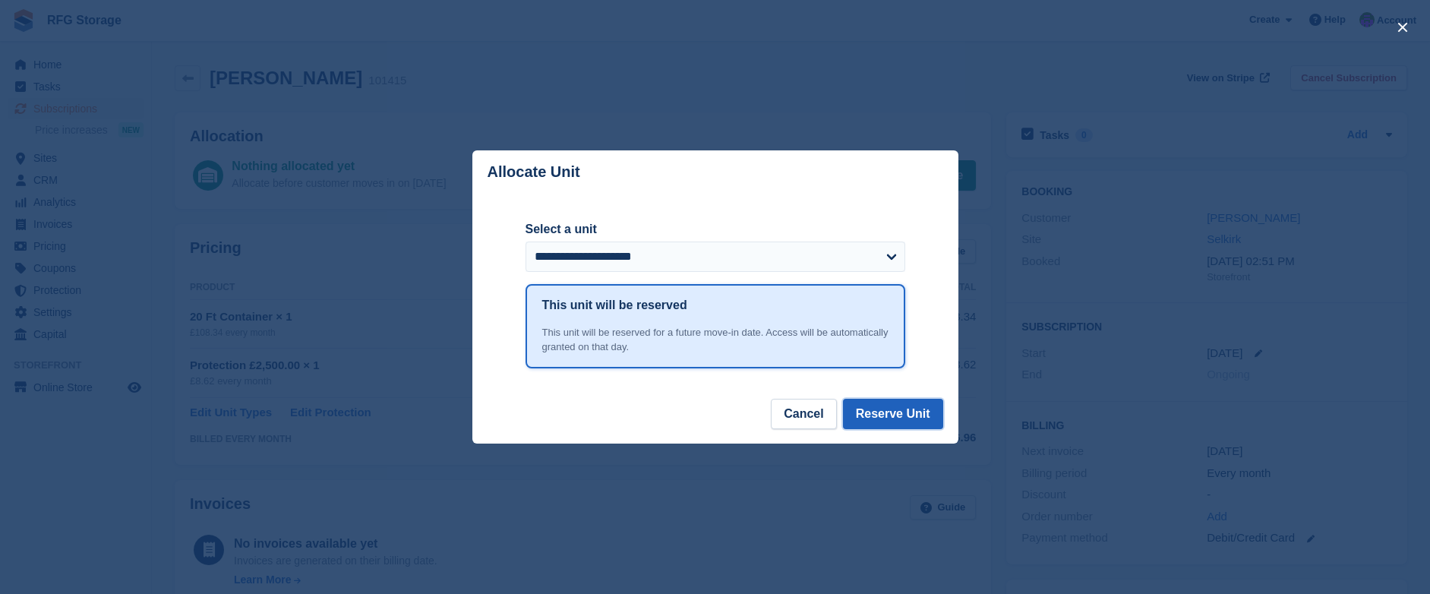
click at [883, 414] on button "Reserve Unit" at bounding box center [893, 414] width 100 height 30
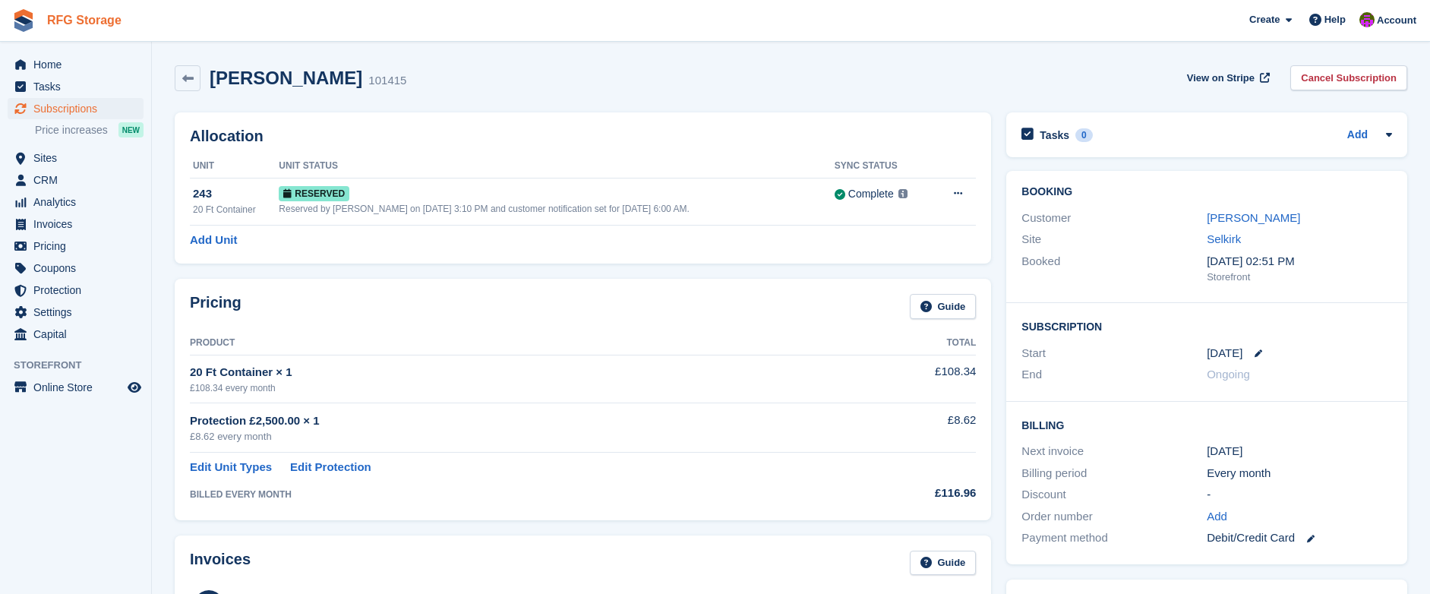
click at [58, 29] on link "RFG Storage" at bounding box center [84, 20] width 87 height 25
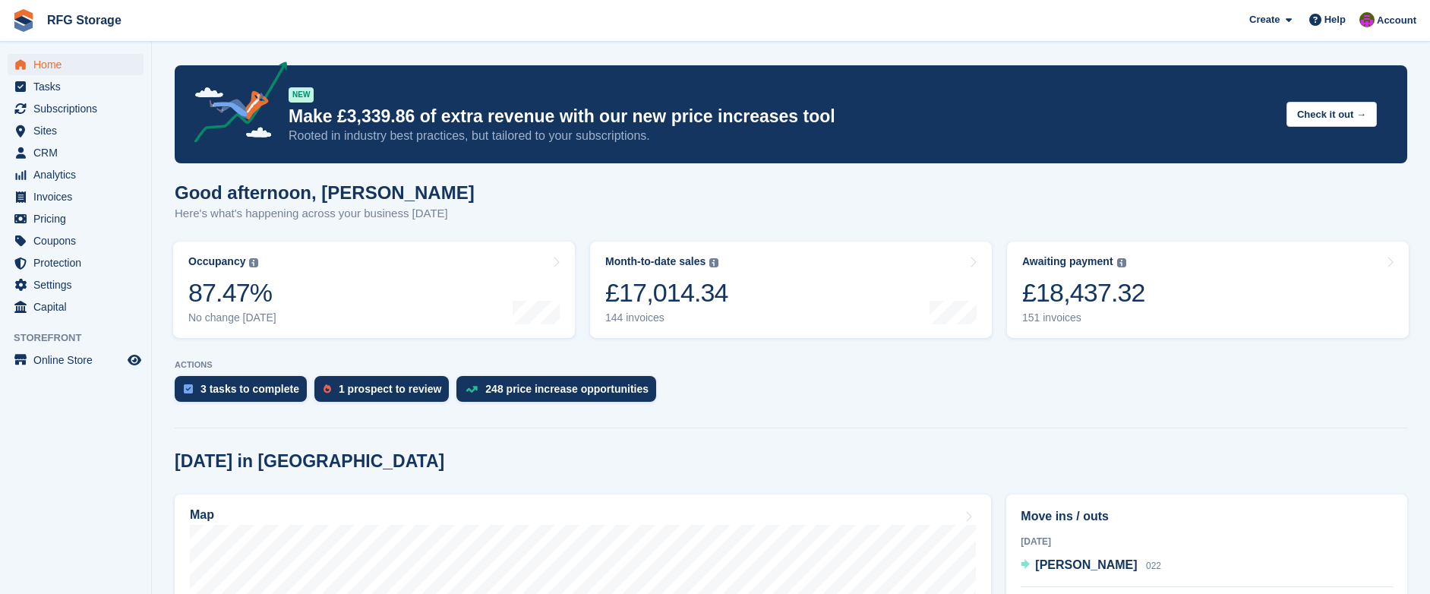
scroll to position [517, 0]
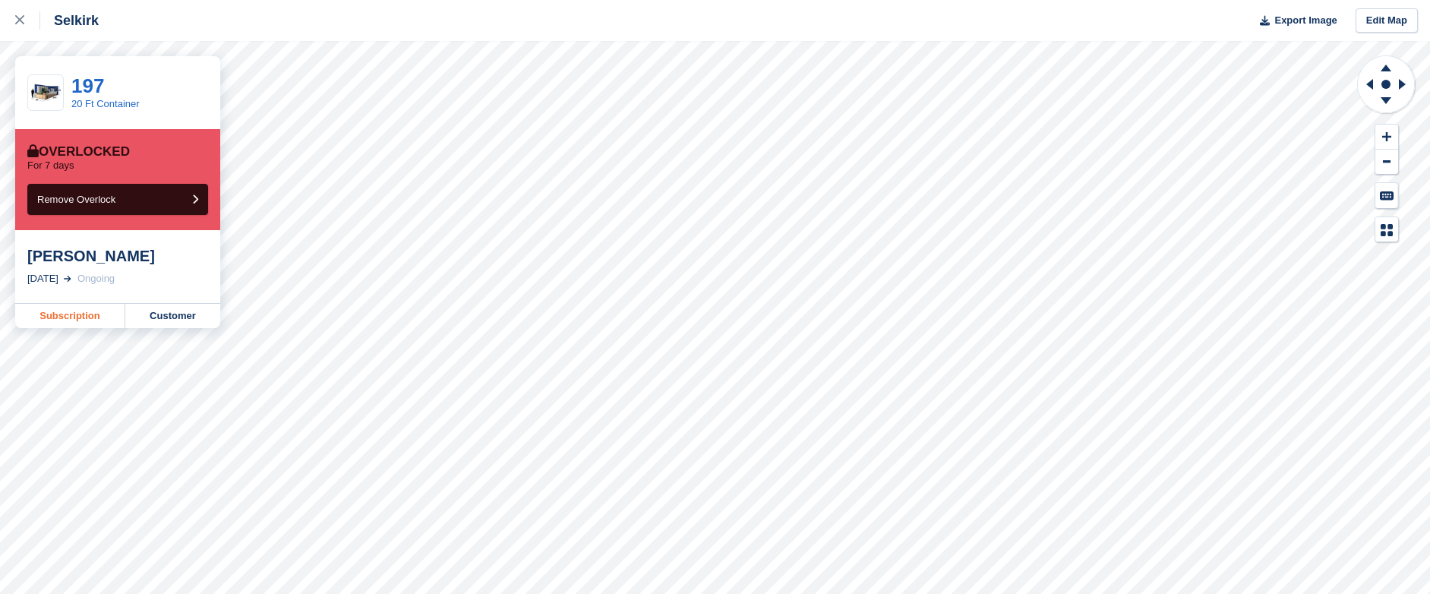
click at [75, 314] on link "Subscription" at bounding box center [70, 316] width 110 height 24
click at [95, 323] on link "Subscription" at bounding box center [70, 316] width 110 height 24
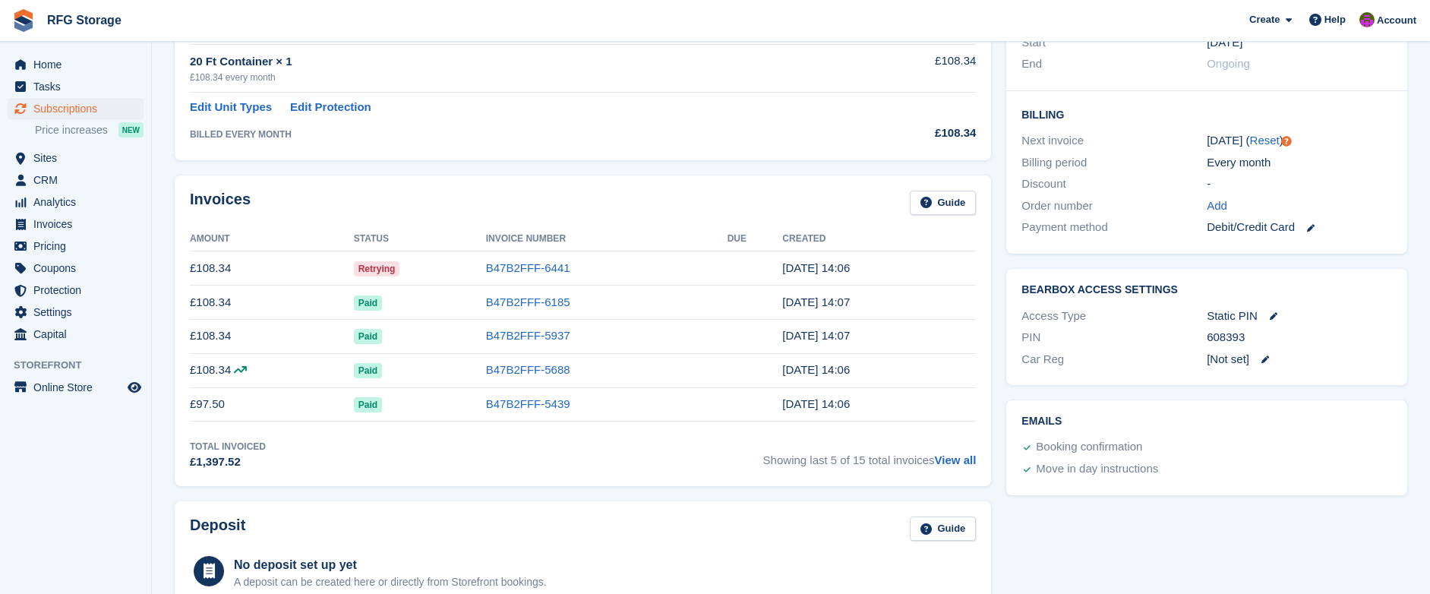
scroll to position [311, 0]
click at [523, 267] on link "B47B2FFF-6441" at bounding box center [528, 267] width 84 height 13
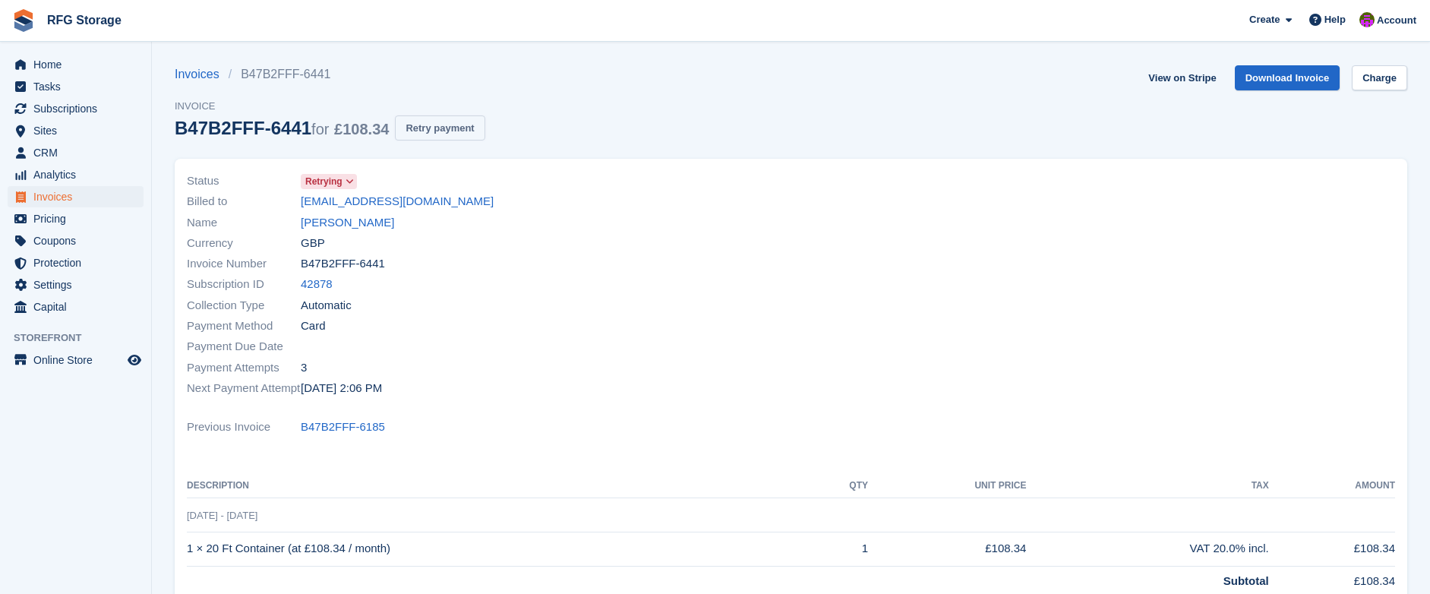
click at [435, 130] on button "Retry payment" at bounding box center [440, 127] width 90 height 25
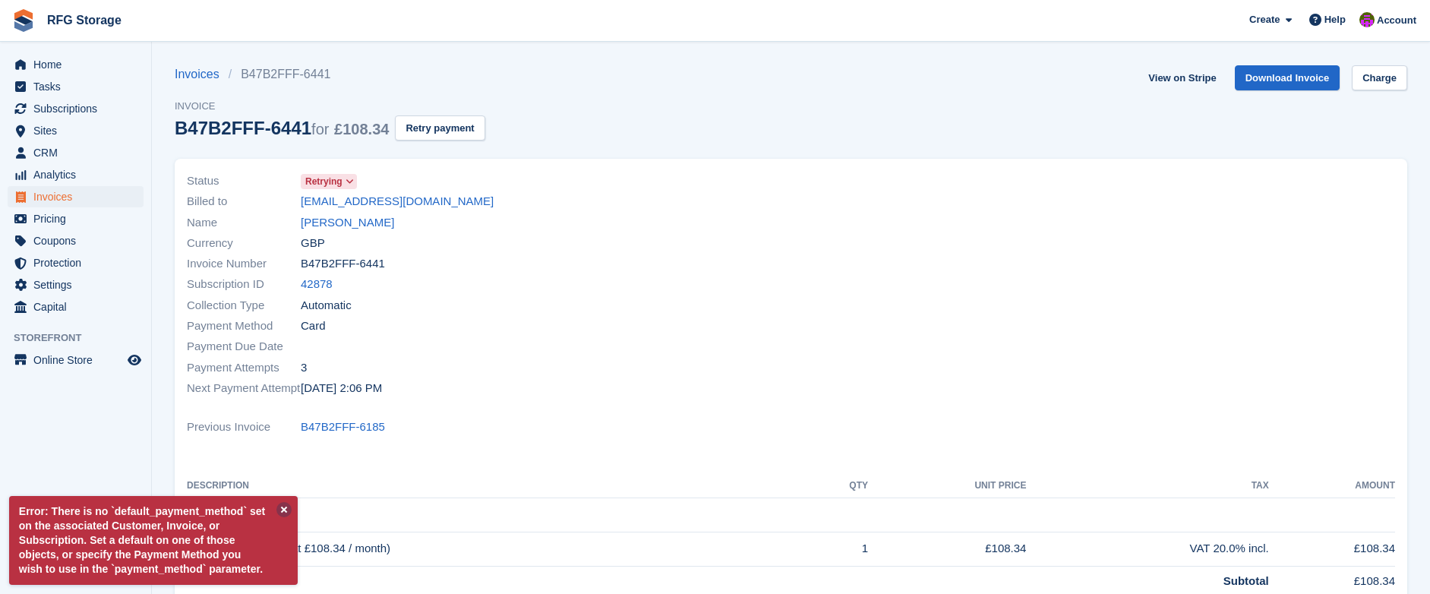
click at [283, 502] on button at bounding box center [284, 509] width 15 height 15
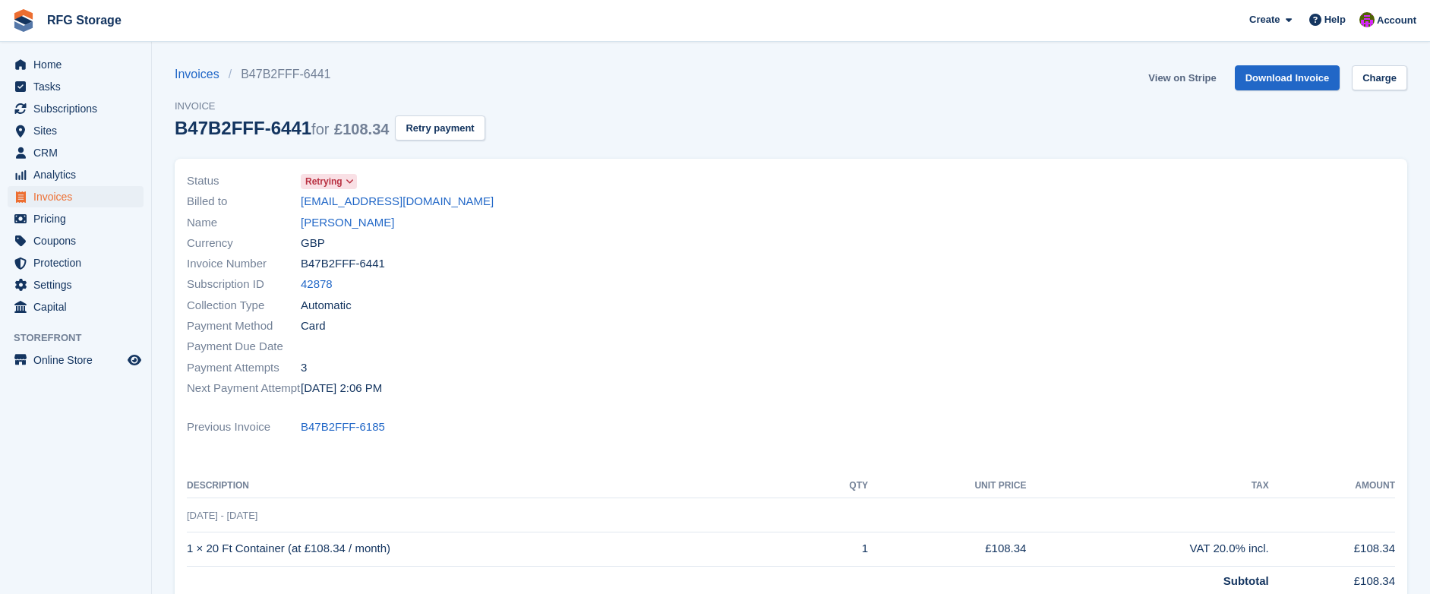
click at [1165, 84] on link "View on Stripe" at bounding box center [1183, 77] width 80 height 25
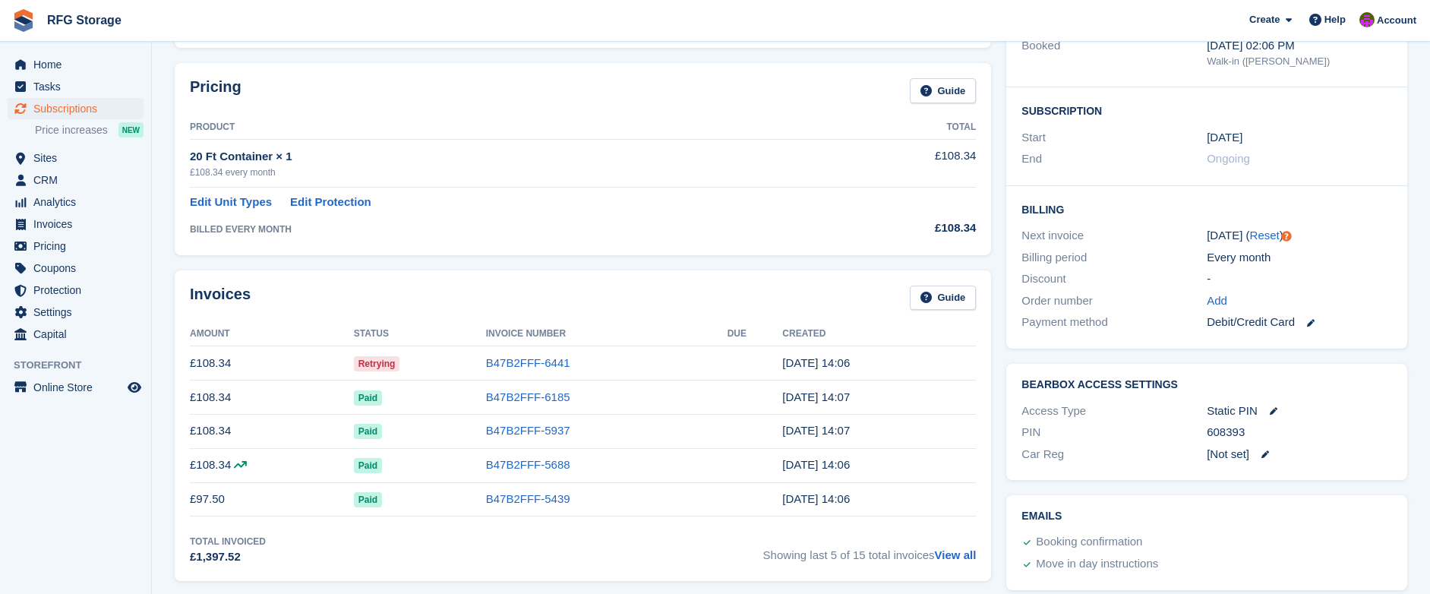
scroll to position [242, 0]
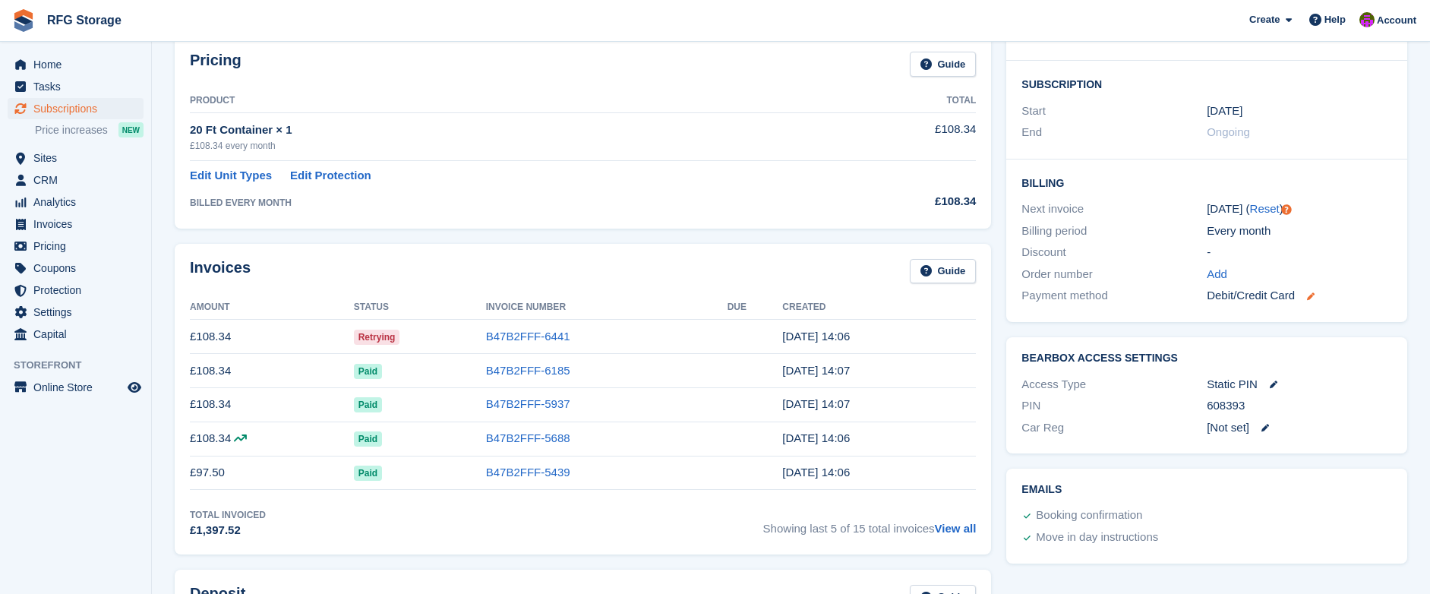
click at [1313, 296] on icon at bounding box center [1311, 296] width 8 height 8
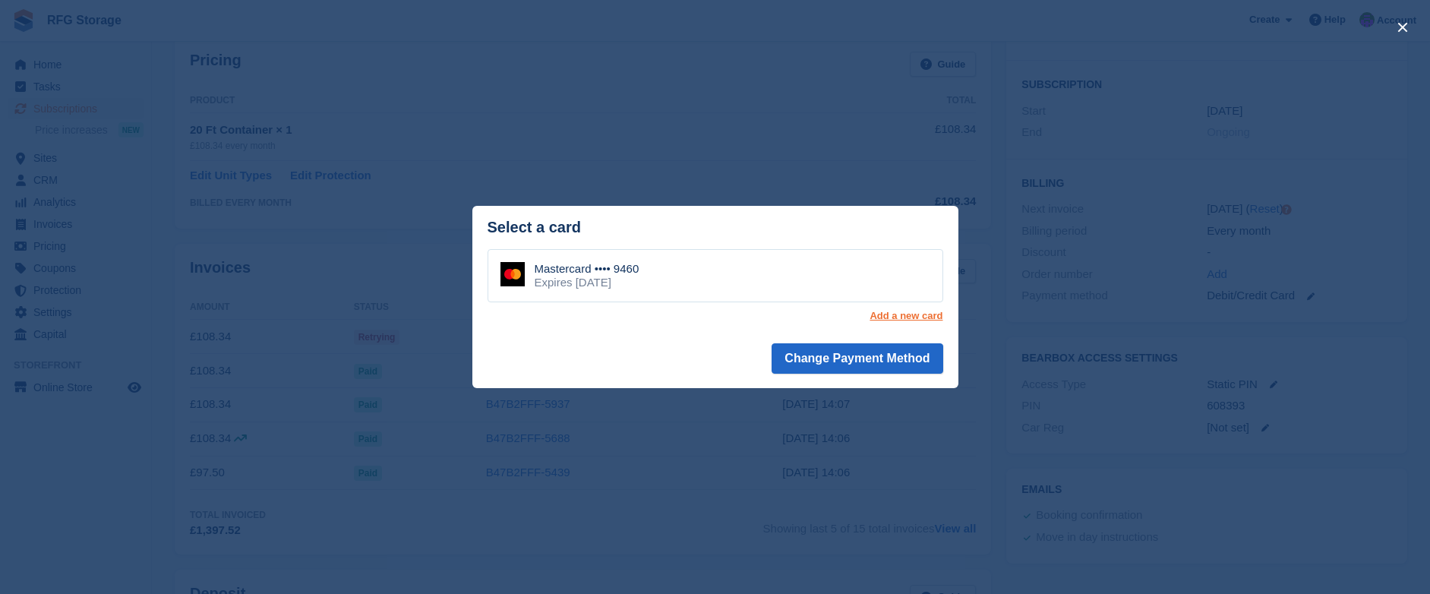
click at [906, 318] on link "Add a new card" at bounding box center [906, 316] width 73 height 12
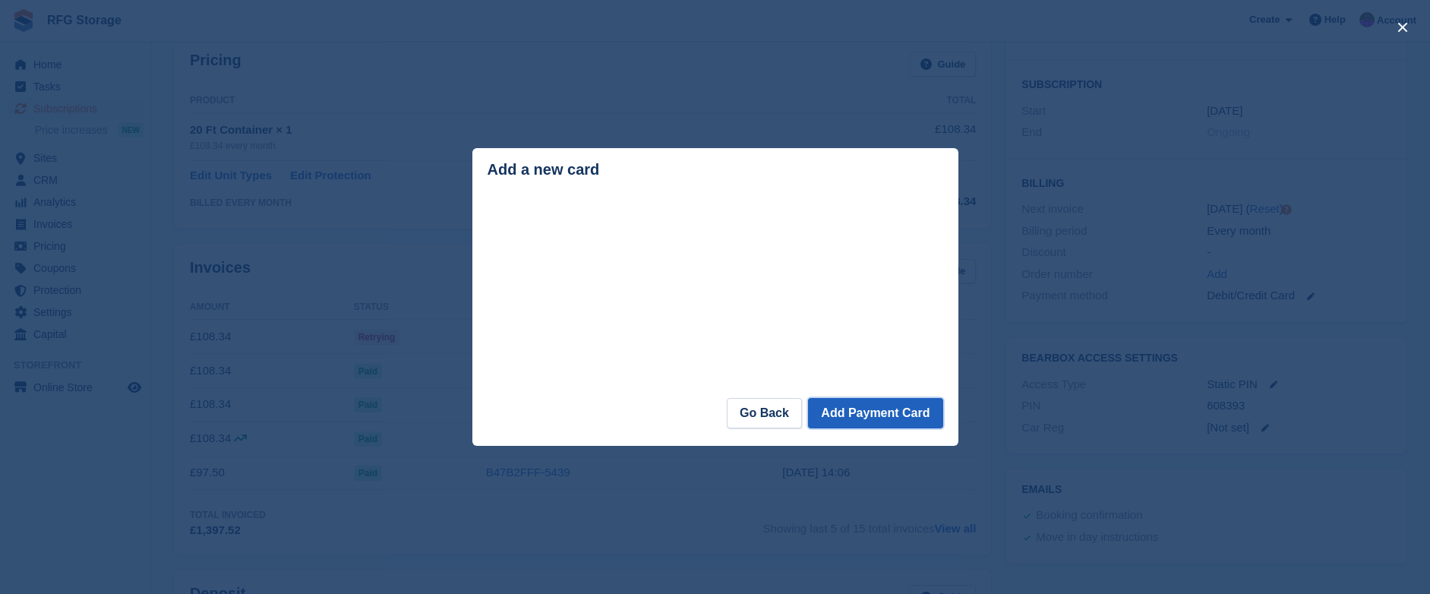
click at [871, 414] on button "Add Payment Card" at bounding box center [875, 413] width 134 height 30
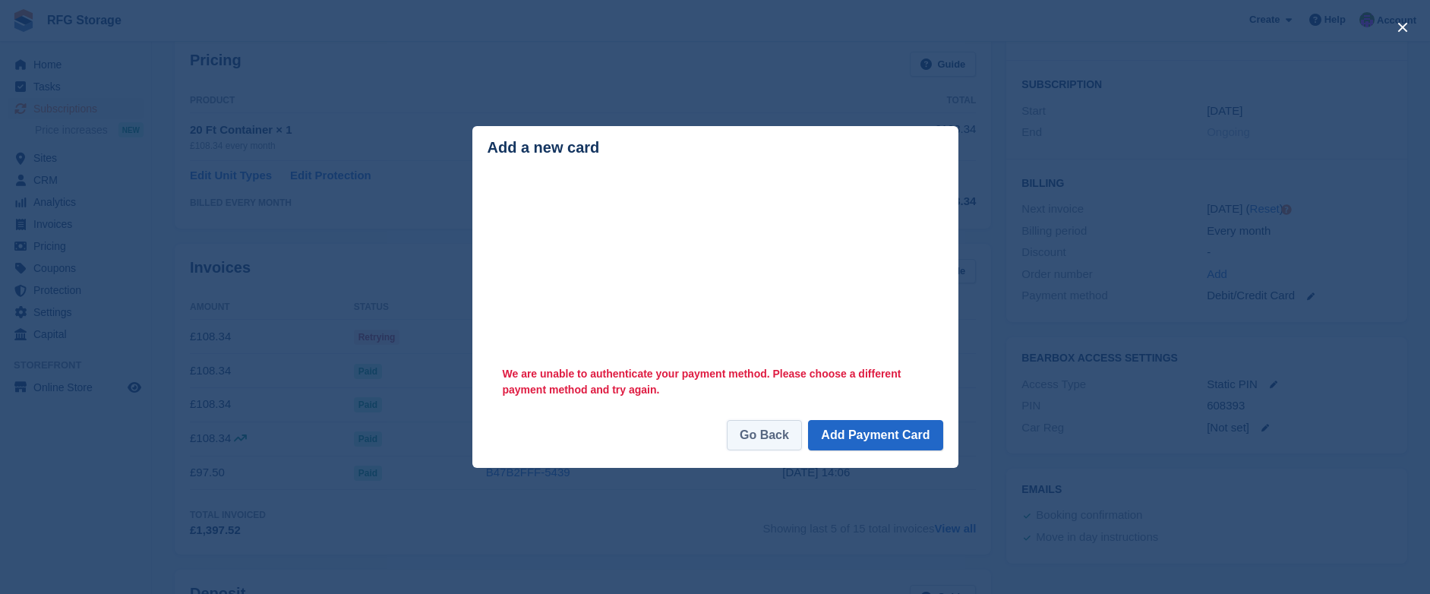
click at [764, 430] on link "Go Back" at bounding box center [764, 435] width 75 height 30
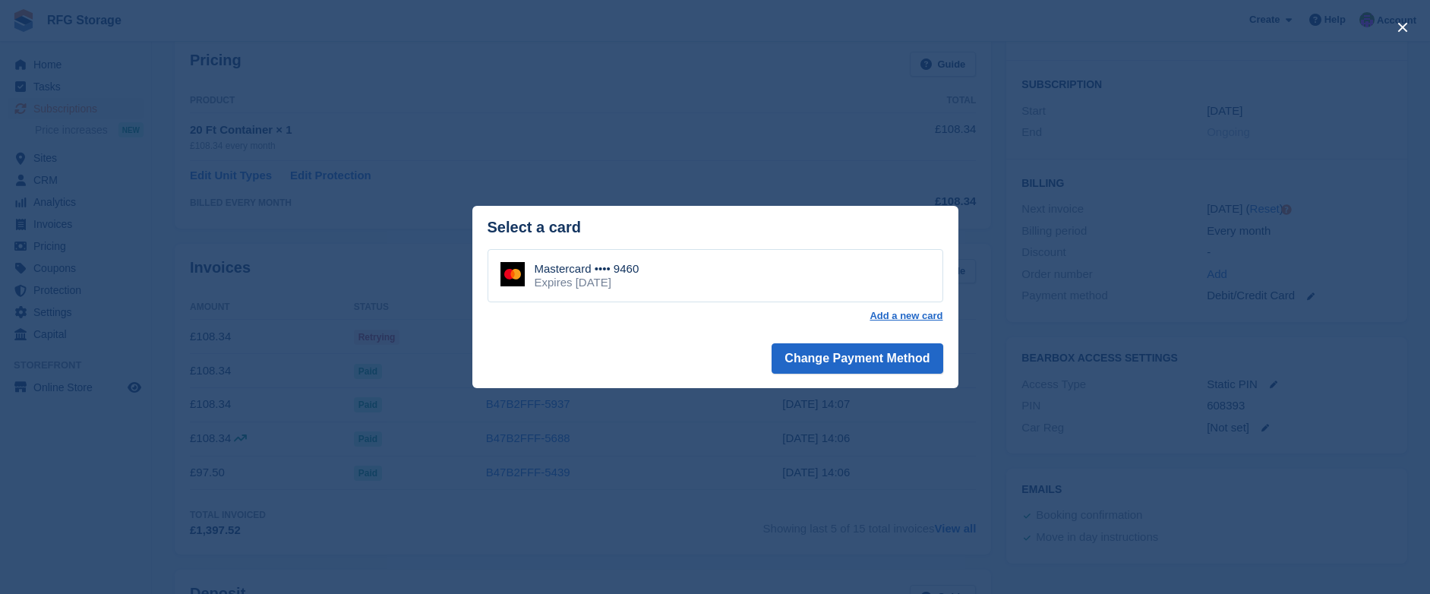
click at [803, 133] on div "close" at bounding box center [715, 297] width 1430 height 594
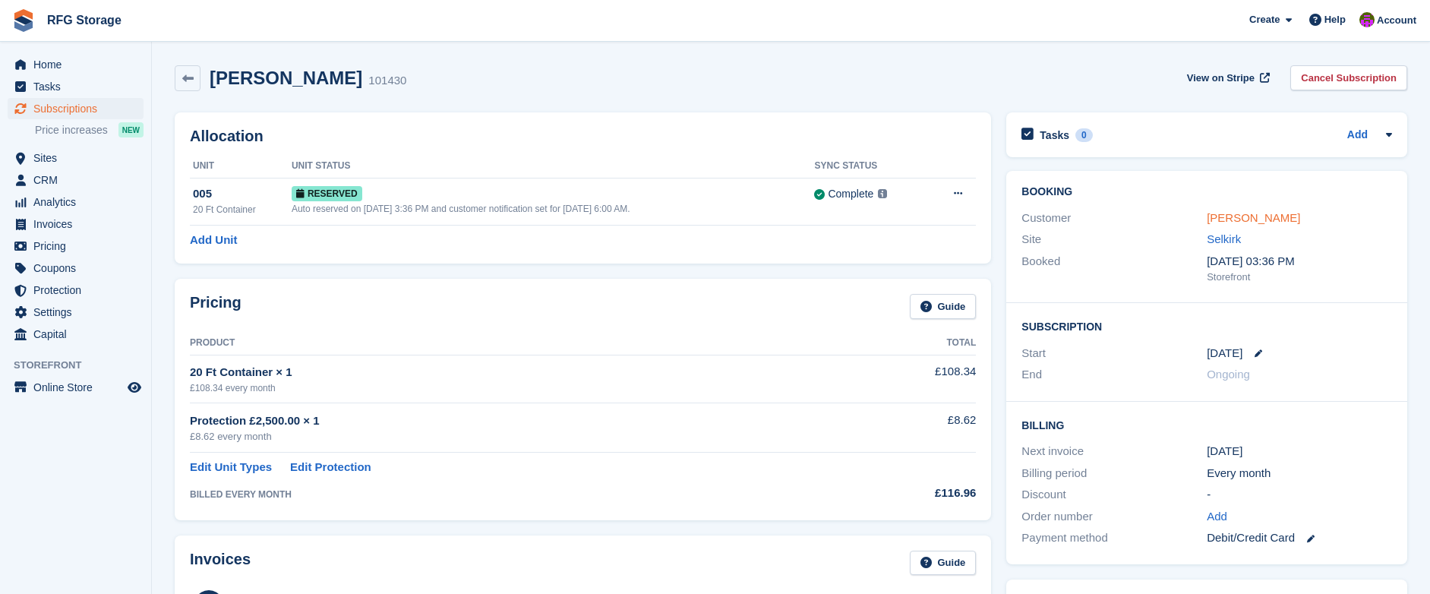
click at [1256, 213] on link "[PERSON_NAME]" at bounding box center [1253, 217] width 93 height 13
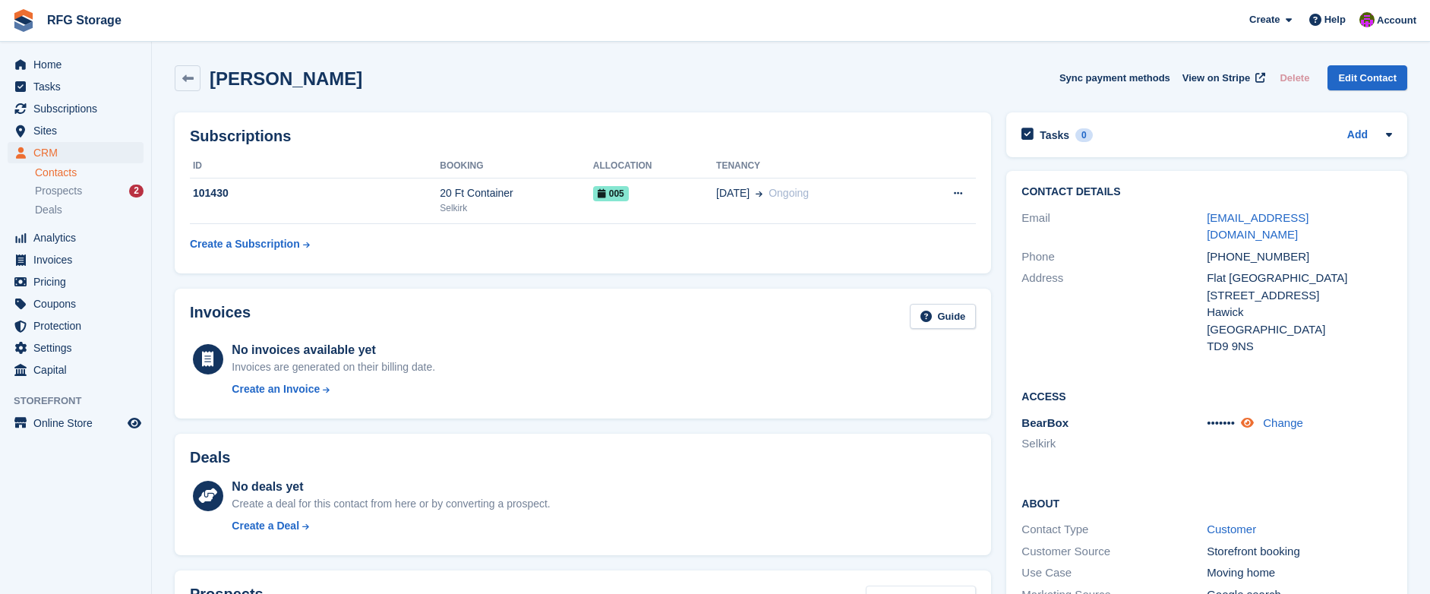
click at [1254, 417] on icon at bounding box center [1247, 422] width 13 height 11
click at [1273, 218] on link "[EMAIL_ADDRESS][DOMAIN_NAME]" at bounding box center [1258, 226] width 102 height 30
click at [499, 204] on div "Selkirk" at bounding box center [516, 208] width 153 height 14
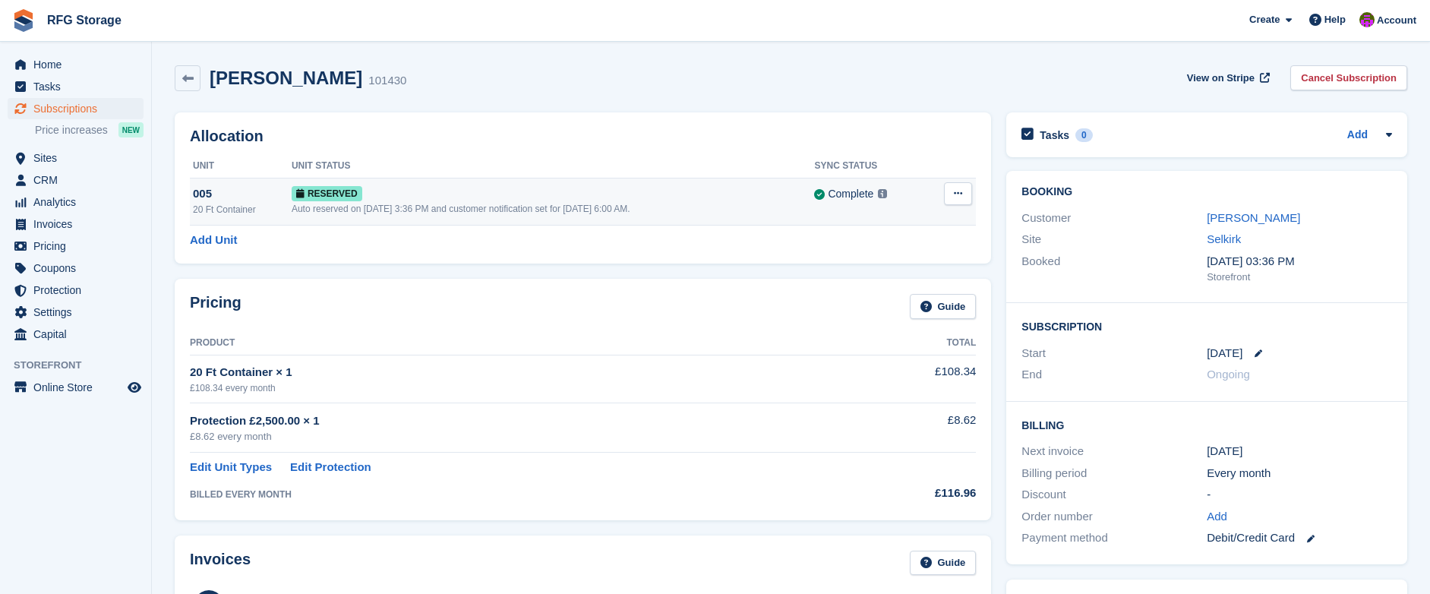
click at [610, 207] on div "Auto reserved on 13th Aug, 3:36 PM and customer notification set for 24th Aug, …" at bounding box center [553, 209] width 523 height 14
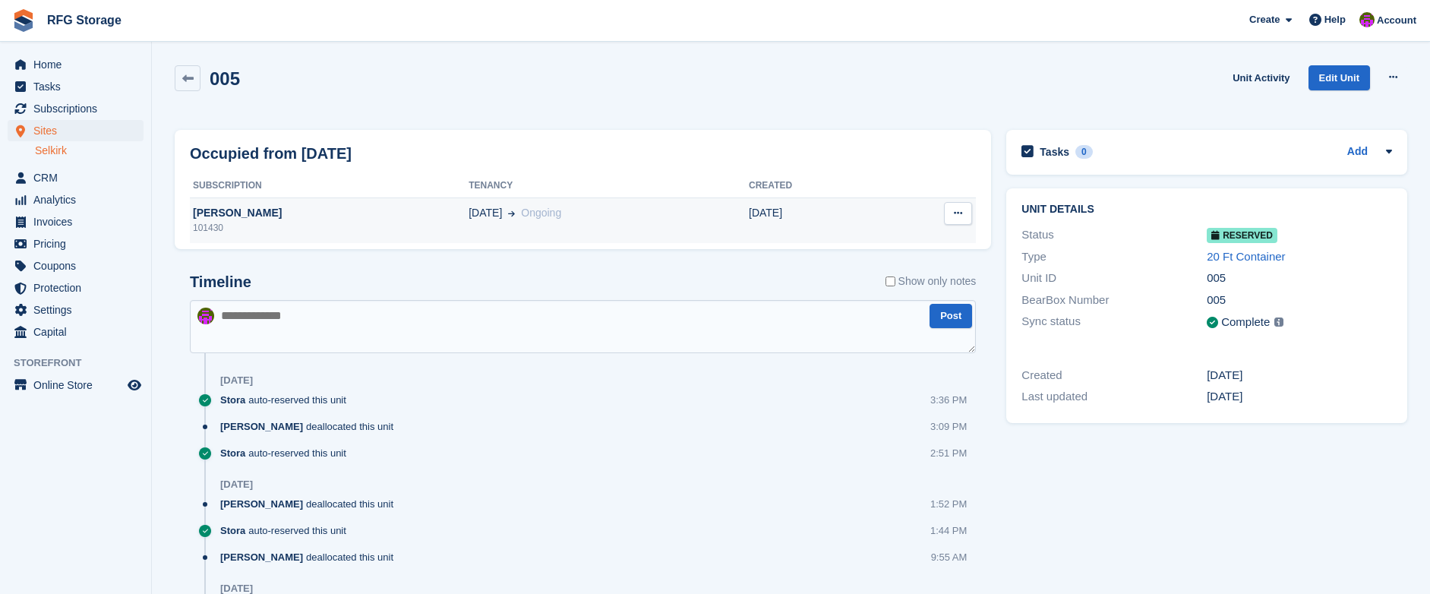
click at [950, 210] on button at bounding box center [958, 213] width 28 height 23
click at [858, 245] on p "Deallocate" at bounding box center [899, 243] width 132 height 20
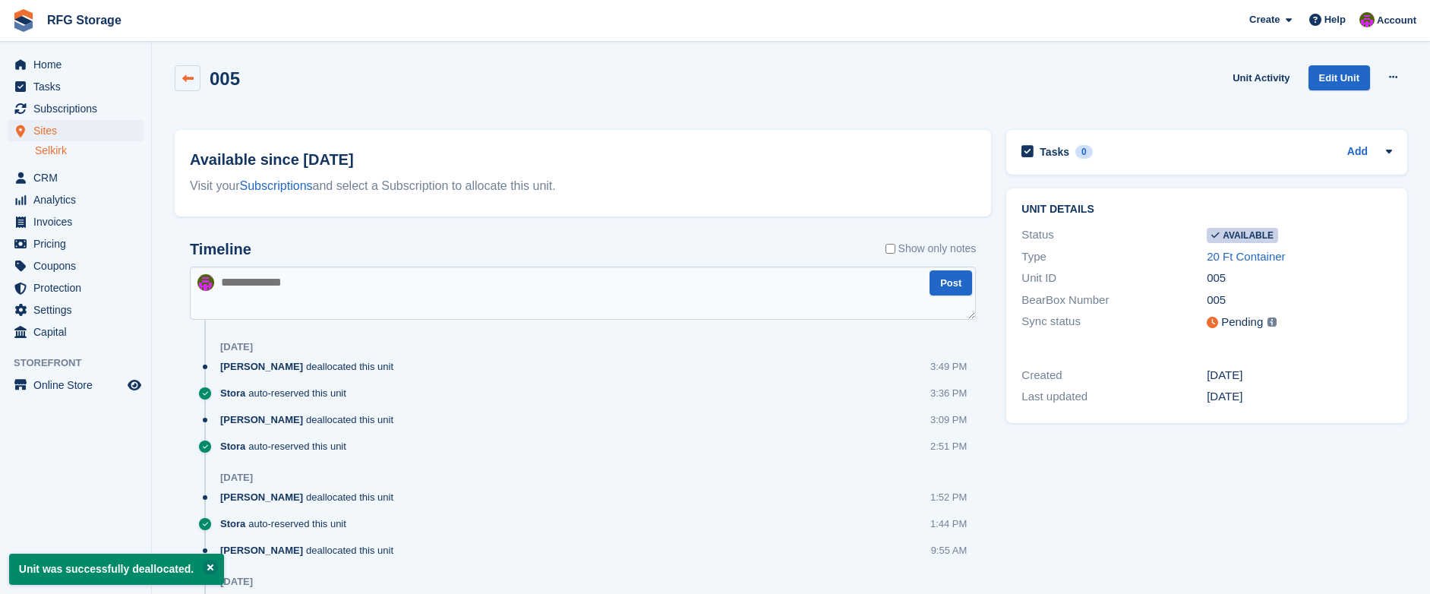
click at [192, 73] on icon at bounding box center [187, 78] width 11 height 11
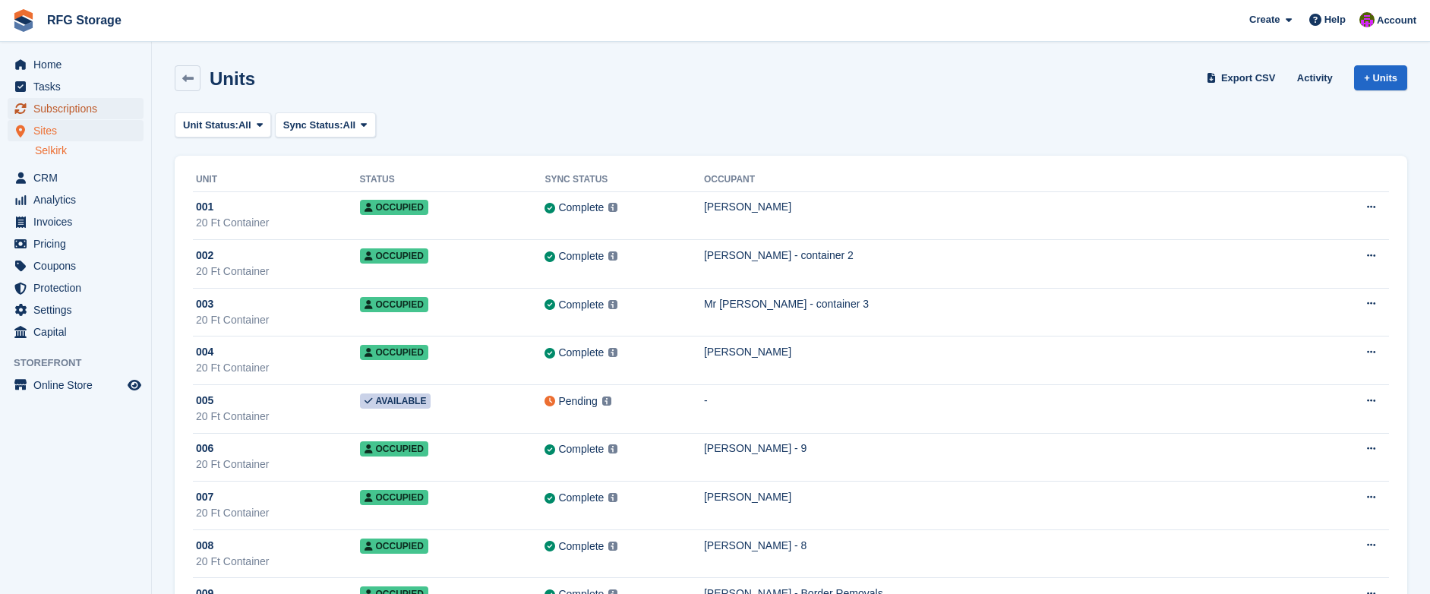
click at [73, 114] on span "Subscriptions" at bounding box center [78, 108] width 91 height 21
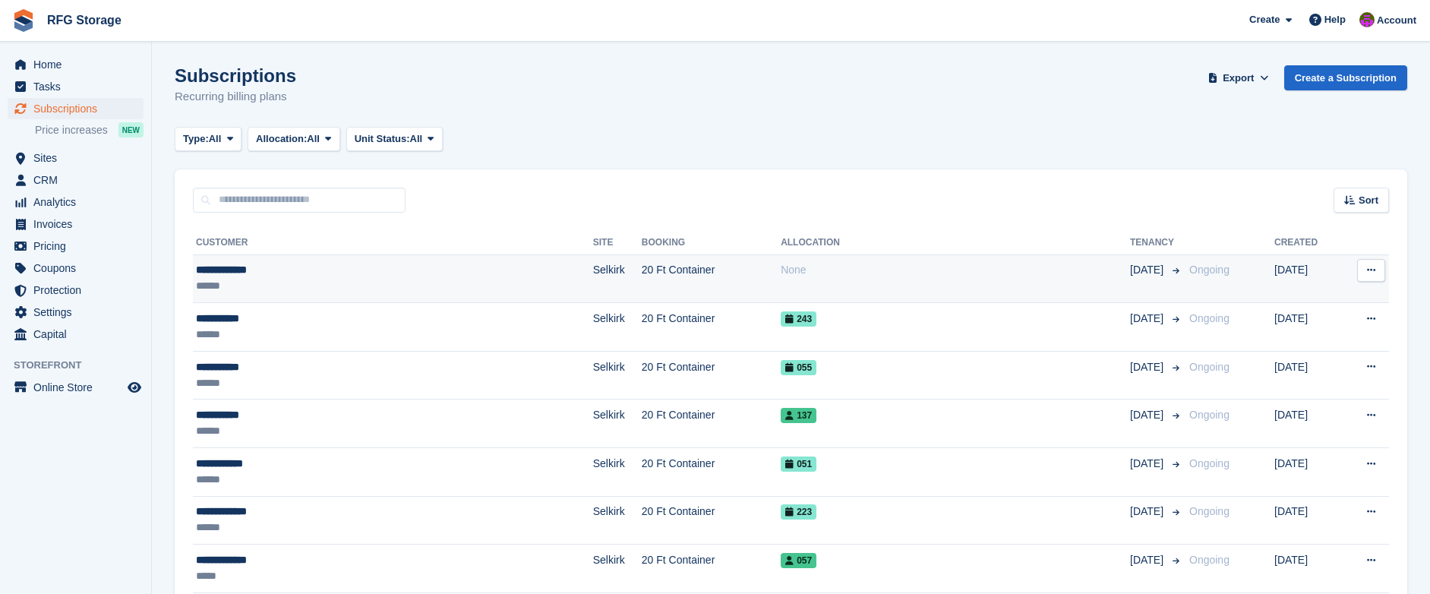
click at [331, 273] on div "**********" at bounding box center [326, 270] width 260 height 16
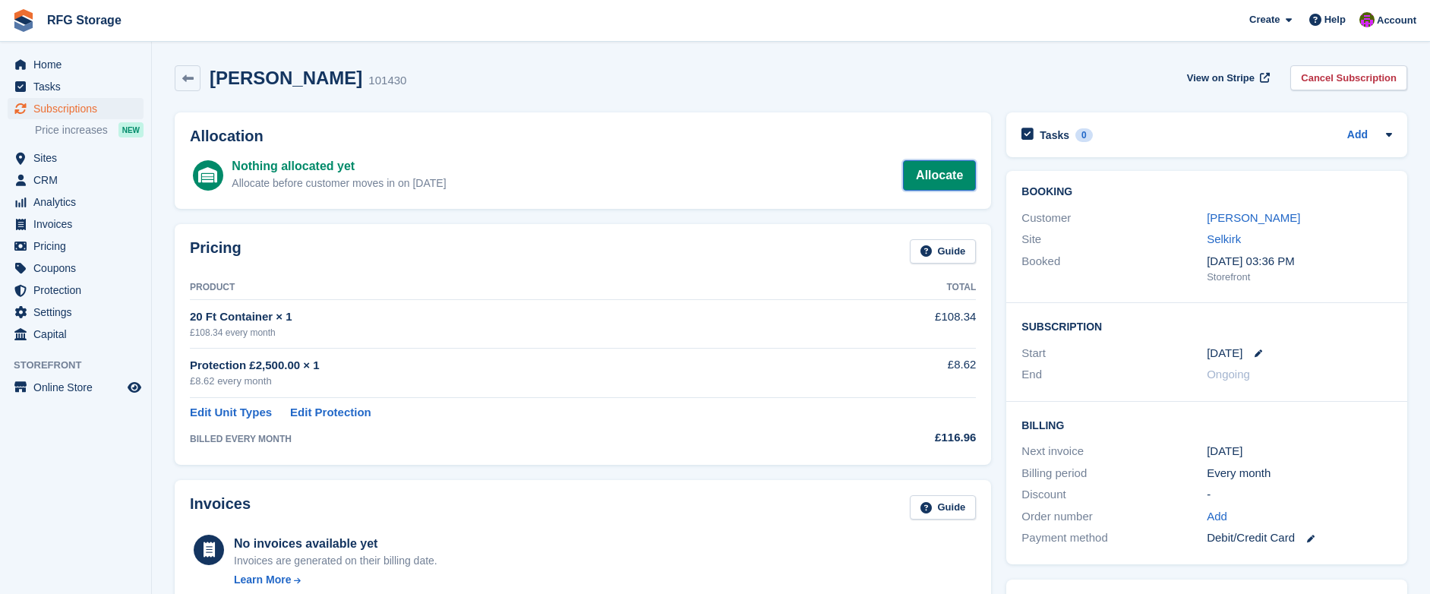
click at [937, 184] on link "Allocate" at bounding box center [939, 175] width 73 height 30
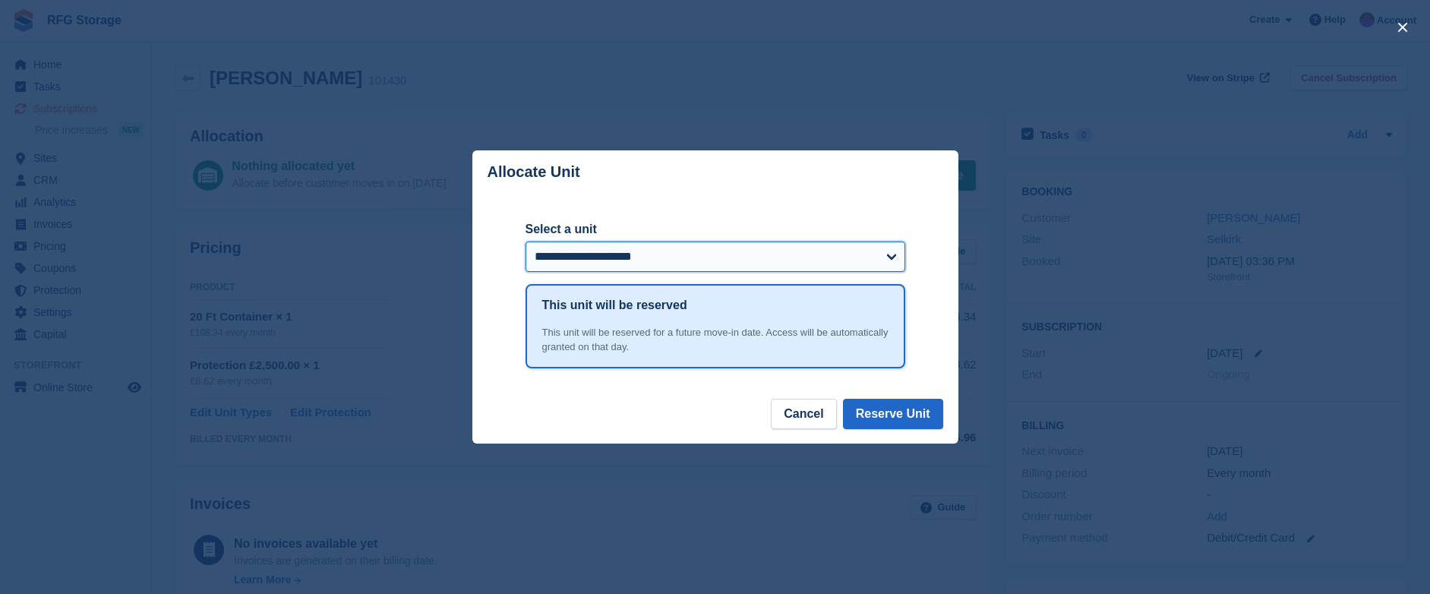
click at [775, 263] on select "**********" at bounding box center [716, 257] width 380 height 30
select select "*****"
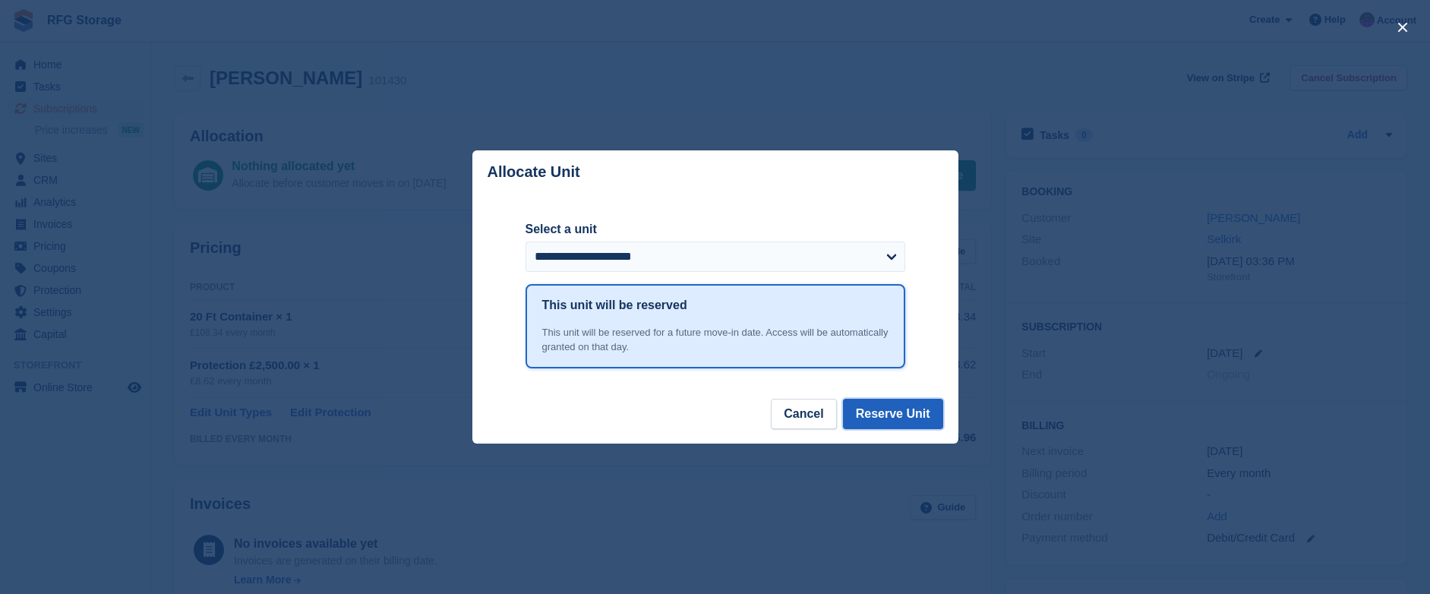
click at [899, 421] on button "Reserve Unit" at bounding box center [893, 414] width 100 height 30
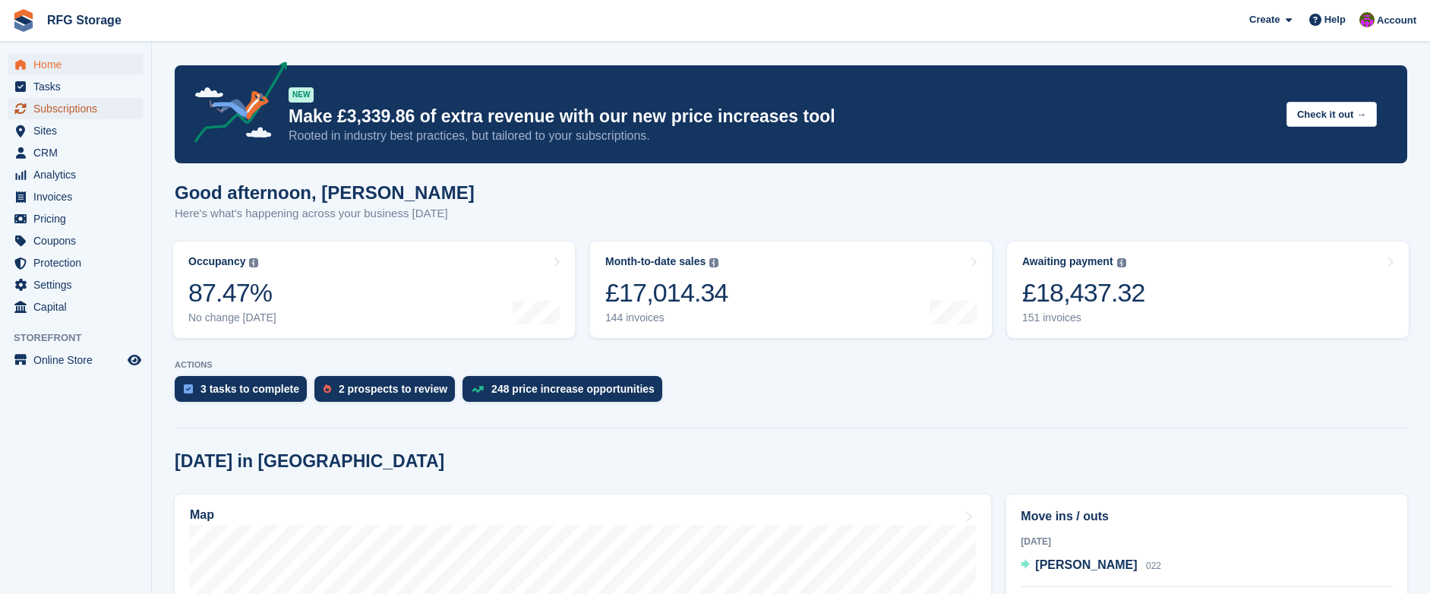
click at [58, 104] on span "Subscriptions" at bounding box center [78, 108] width 91 height 21
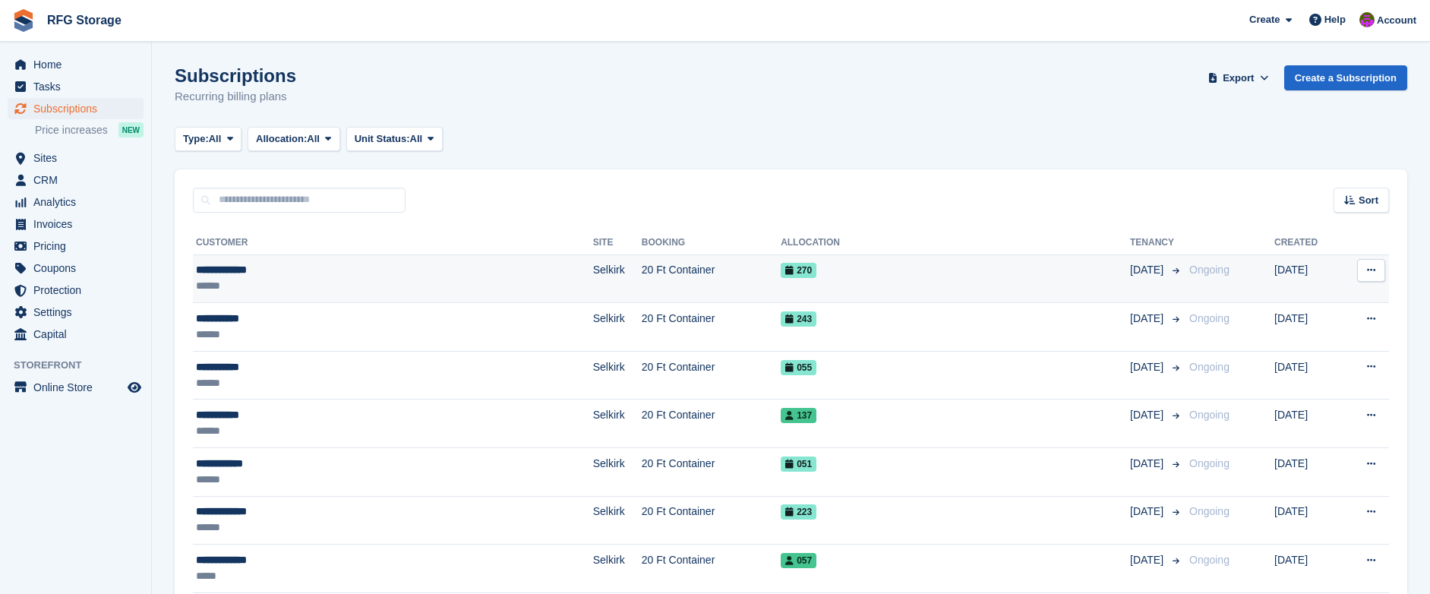
click at [251, 271] on div "**********" at bounding box center [326, 270] width 260 height 16
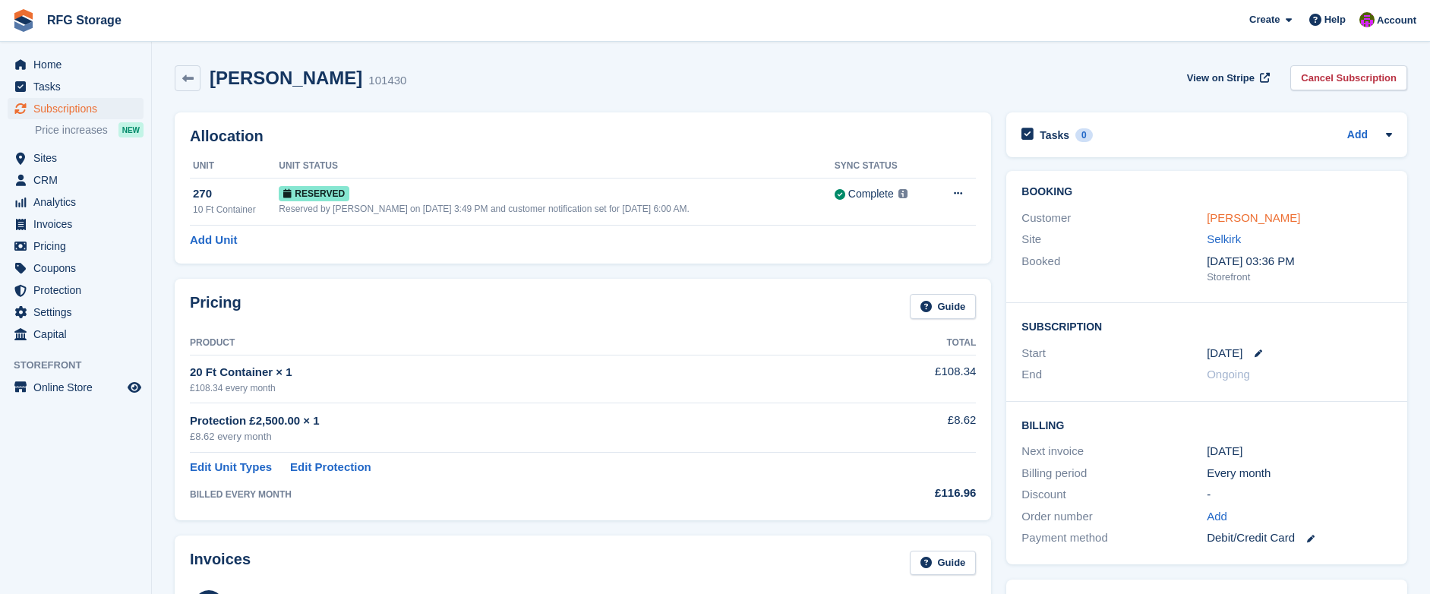
click at [1253, 220] on link "[PERSON_NAME]" at bounding box center [1253, 217] width 93 height 13
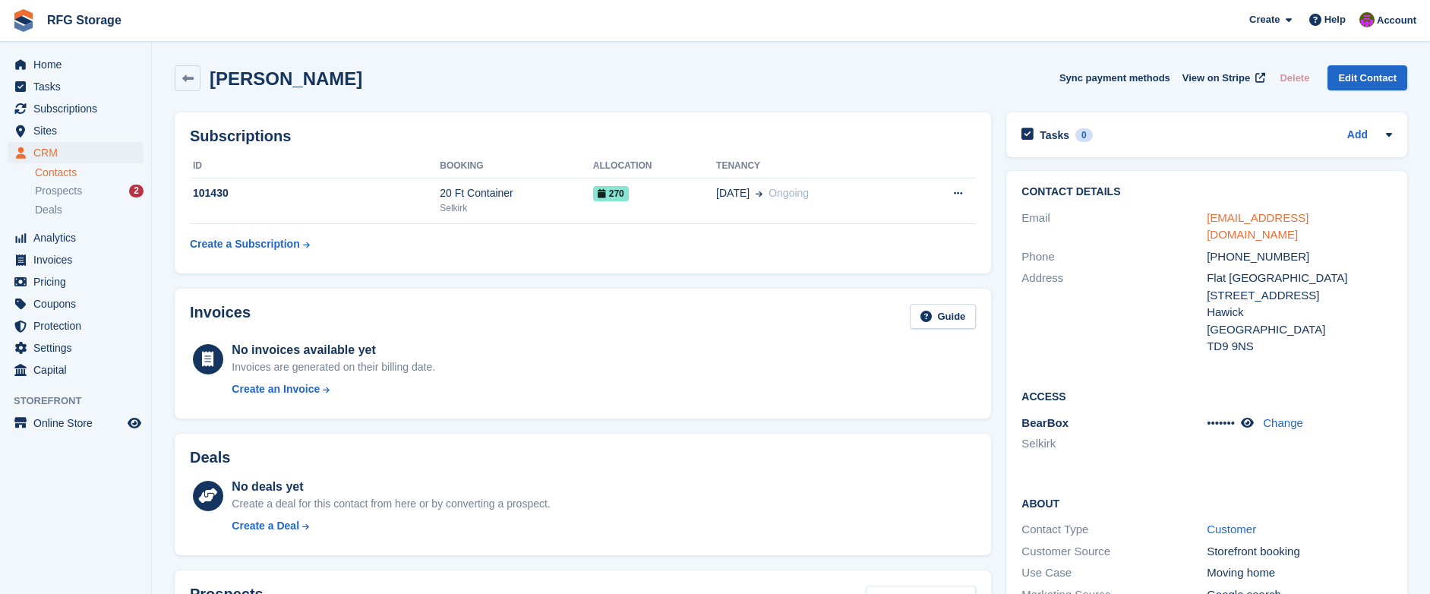
click at [1252, 214] on link "[EMAIL_ADDRESS][DOMAIN_NAME]" at bounding box center [1258, 226] width 102 height 30
